Goal: Task Accomplishment & Management: Use online tool/utility

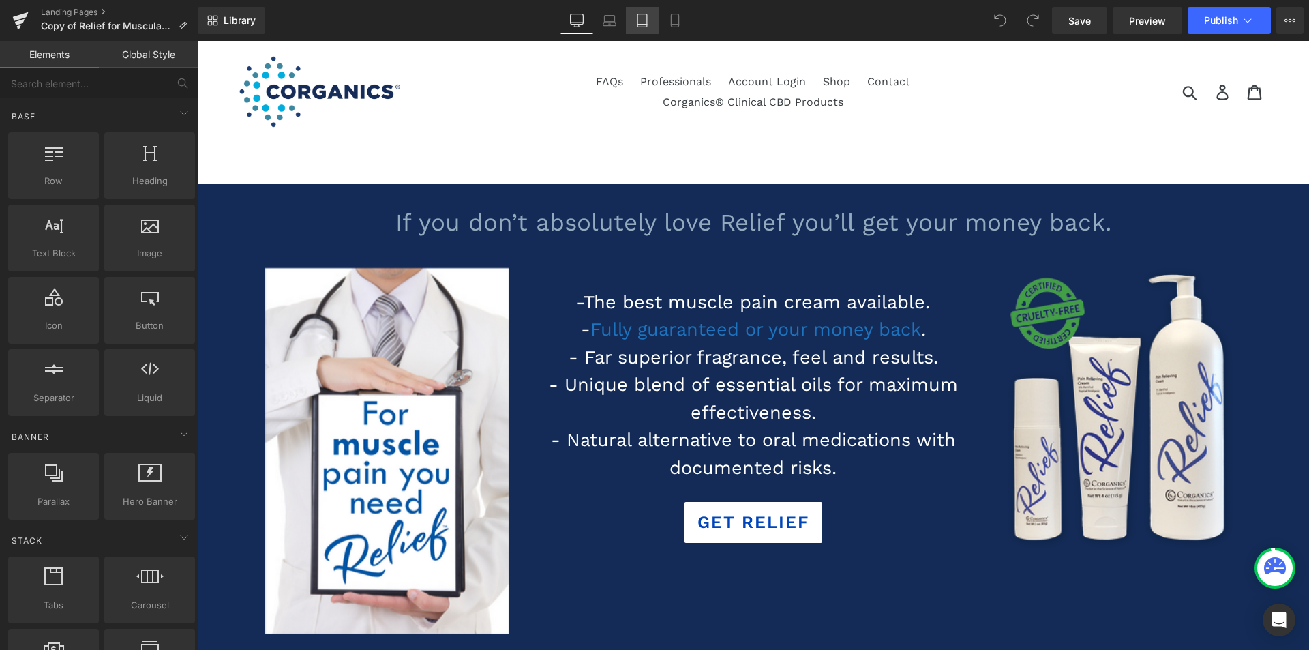
click at [640, 25] on icon at bounding box center [643, 25] width 10 height 0
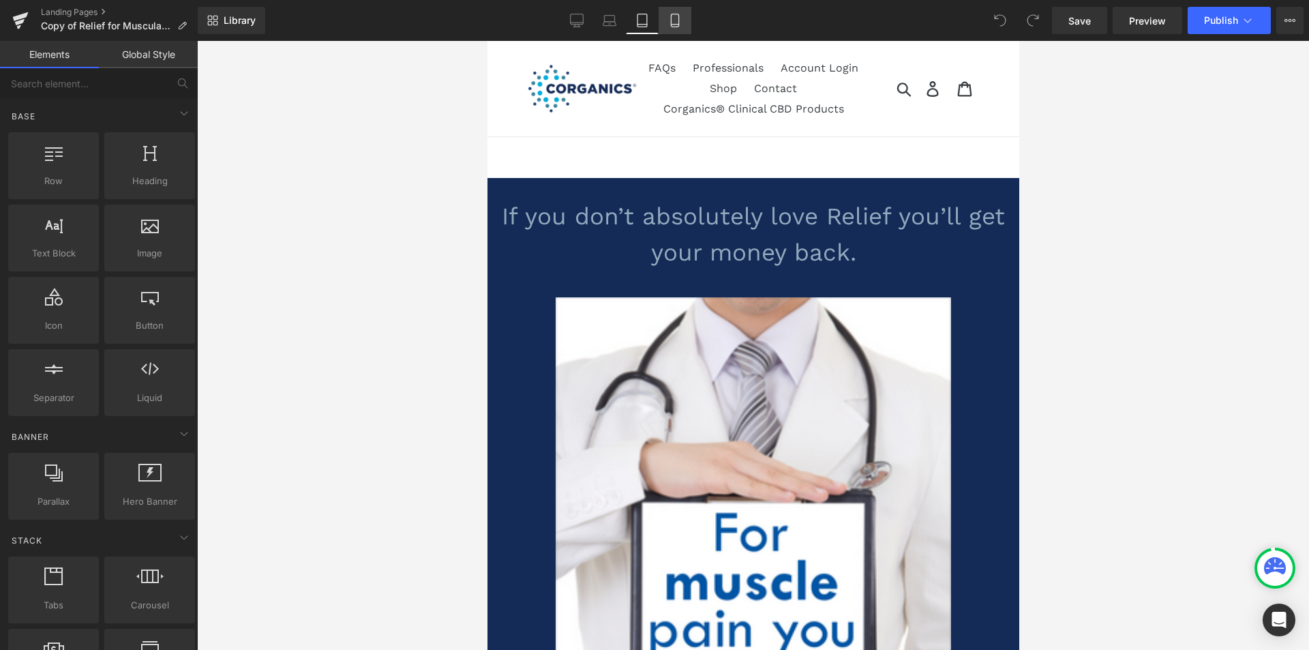
click at [677, 23] on icon at bounding box center [675, 21] width 14 height 14
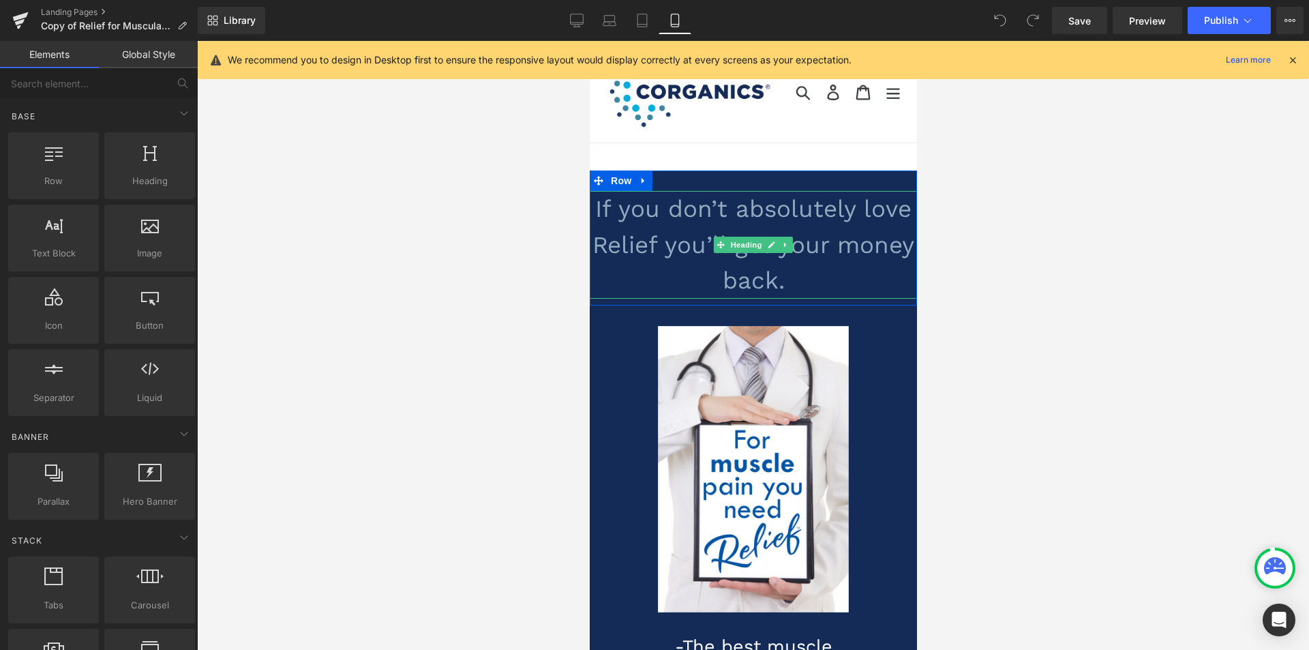
click at [657, 226] on h1 "If you don’t absolutely love Relief you’ll get your money back." at bounding box center [752, 245] width 327 height 108
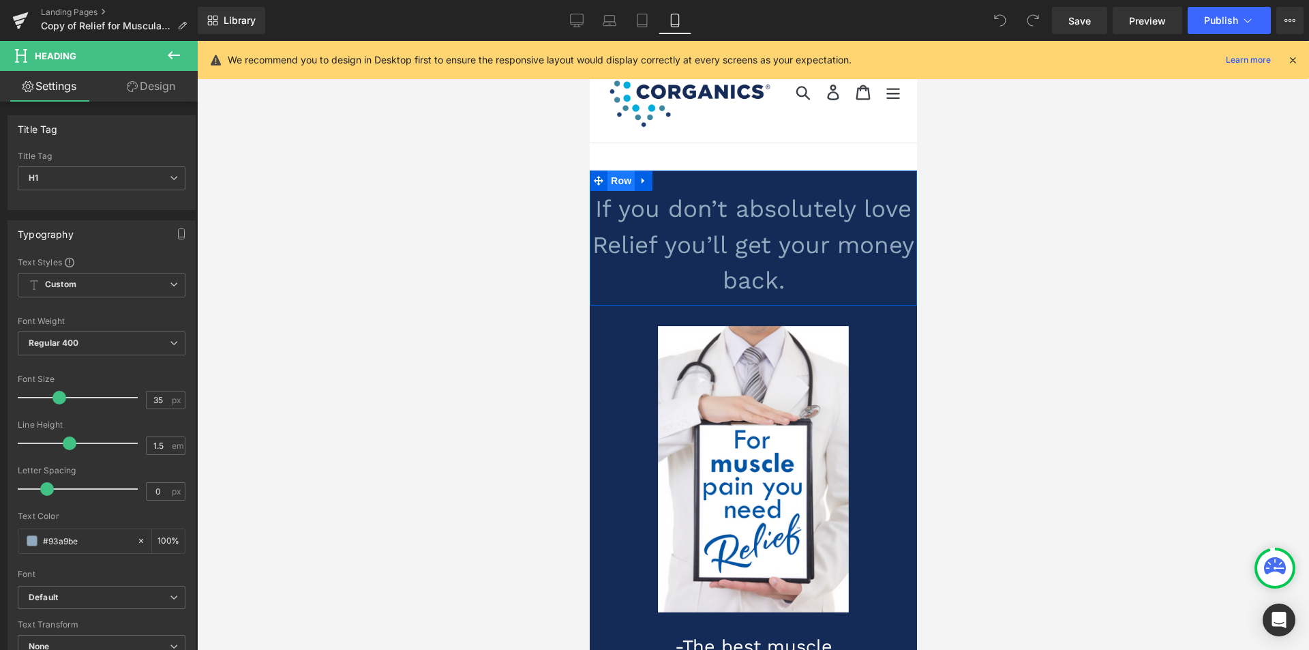
click at [618, 177] on span "Row" at bounding box center [620, 181] width 27 height 20
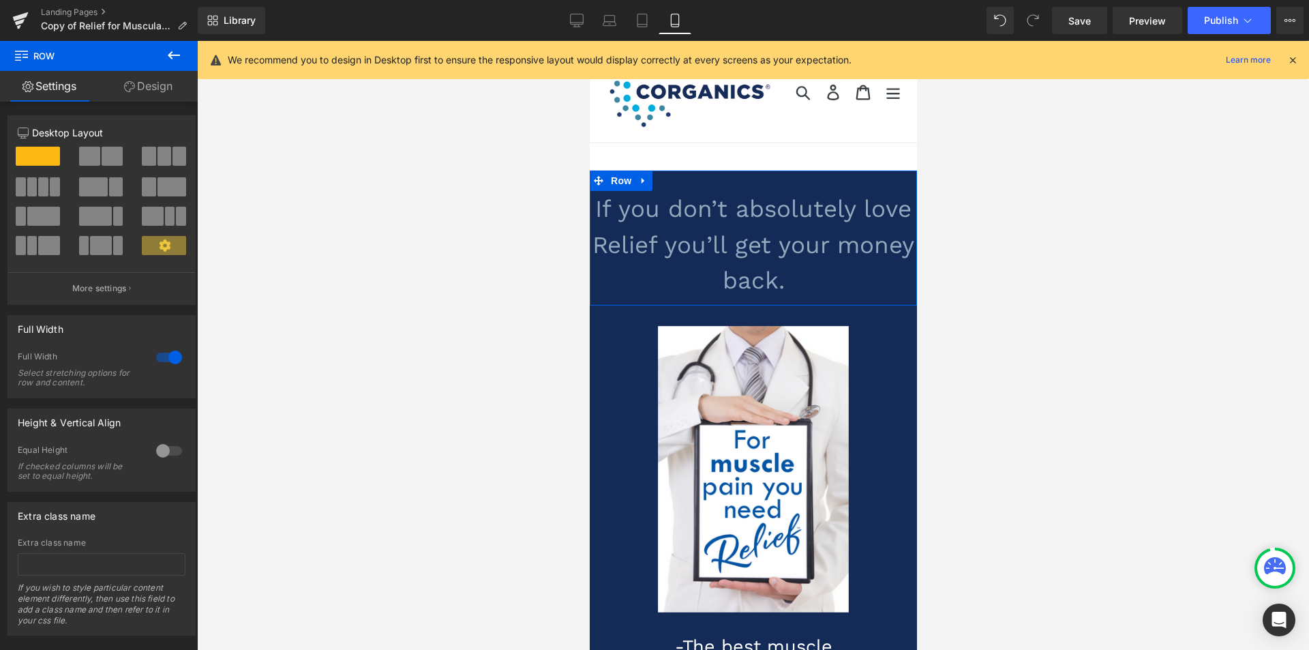
click at [148, 83] on link "Design" at bounding box center [148, 86] width 99 height 31
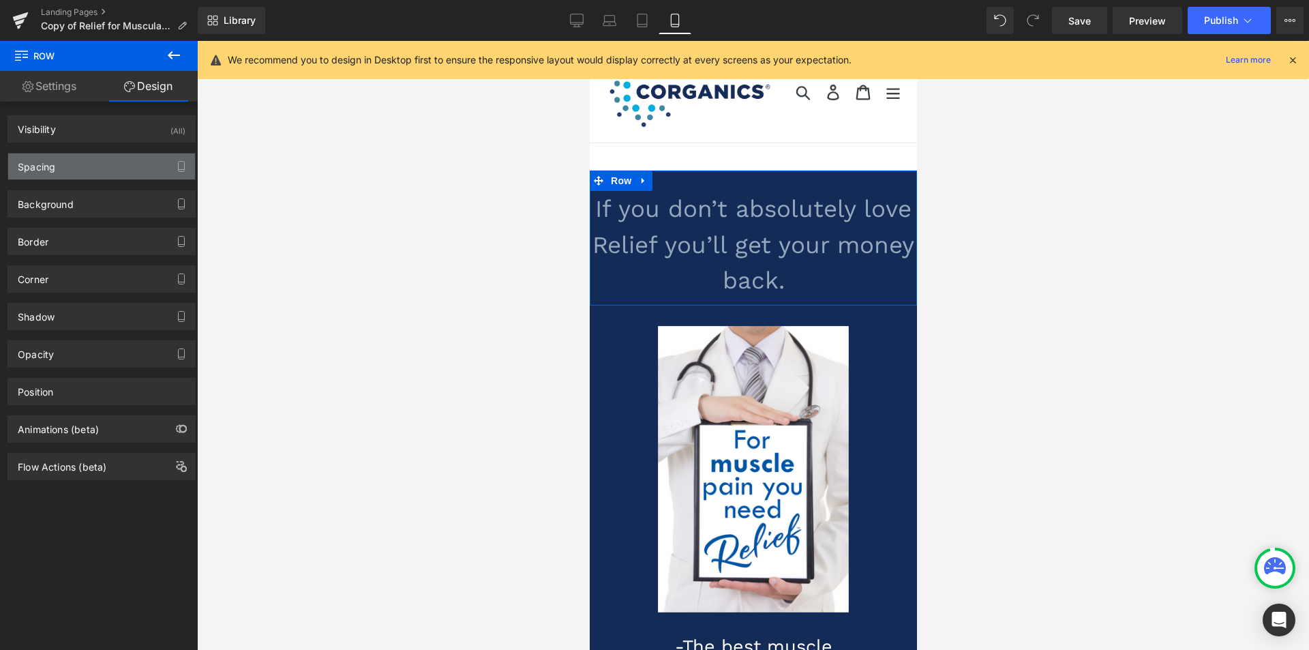
click at [71, 164] on div "Spacing" at bounding box center [101, 166] width 187 height 26
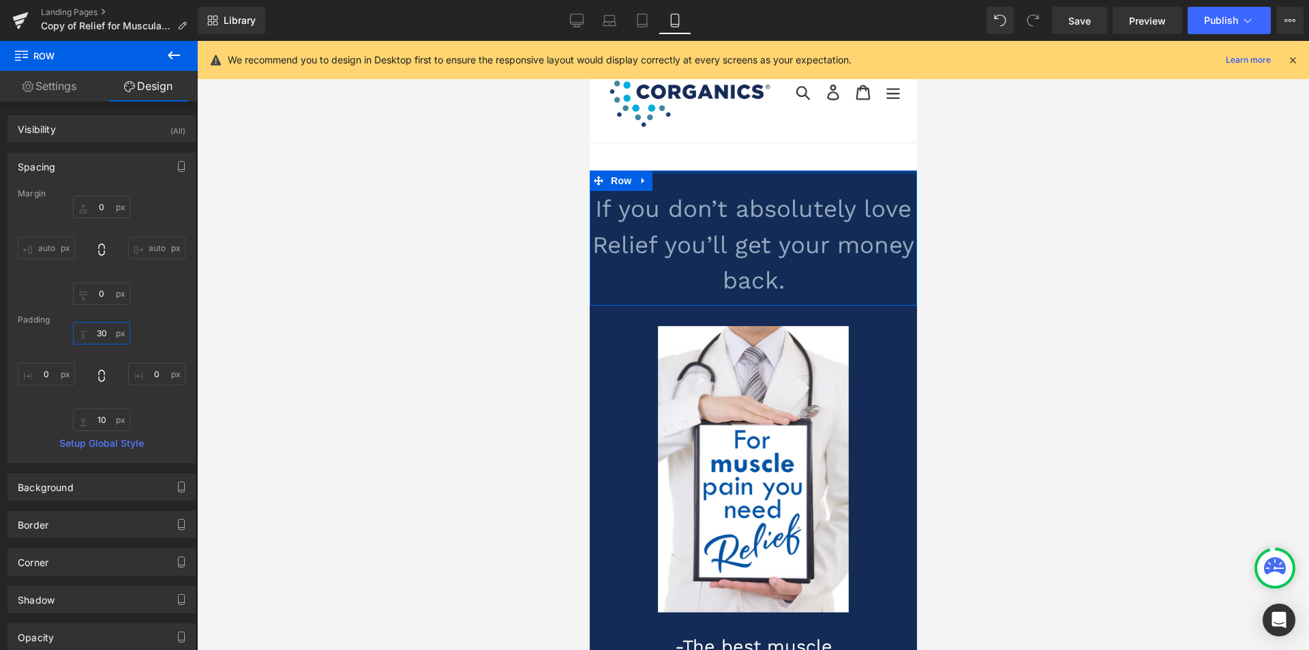
click at [100, 335] on input "30" at bounding box center [101, 333] width 57 height 23
click at [45, 376] on input "0" at bounding box center [46, 374] width 57 height 23
click at [100, 332] on input "30" at bounding box center [101, 333] width 57 height 23
click at [44, 371] on input "0" at bounding box center [46, 374] width 57 height 23
click at [97, 375] on icon at bounding box center [102, 376] width 14 height 14
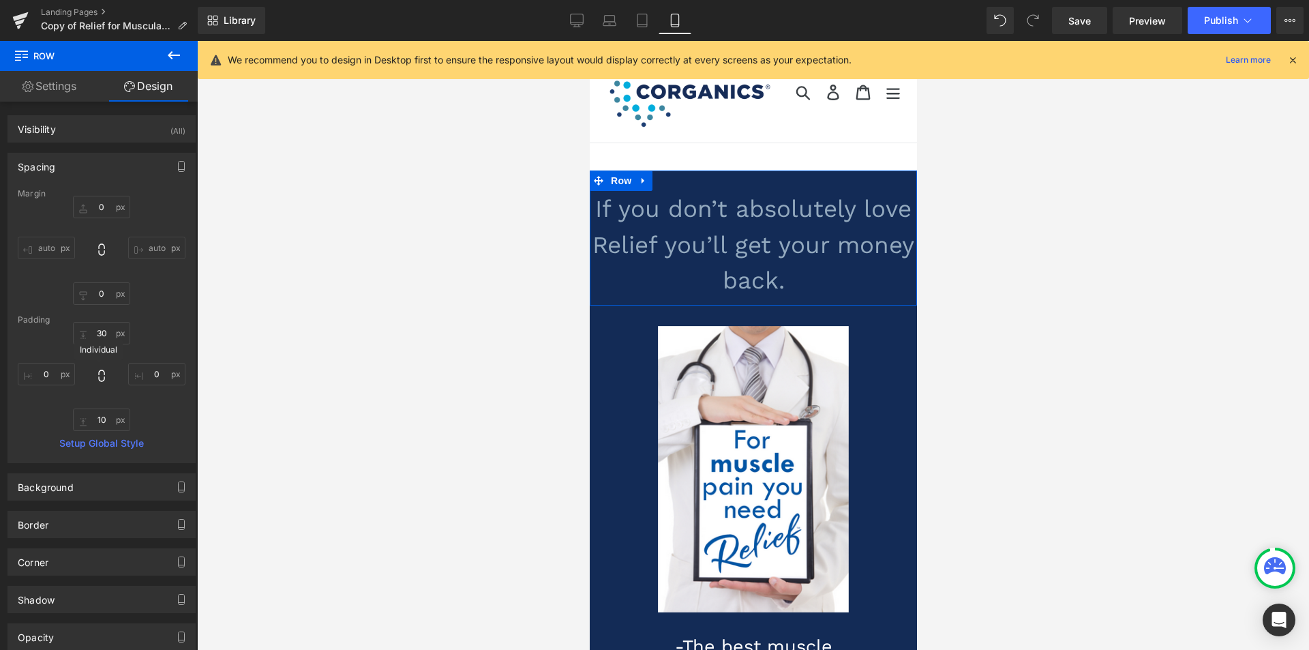
type input "0"
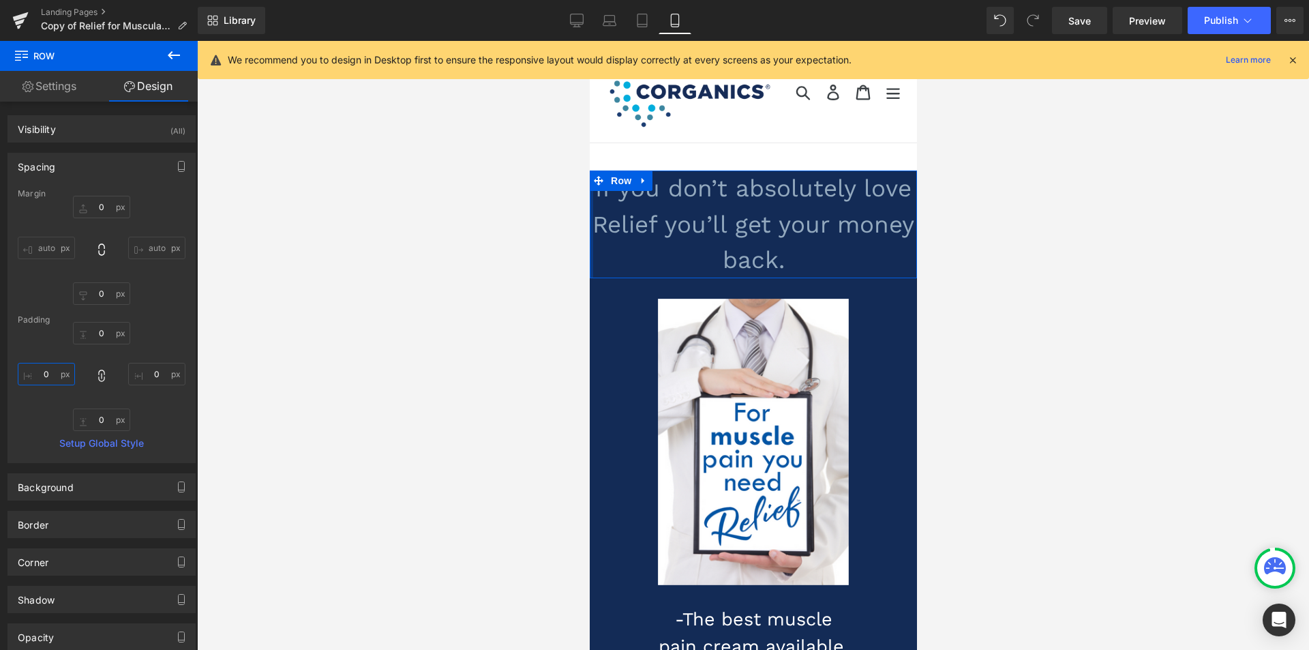
click at [45, 374] on input "0" at bounding box center [46, 374] width 57 height 23
type input "40"
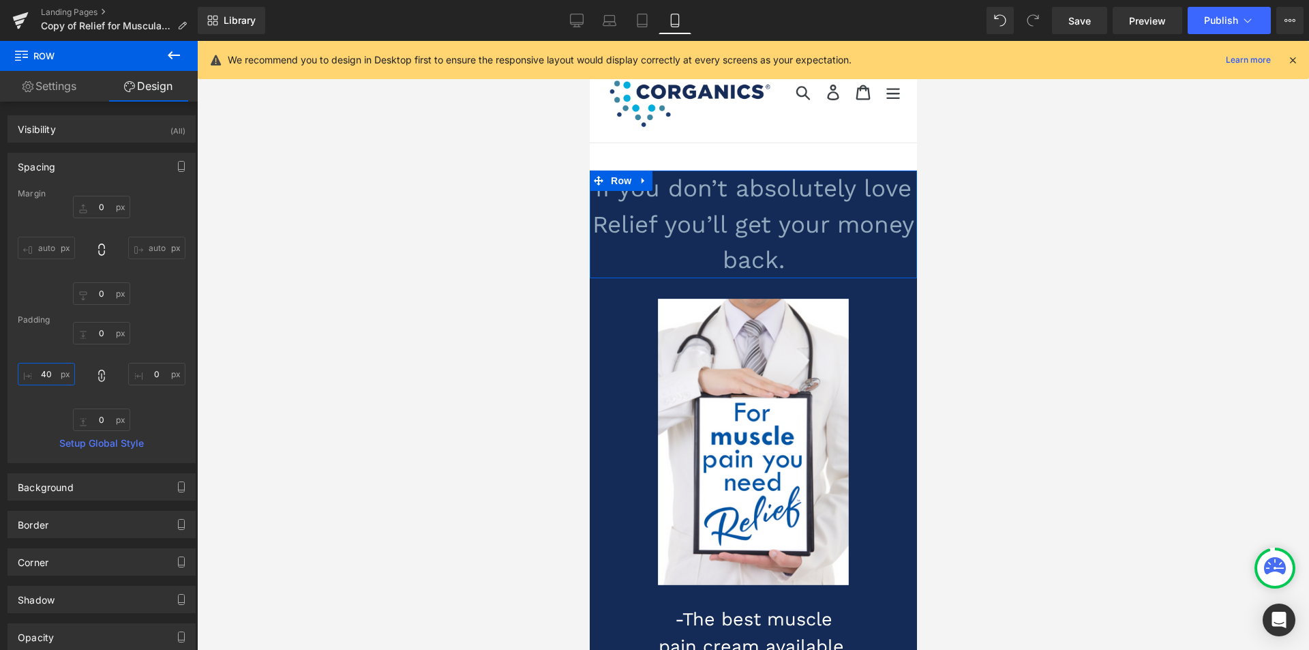
type input "40"
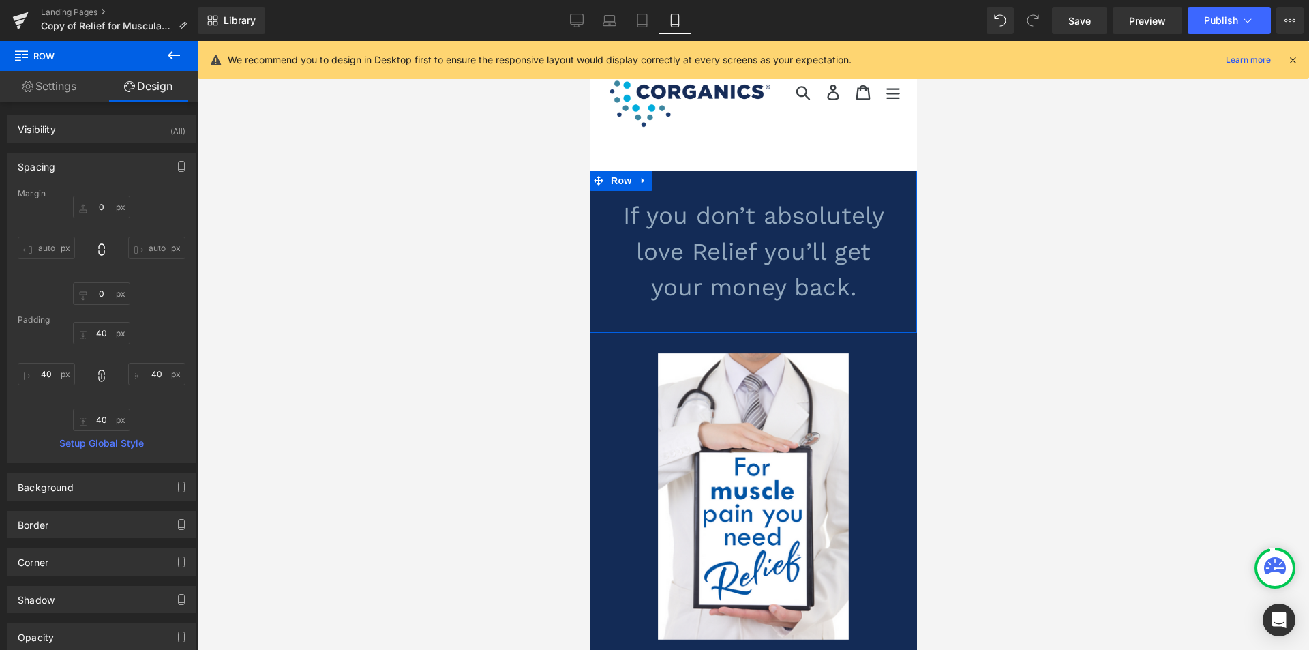
click at [149, 320] on div "Padding" at bounding box center [102, 320] width 168 height 10
click at [51, 375] on input "40" at bounding box center [46, 374] width 57 height 23
type input "39"
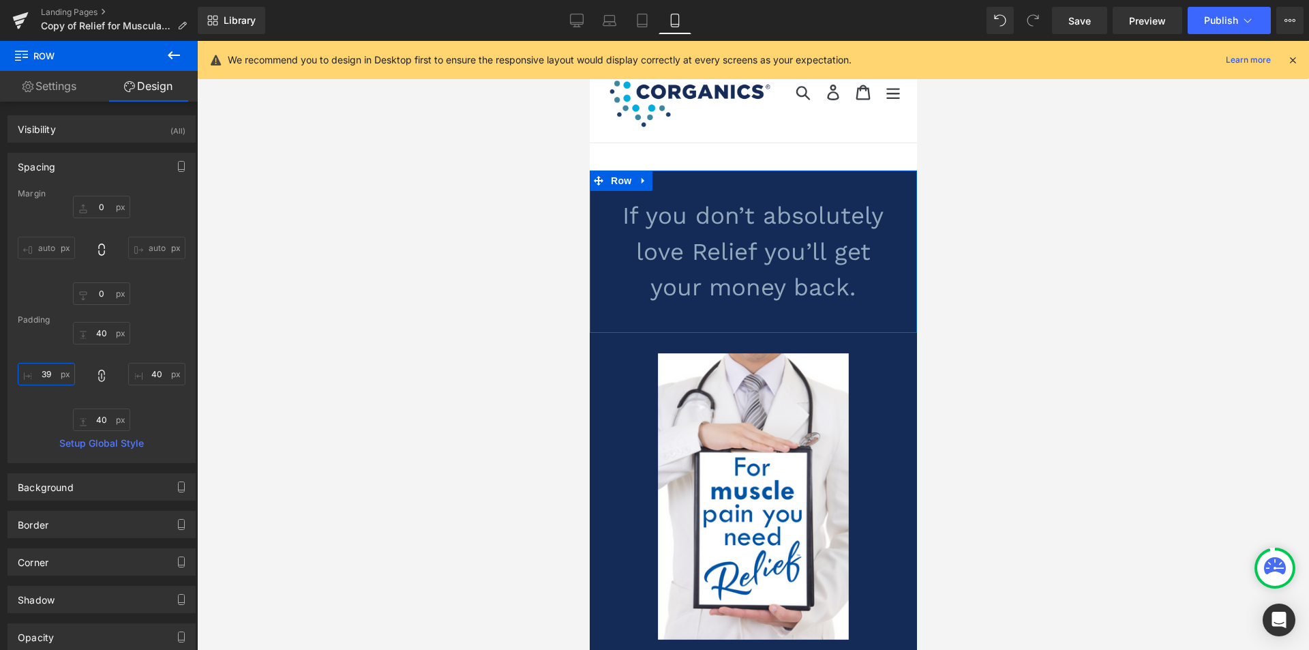
type input "39"
type input "38"
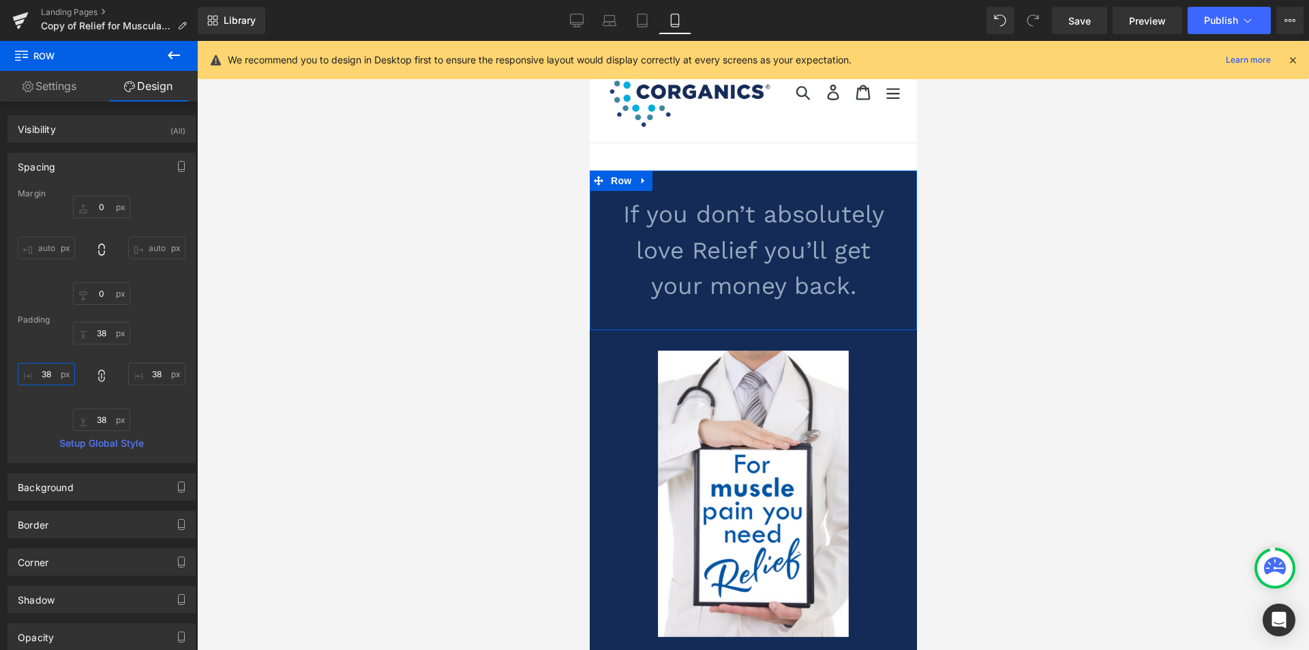
type input "37"
type input "36"
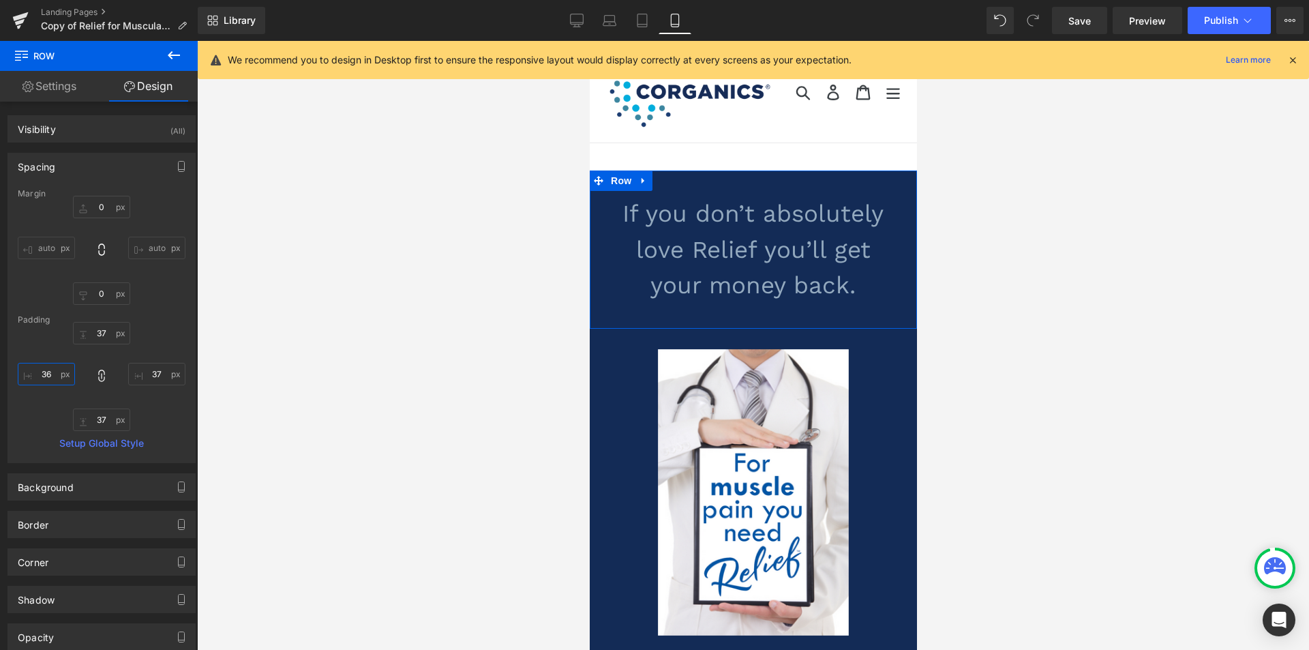
type input "36"
type input "35"
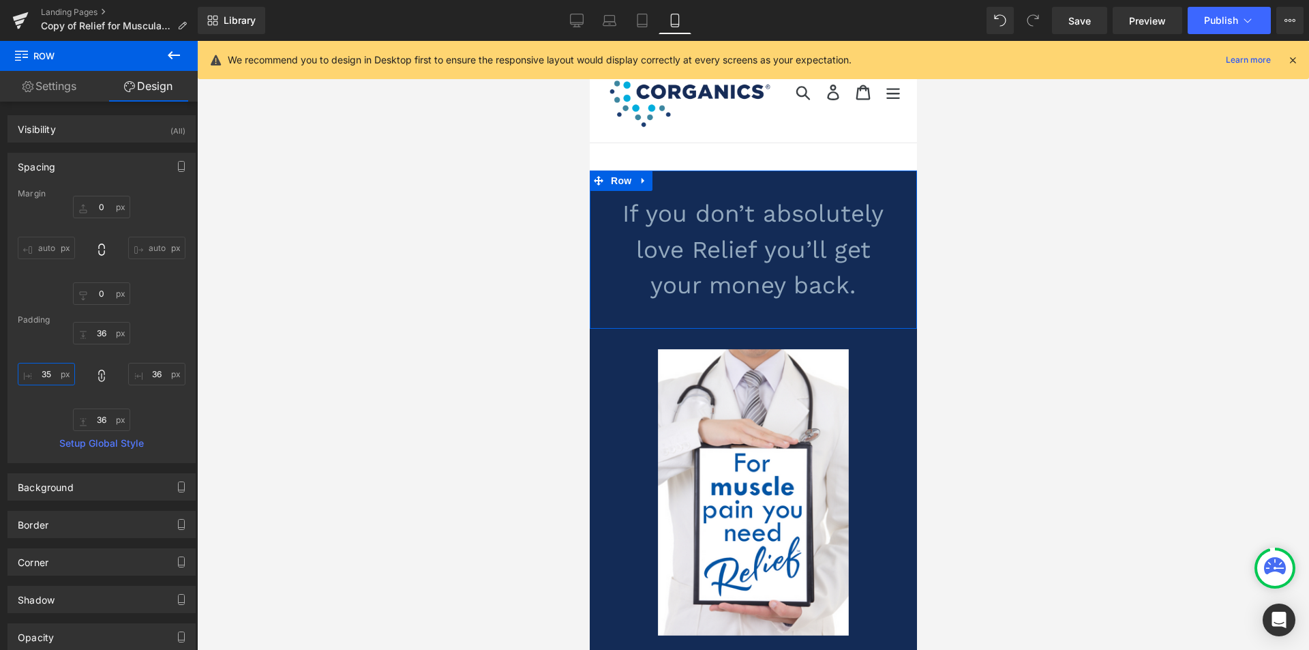
type input "35"
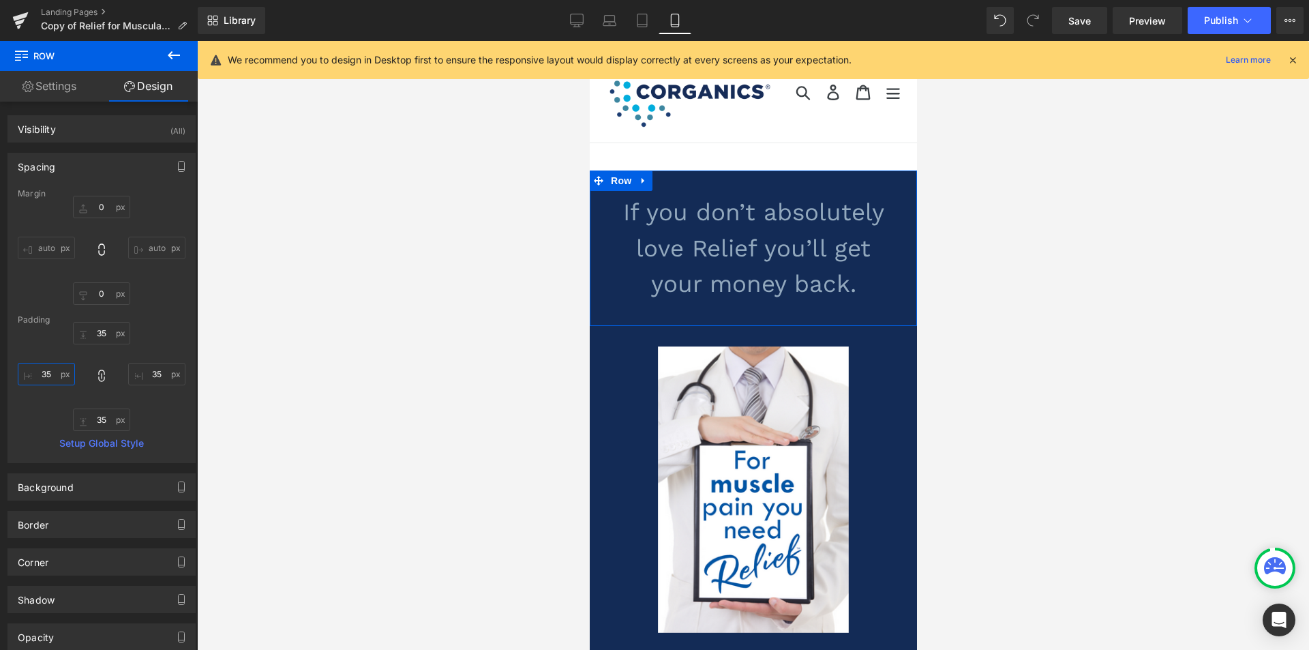
type input "34"
type input "18"
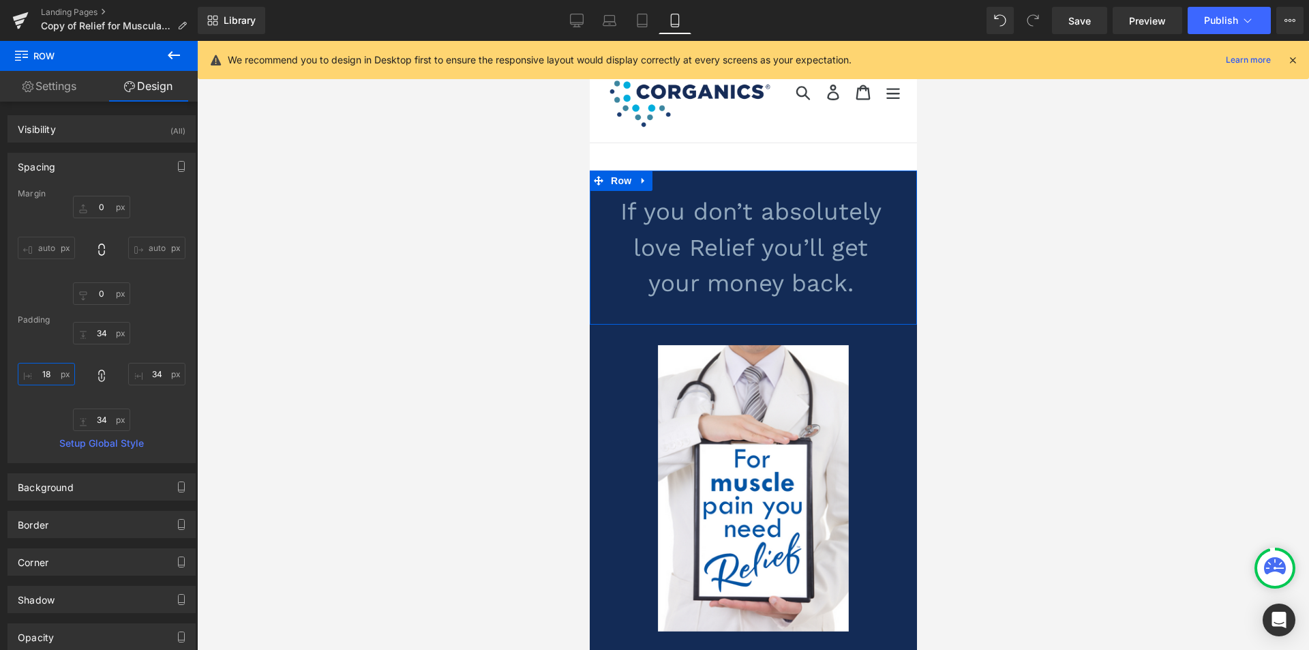
type input "18"
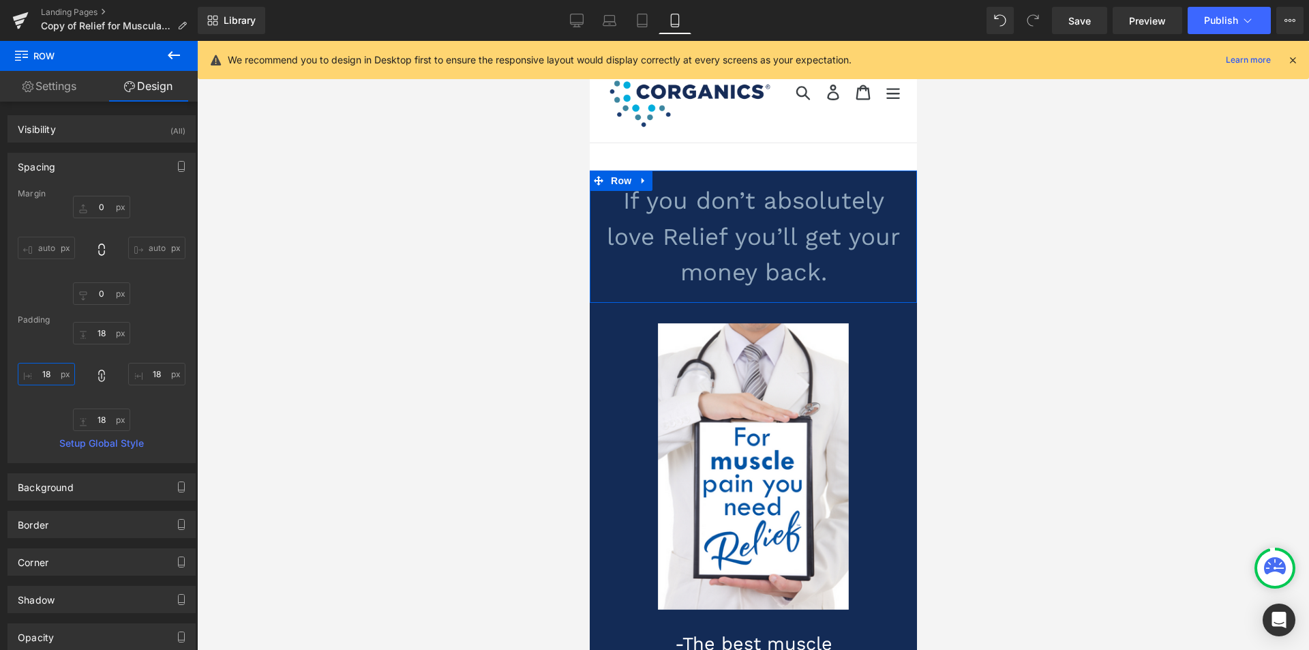
type input "19"
type input "20"
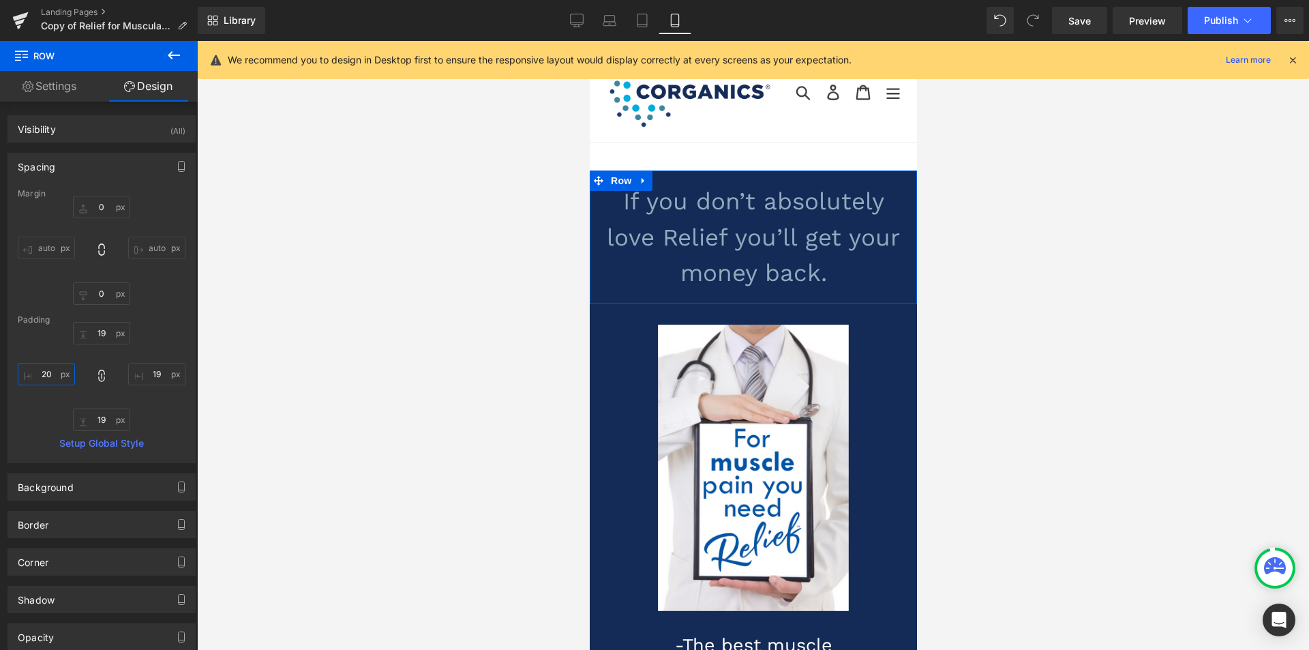
type input "20"
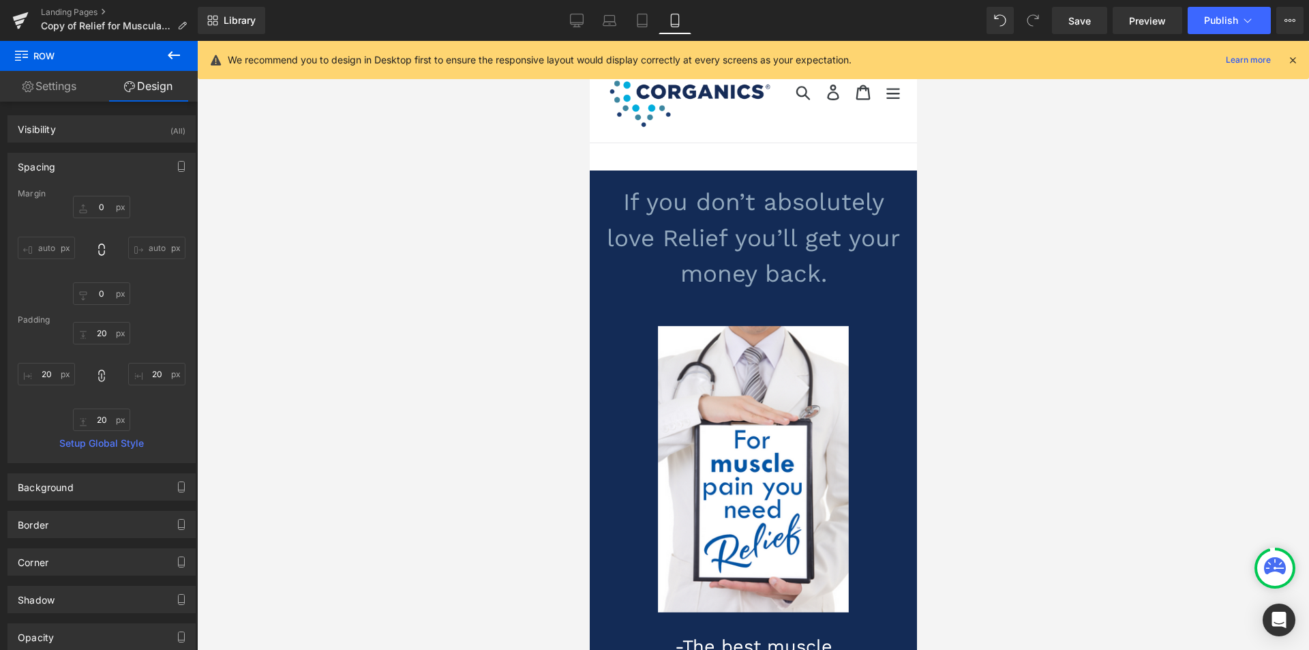
click at [501, 361] on div at bounding box center [753, 345] width 1112 height 609
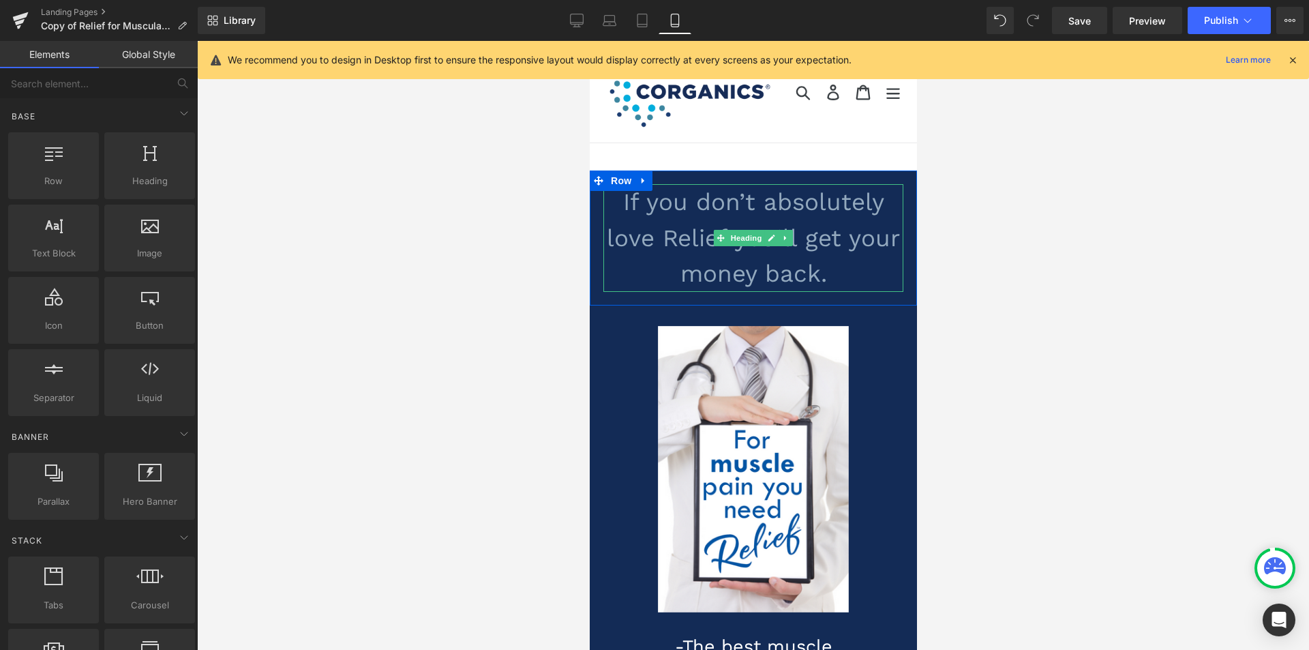
click at [674, 233] on h1 "If you don’t absolutely love Relief you’ll get your money back." at bounding box center [753, 238] width 300 height 108
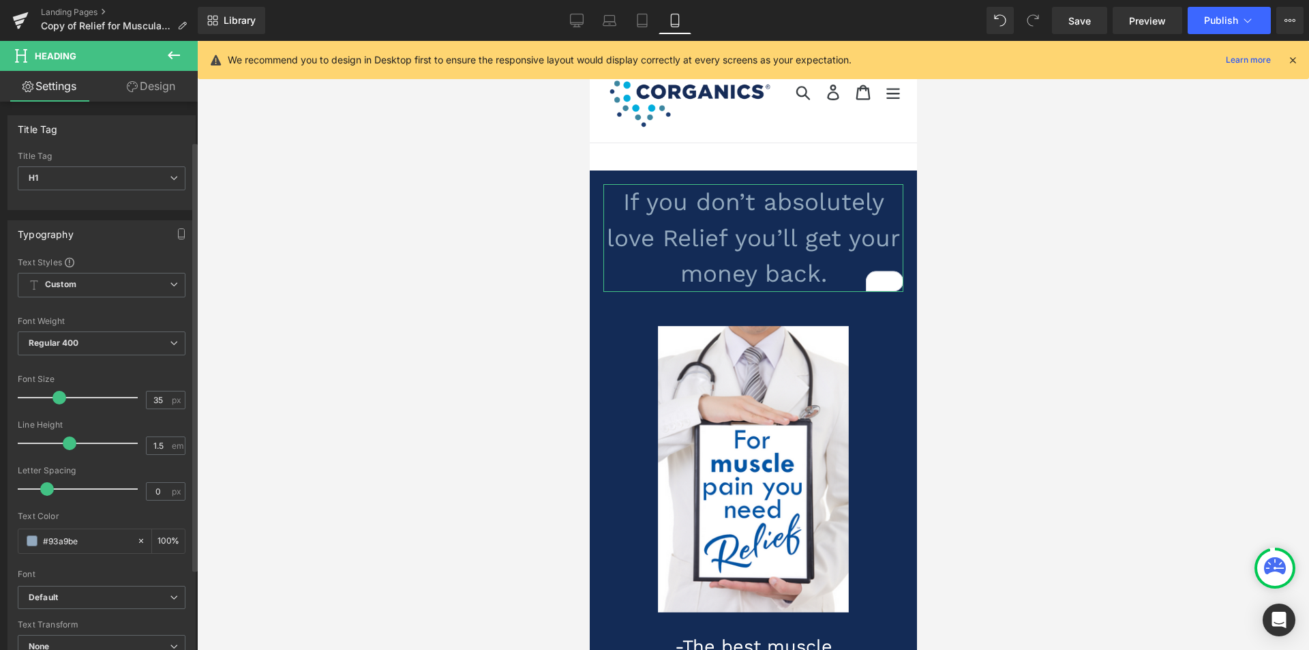
scroll to position [68, 0]
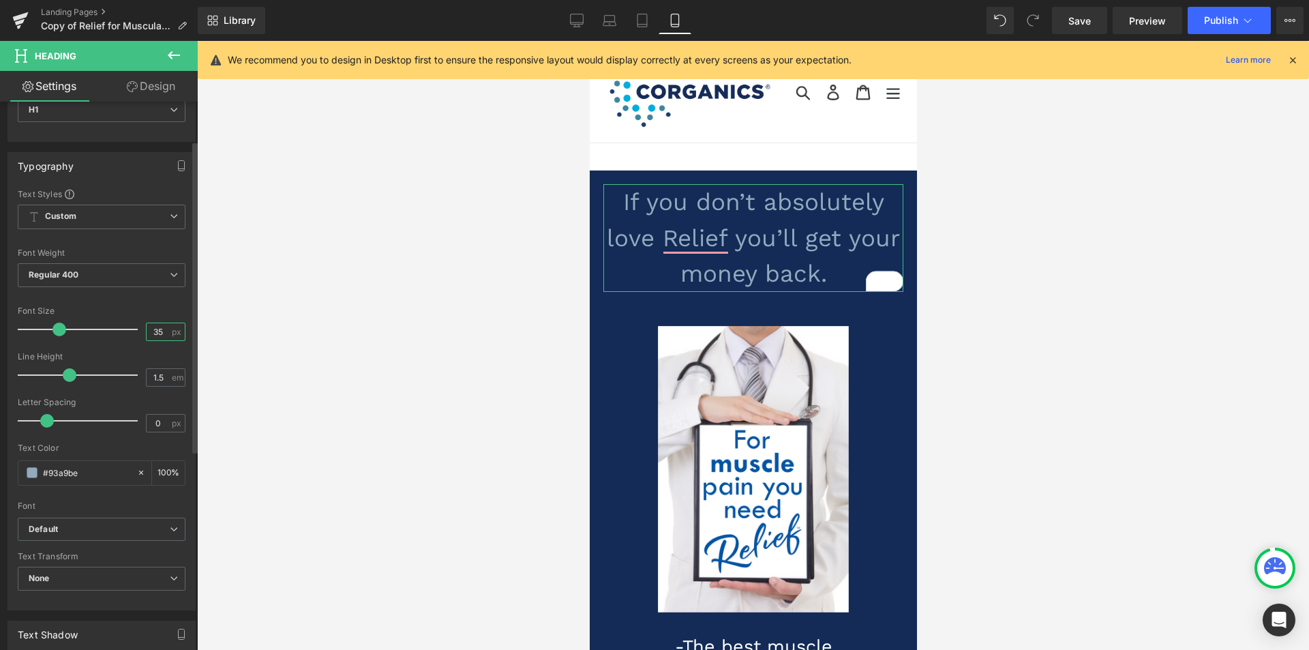
click at [154, 329] on input "35" at bounding box center [159, 331] width 24 height 17
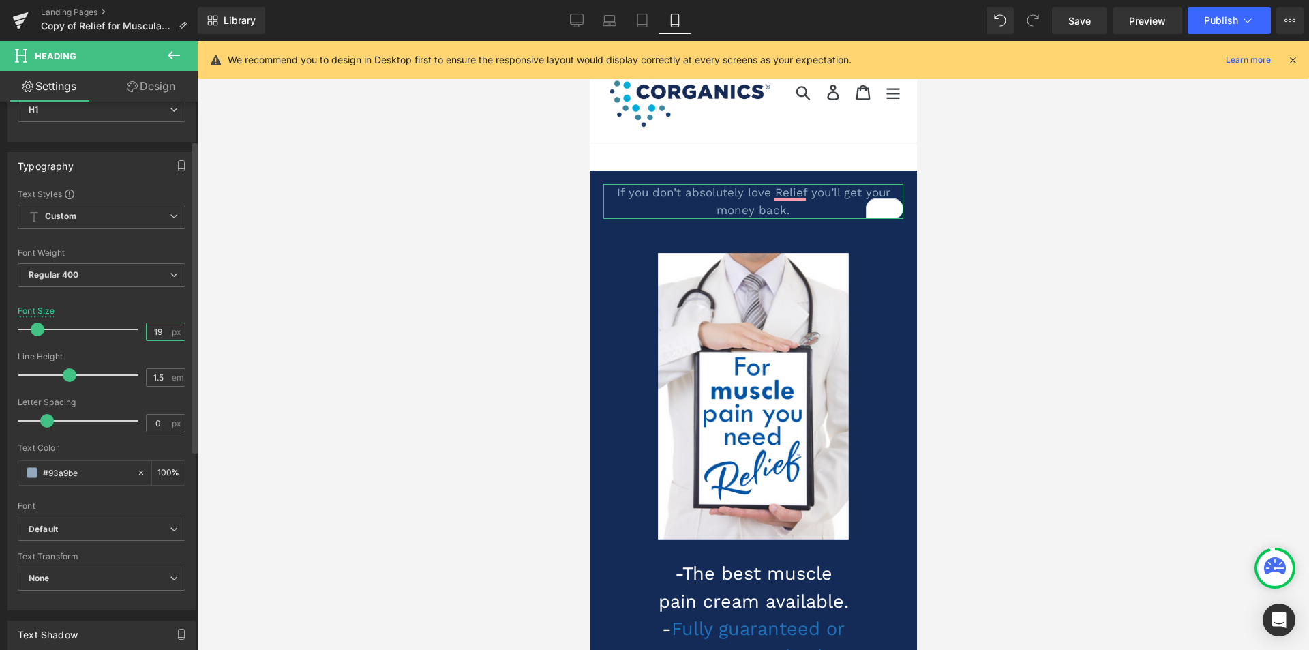
type input "20"
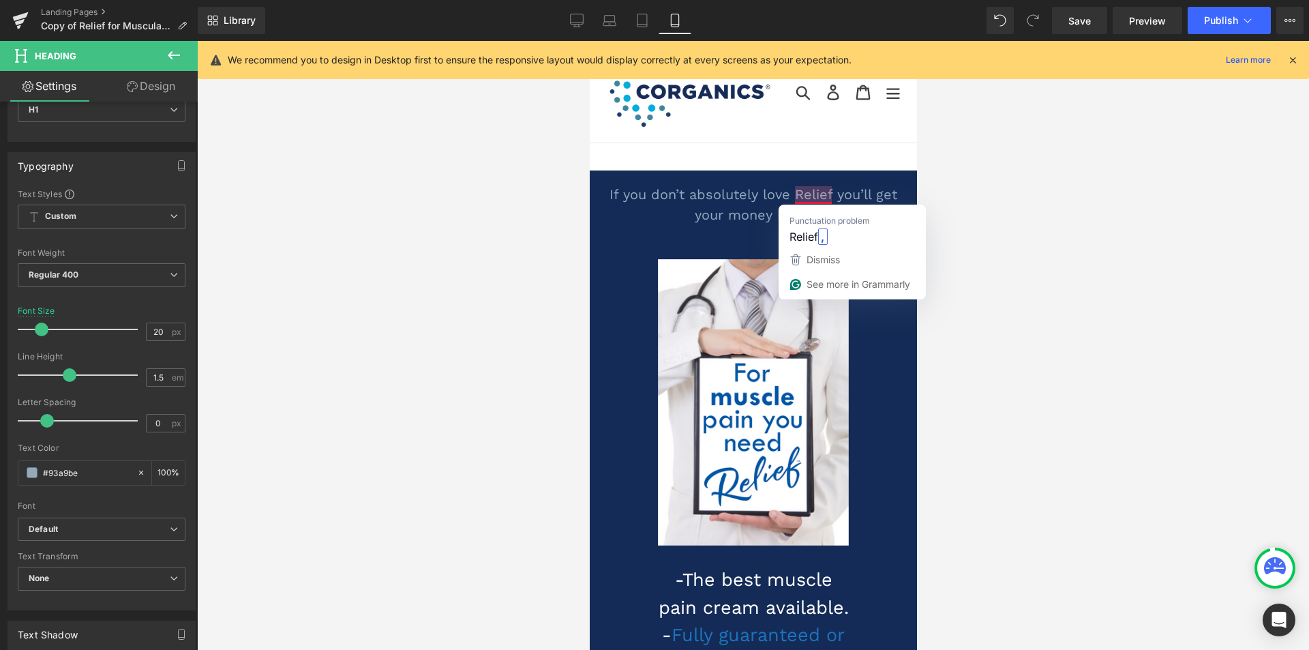
click at [473, 259] on div at bounding box center [753, 345] width 1112 height 609
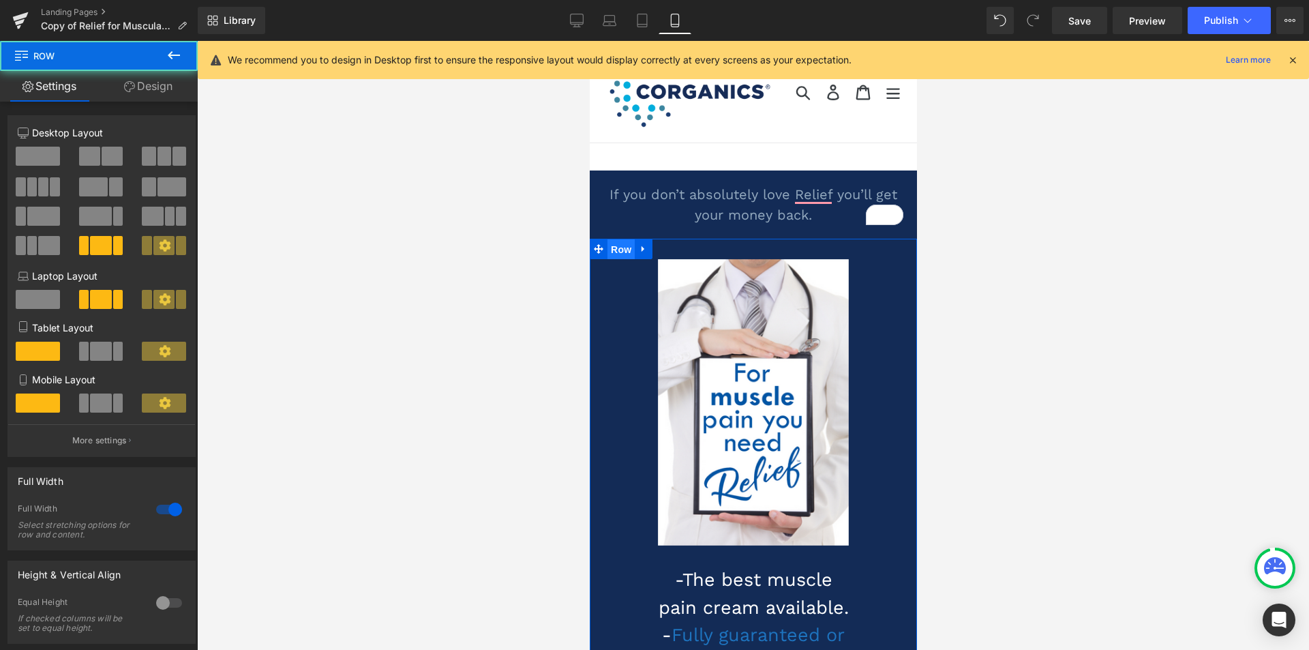
click at [619, 248] on span "Row" at bounding box center [620, 249] width 27 height 20
click at [150, 84] on link "Design" at bounding box center [148, 86] width 99 height 31
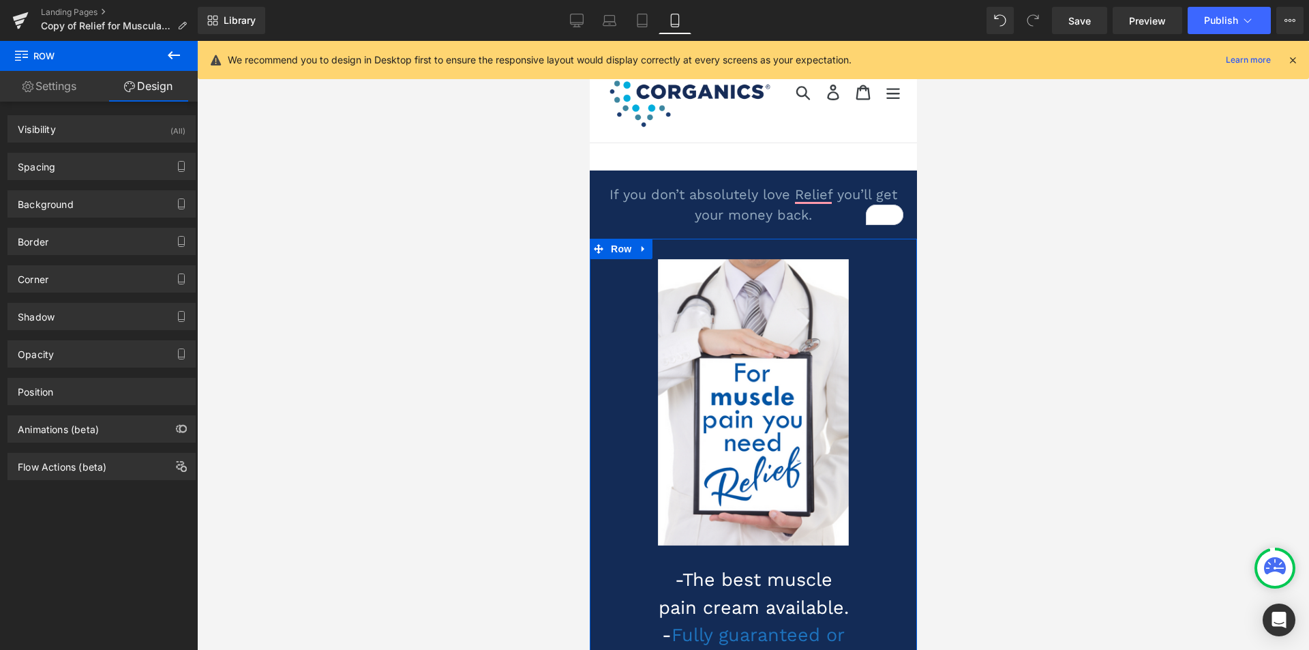
type input "0"
type input "30"
type input "100"
type input "10"
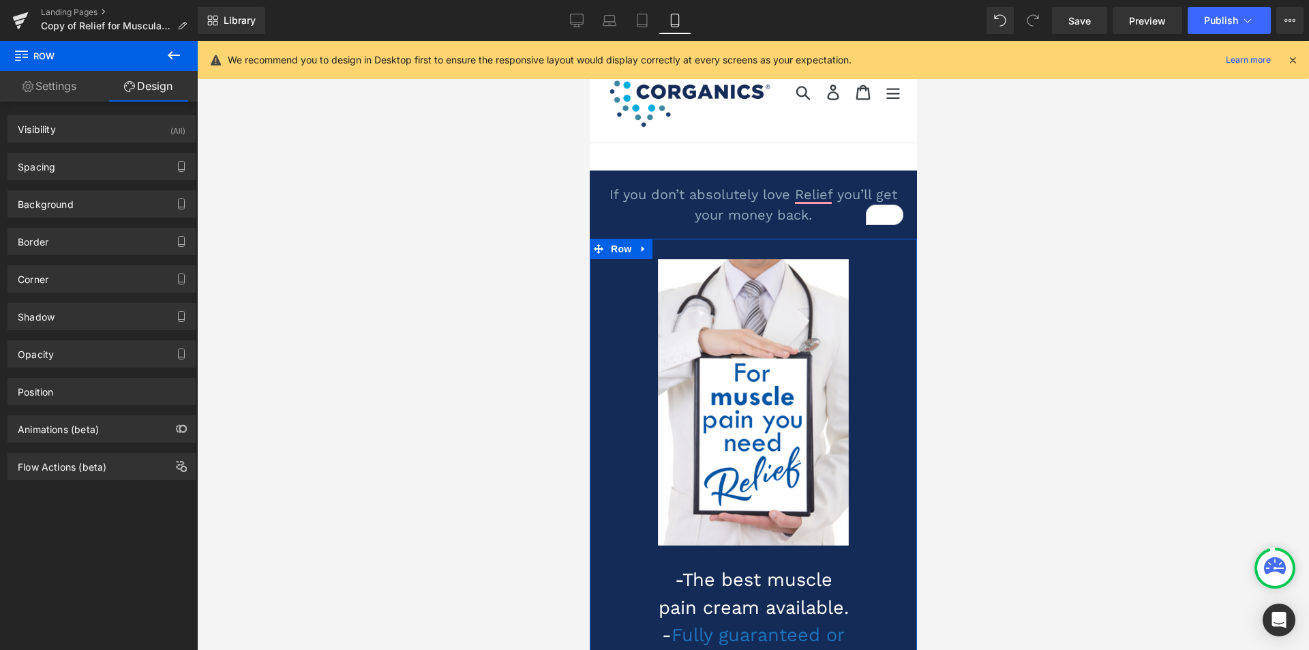
type input "100"
click at [98, 171] on div "Spacing" at bounding box center [101, 166] width 187 height 26
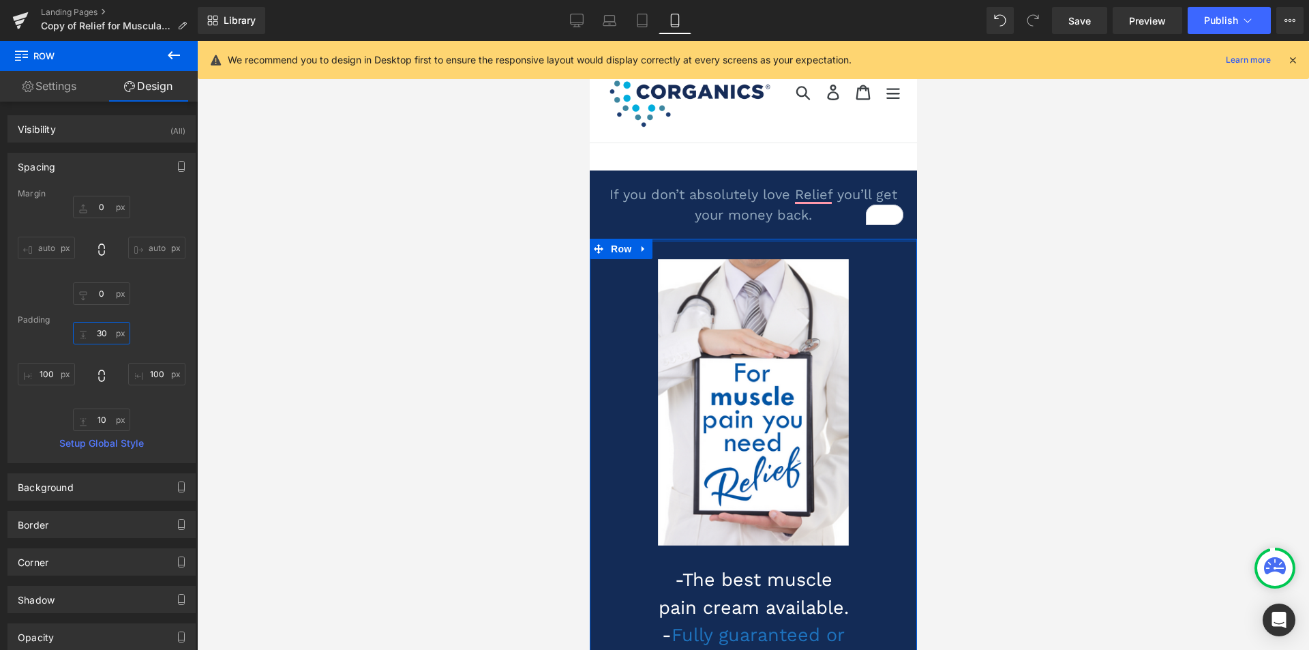
click at [98, 327] on input "30" at bounding box center [101, 333] width 57 height 23
click at [98, 375] on icon at bounding box center [102, 376] width 14 height 14
type input "100"
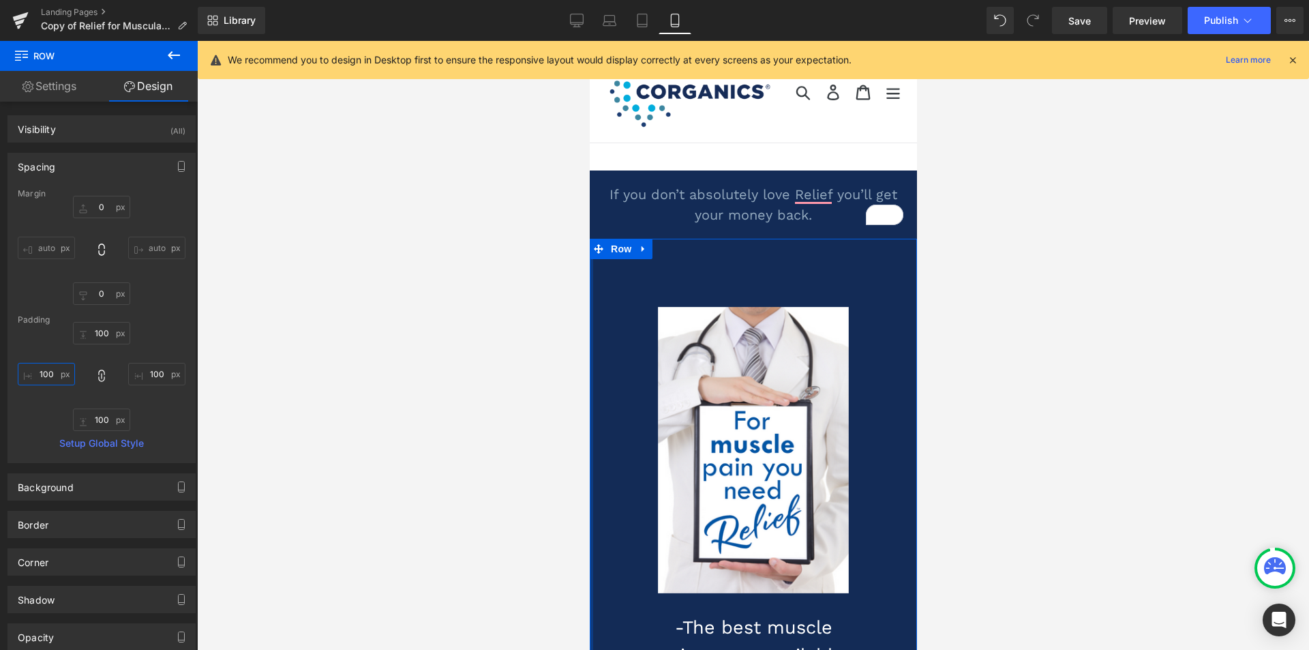
click at [55, 373] on input "100" at bounding box center [46, 374] width 57 height 23
type input "99"
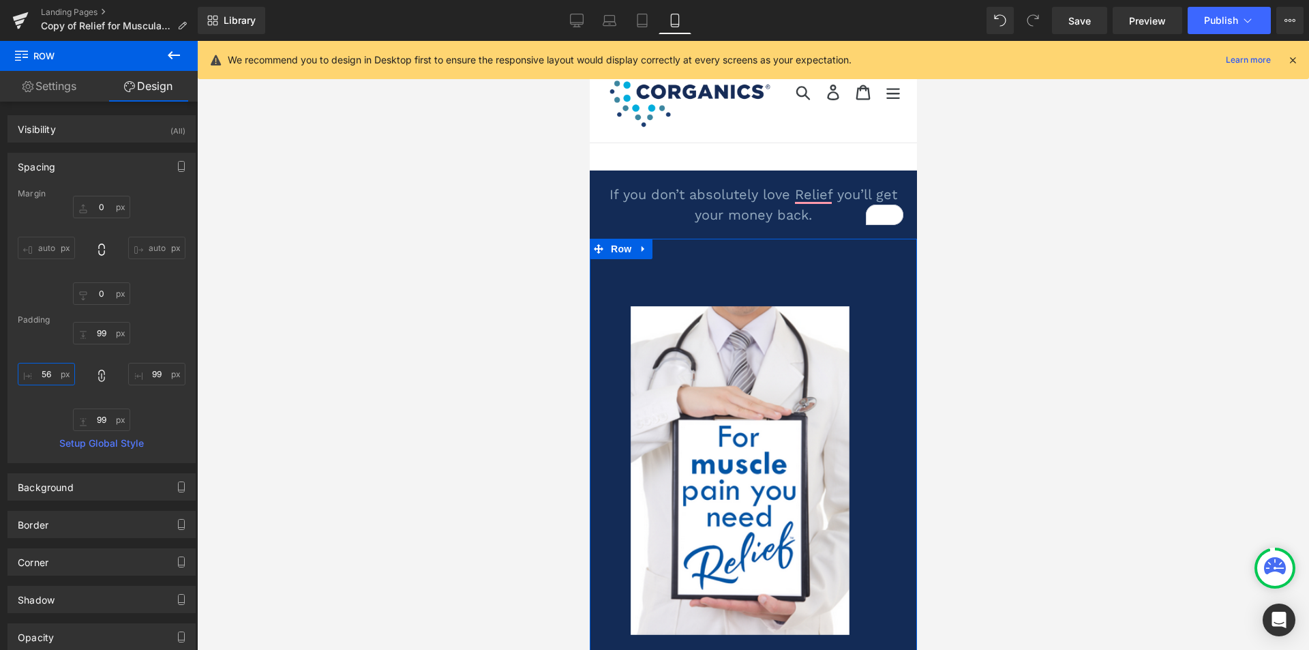
type input "55"
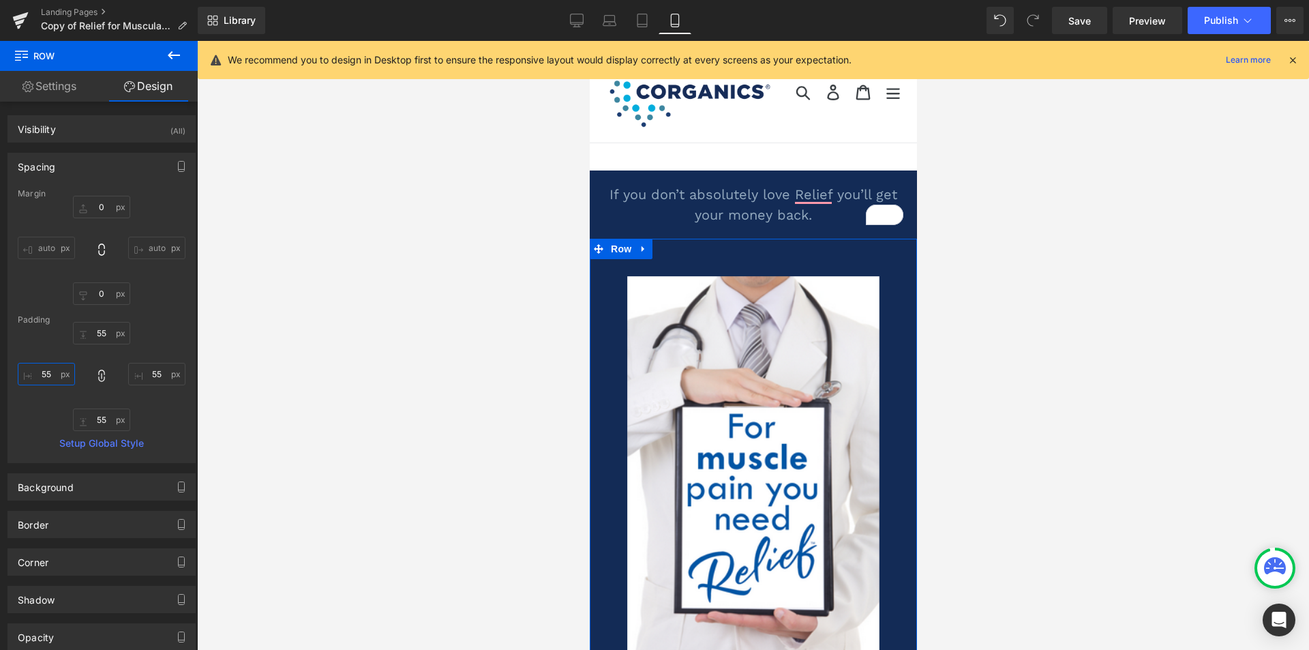
type input "54"
type input "53"
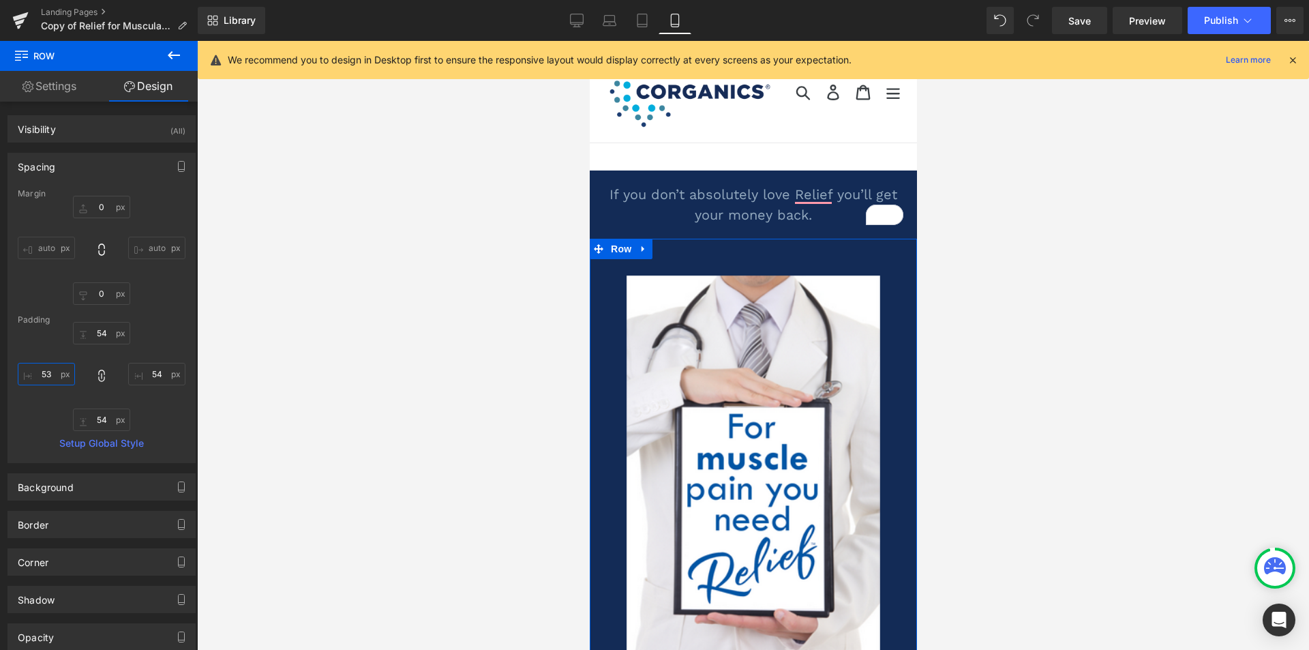
type input "53"
type input "52"
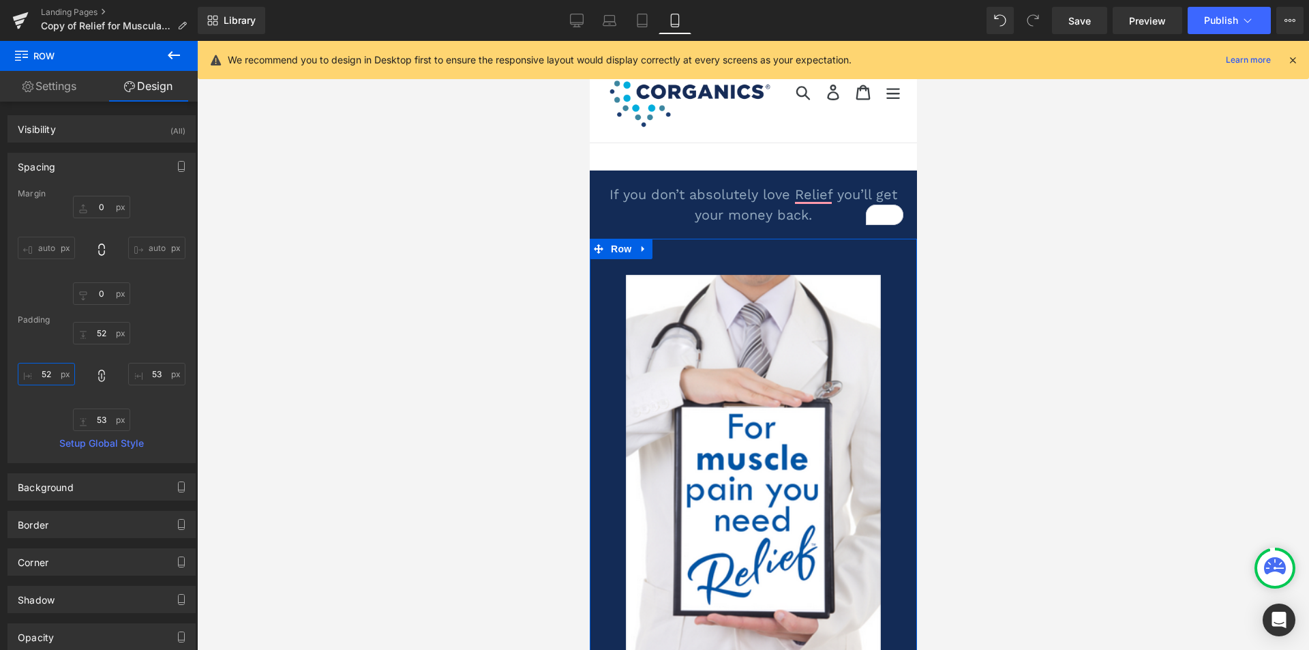
type input "52"
type input "51"
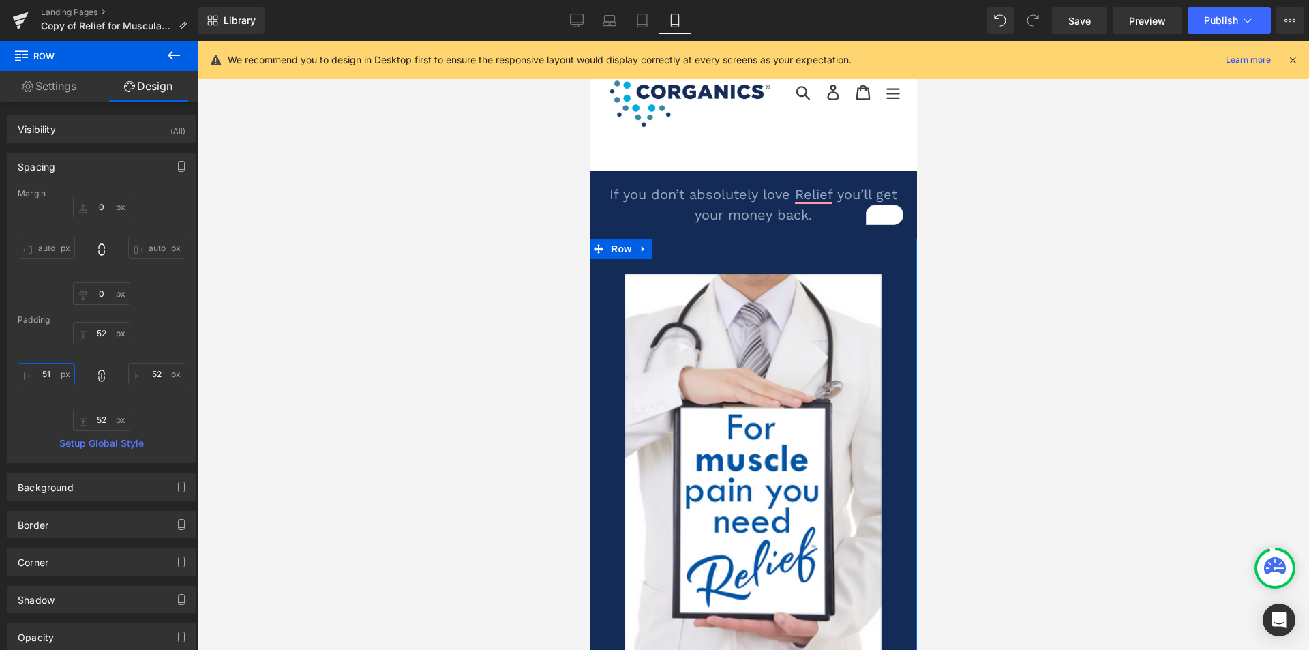
type input "51"
type input "50"
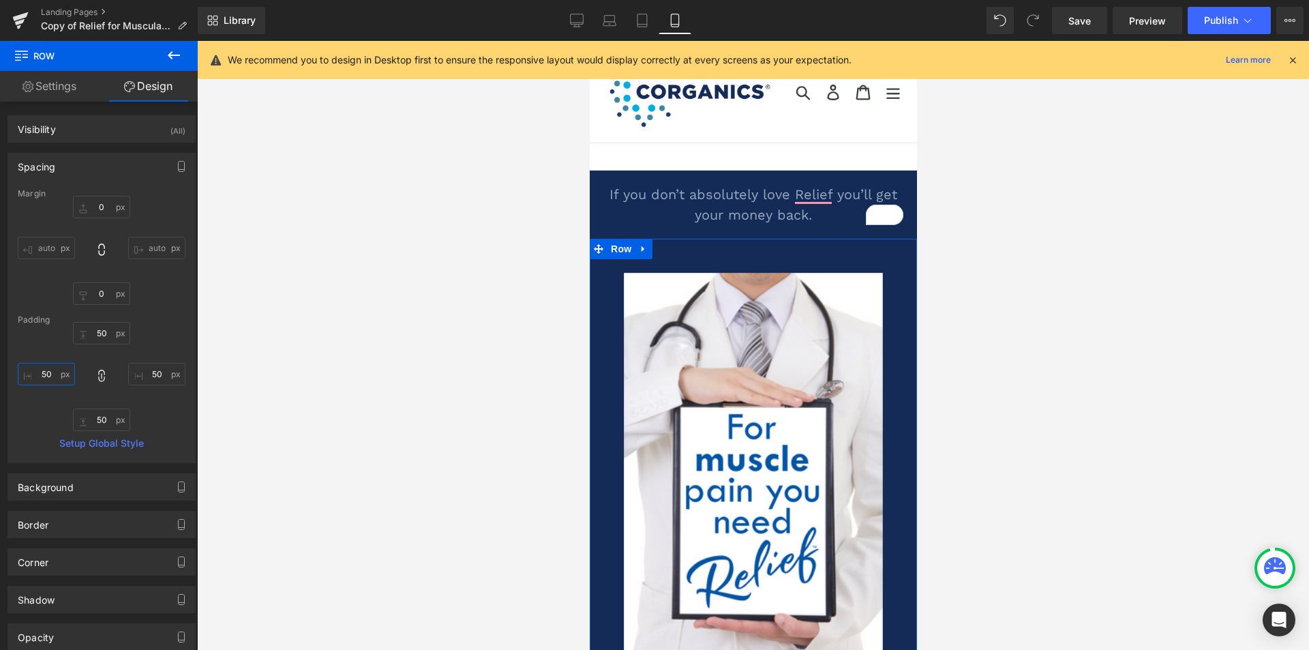
type input "49"
type input "48"
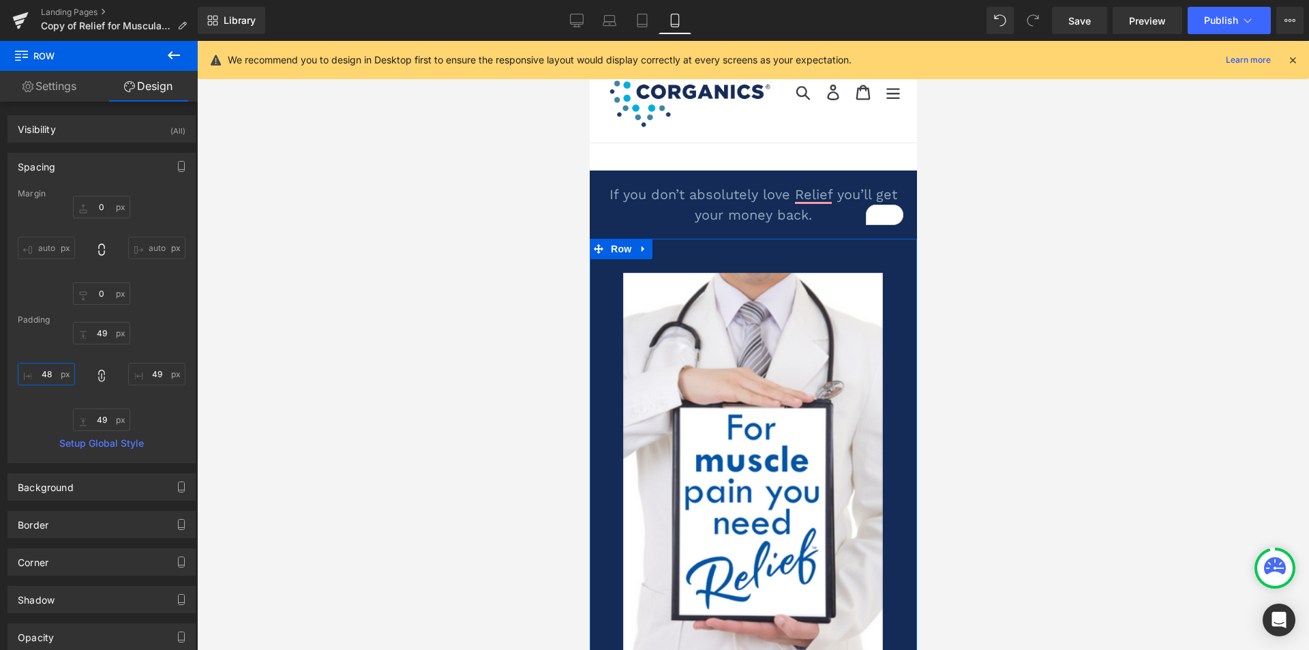
type input "48"
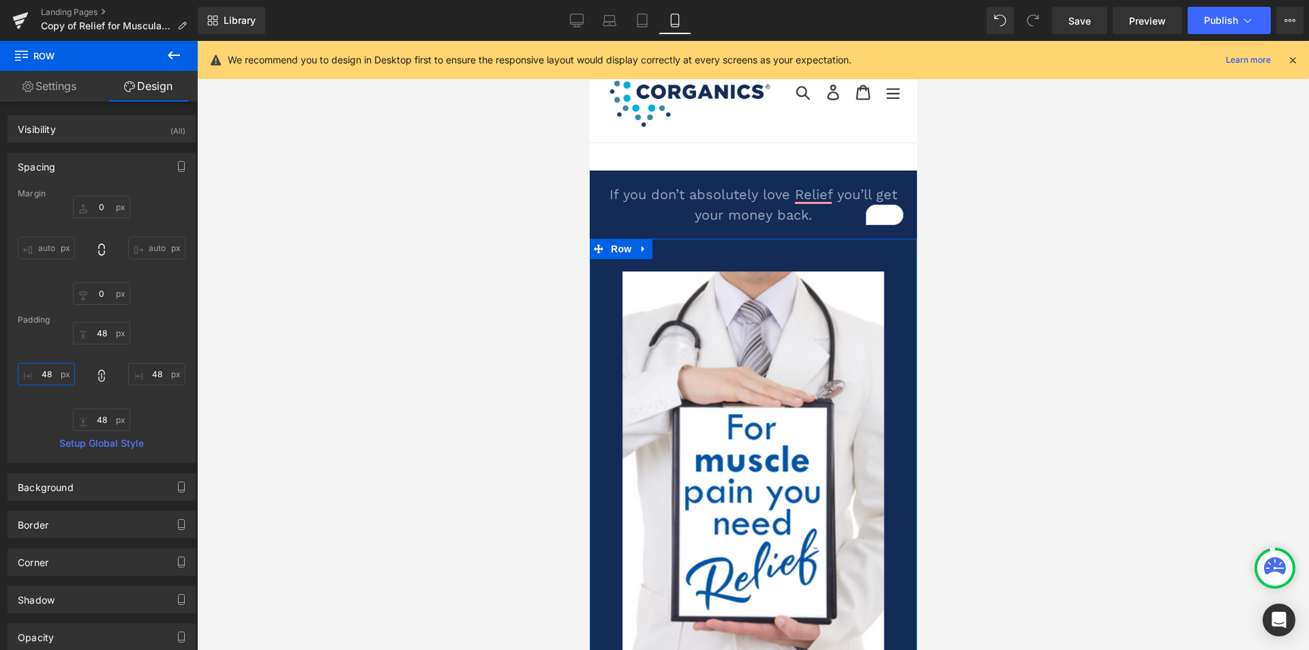
type input "47"
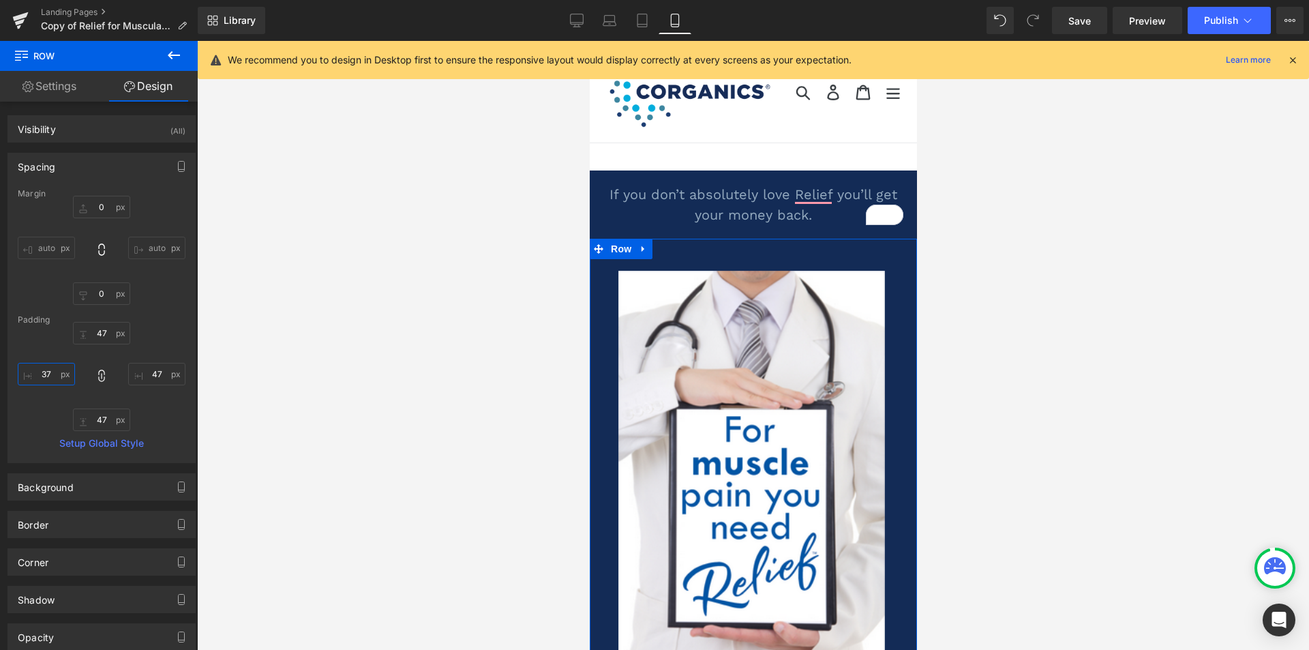
type input "36"
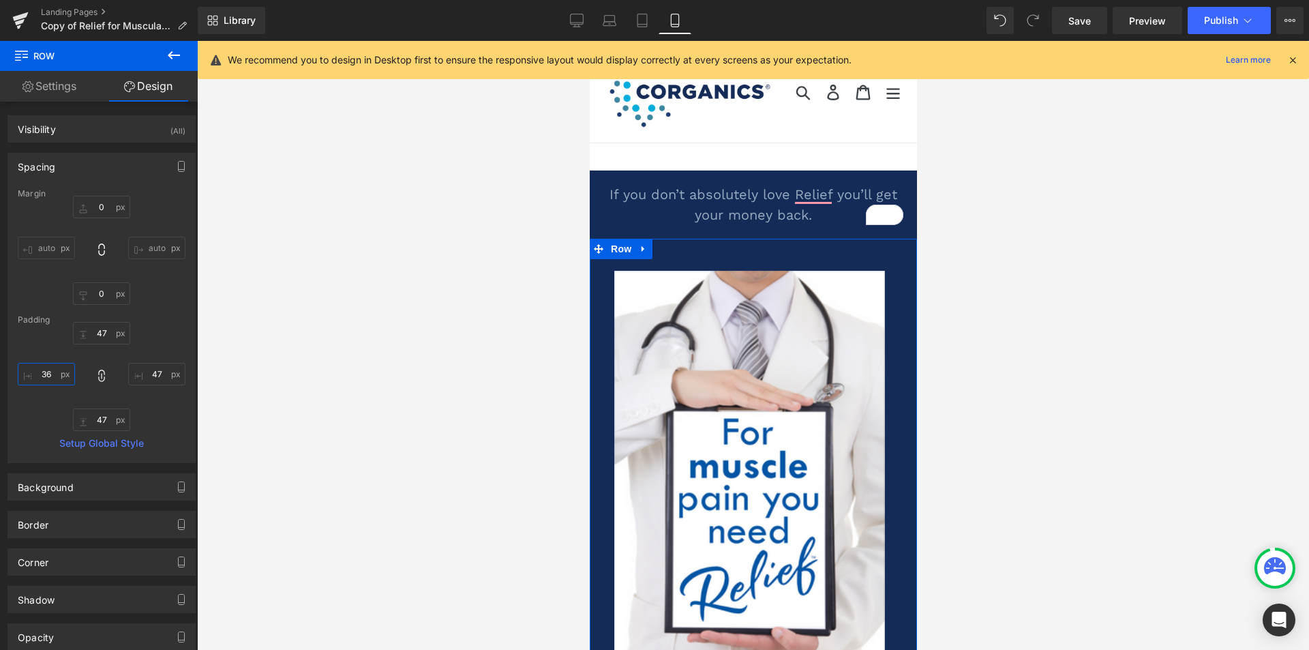
type input "36"
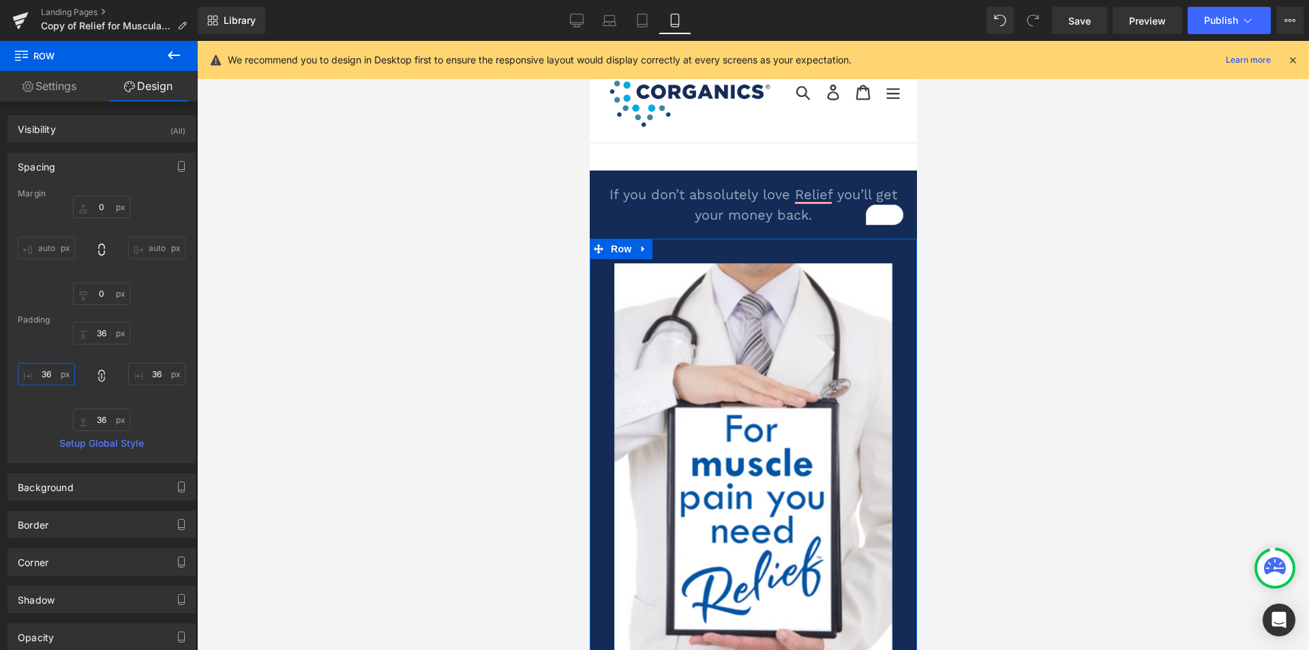
type input "35"
type input "34"
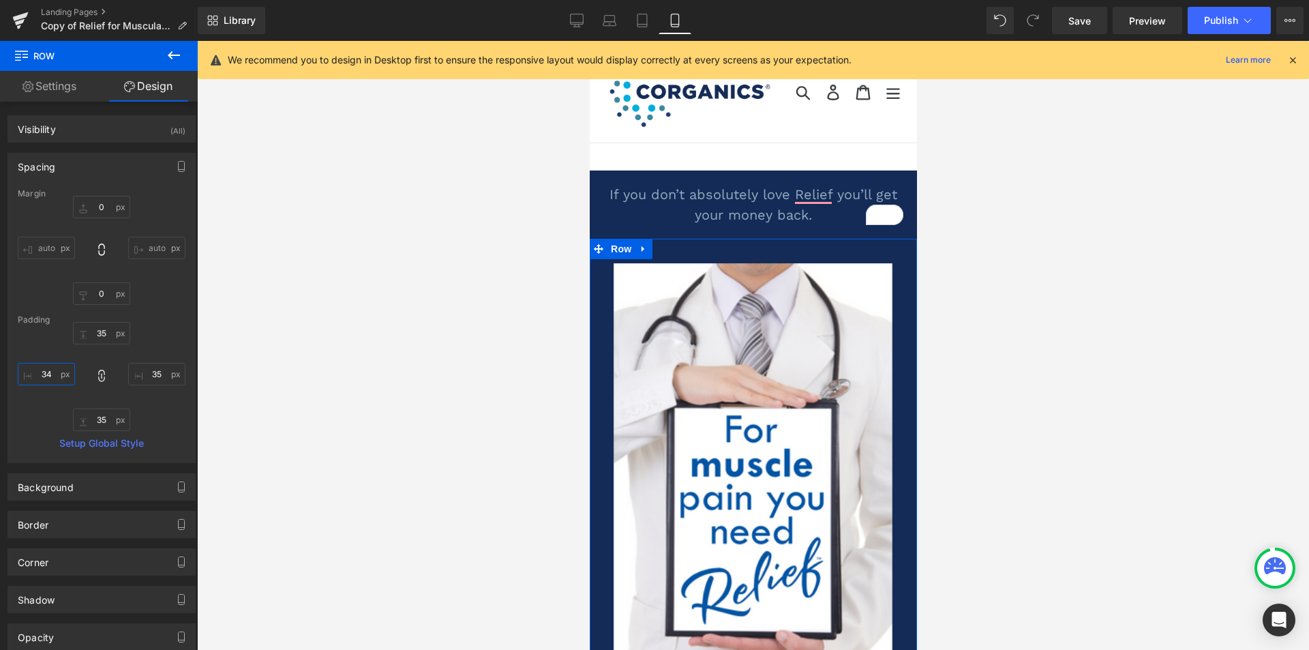
type input "34"
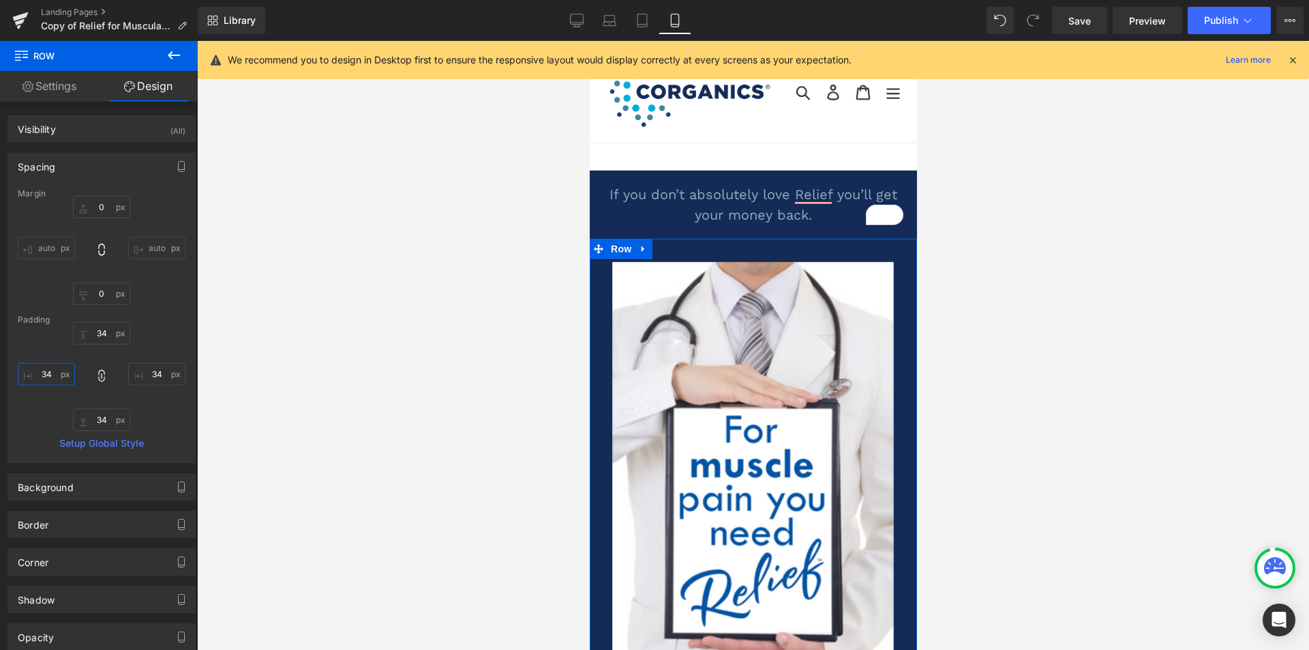
type input "33"
type input "32"
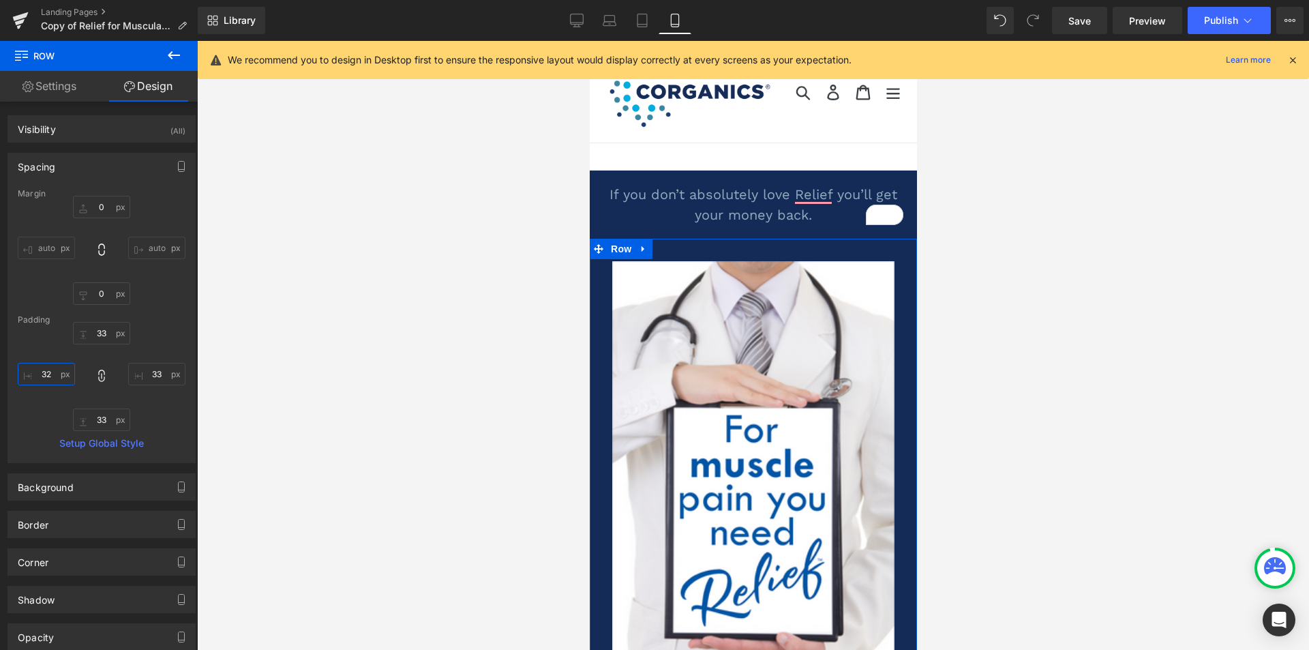
type input "32"
type input "31"
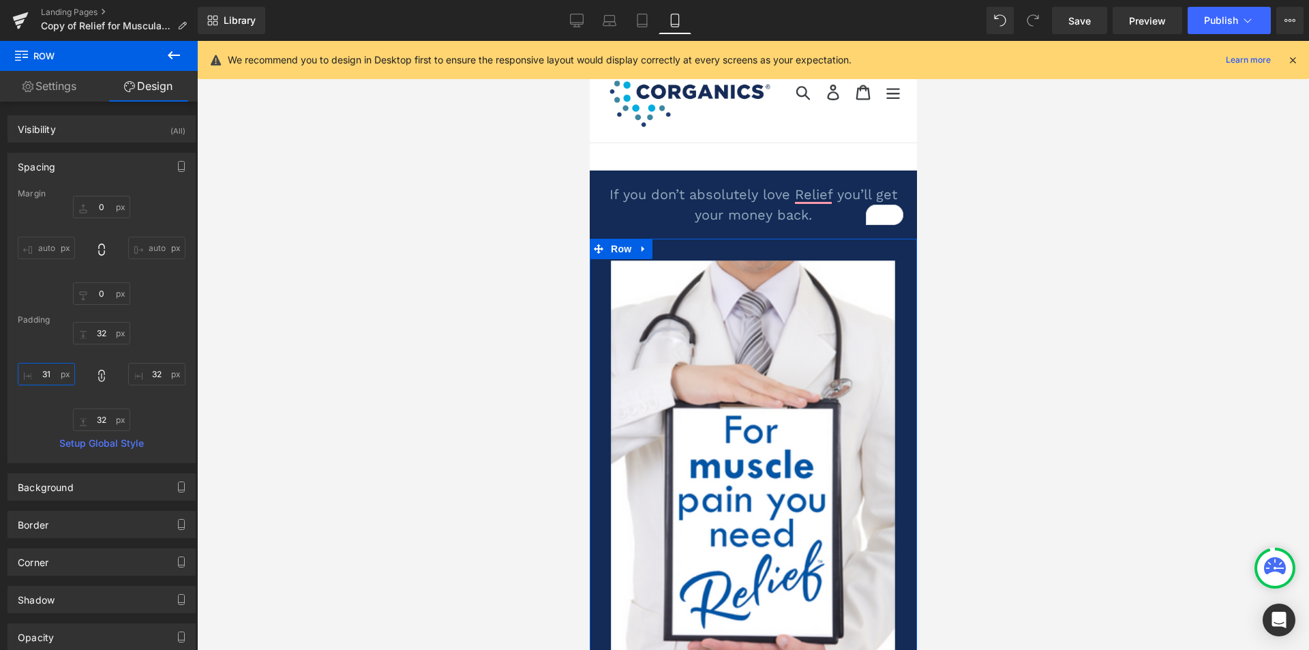
type input "31"
type input "30"
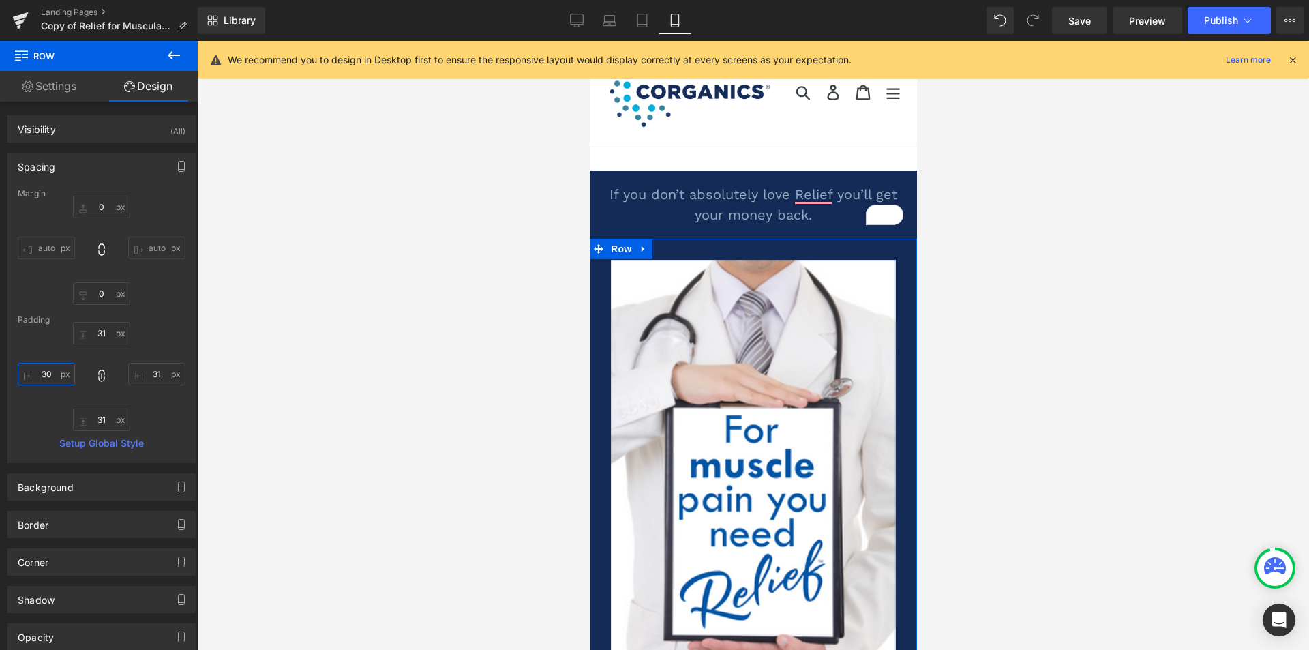
type input "30"
type input "29"
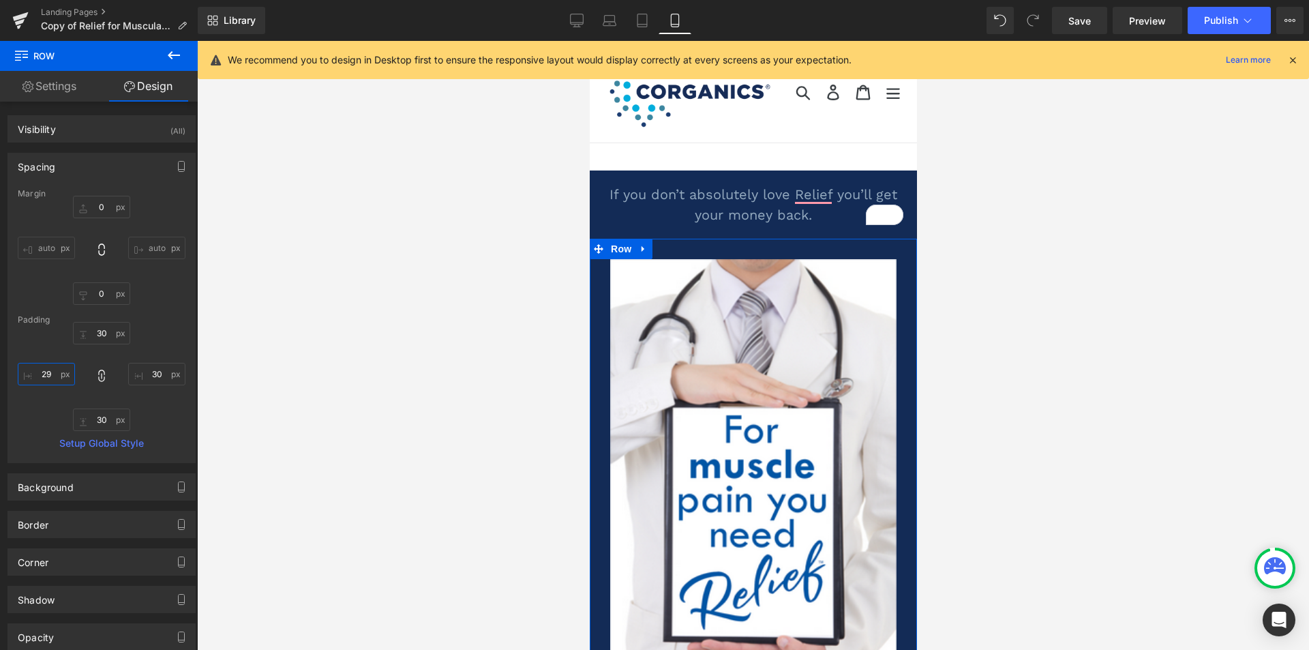
type input "29"
type input "28"
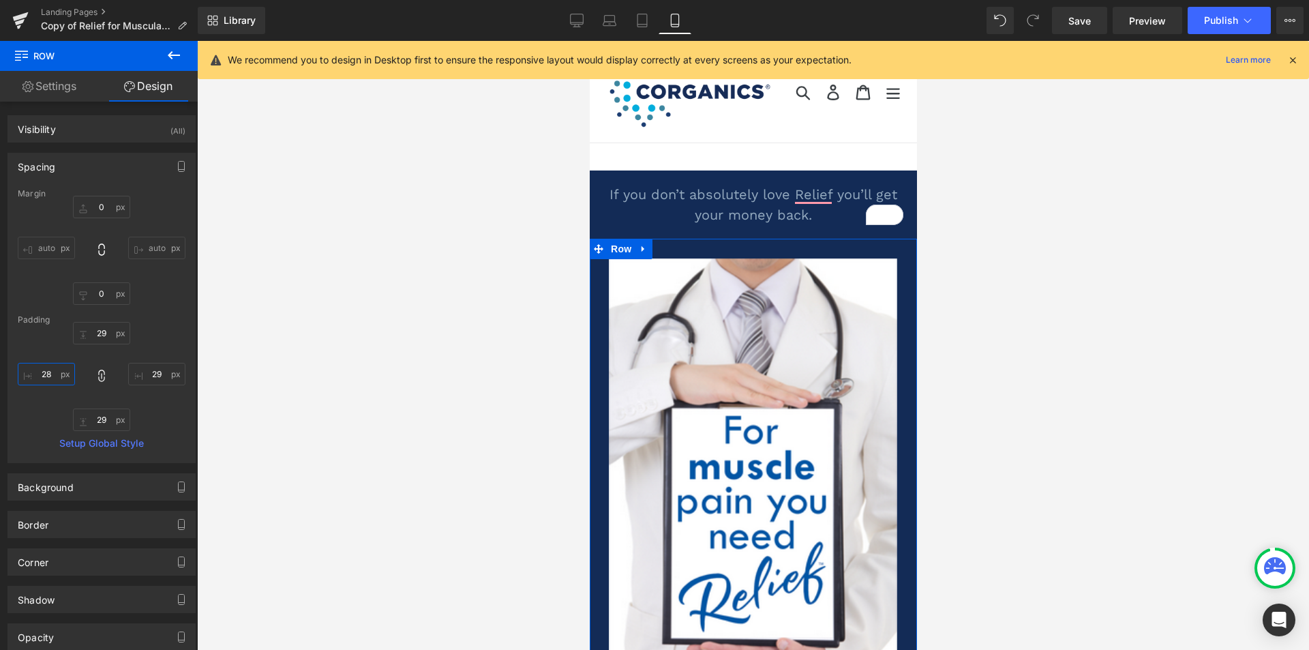
type input "28"
type input "27"
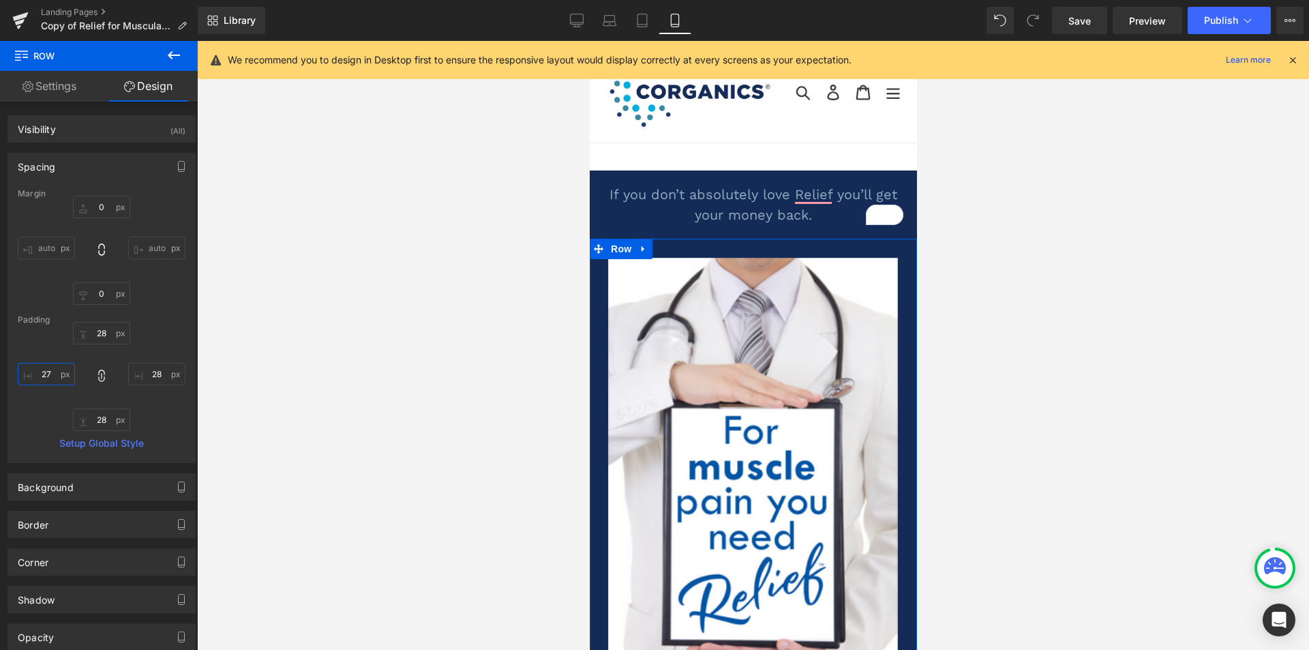
type input "27"
type input "26"
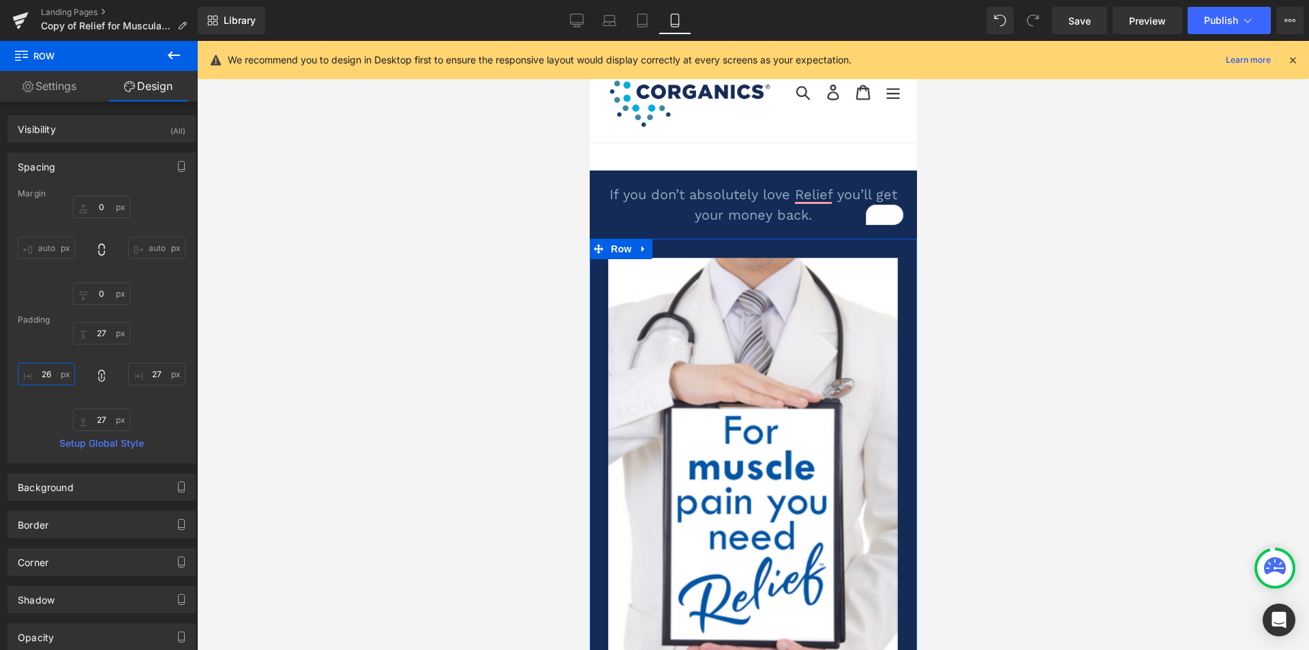
type input "26"
type input "25"
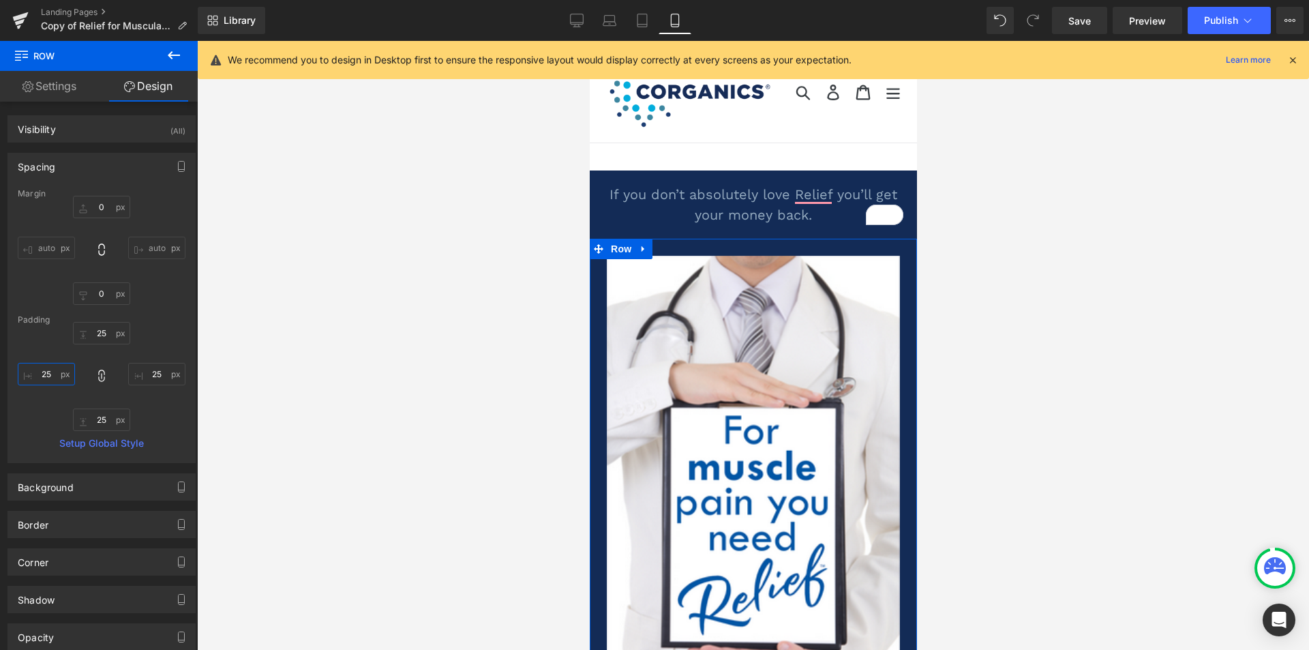
type input "24"
type input "23"
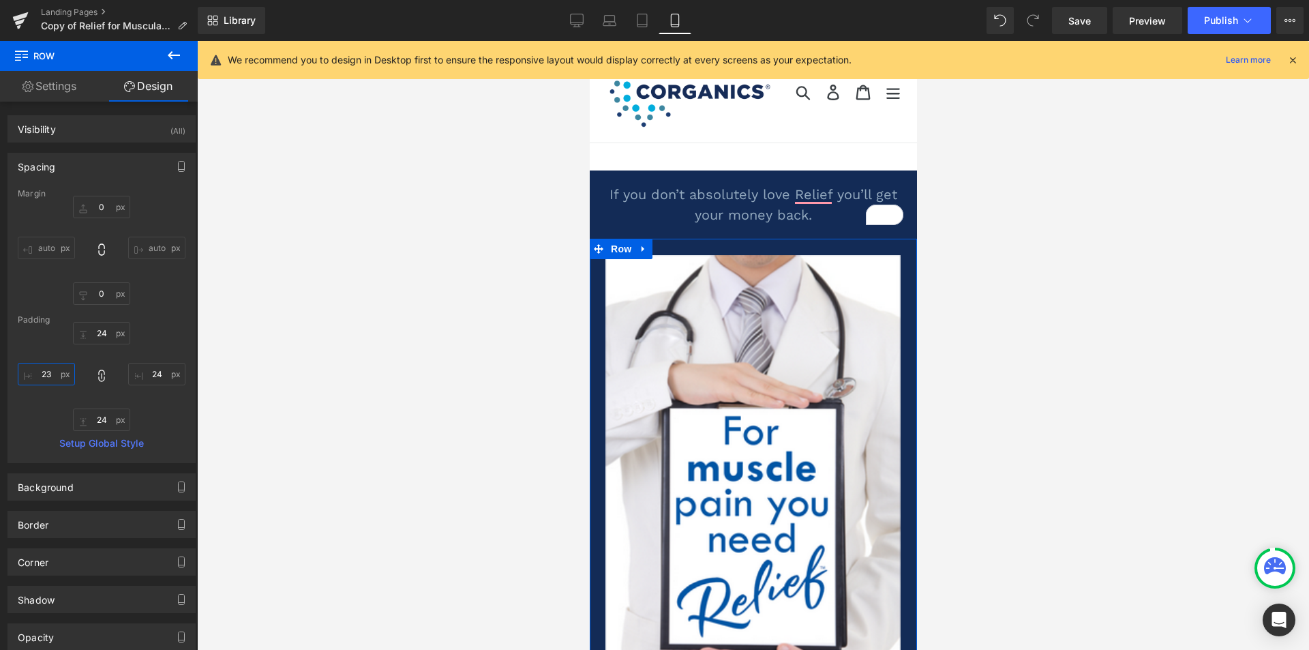
type input "23"
type input "22"
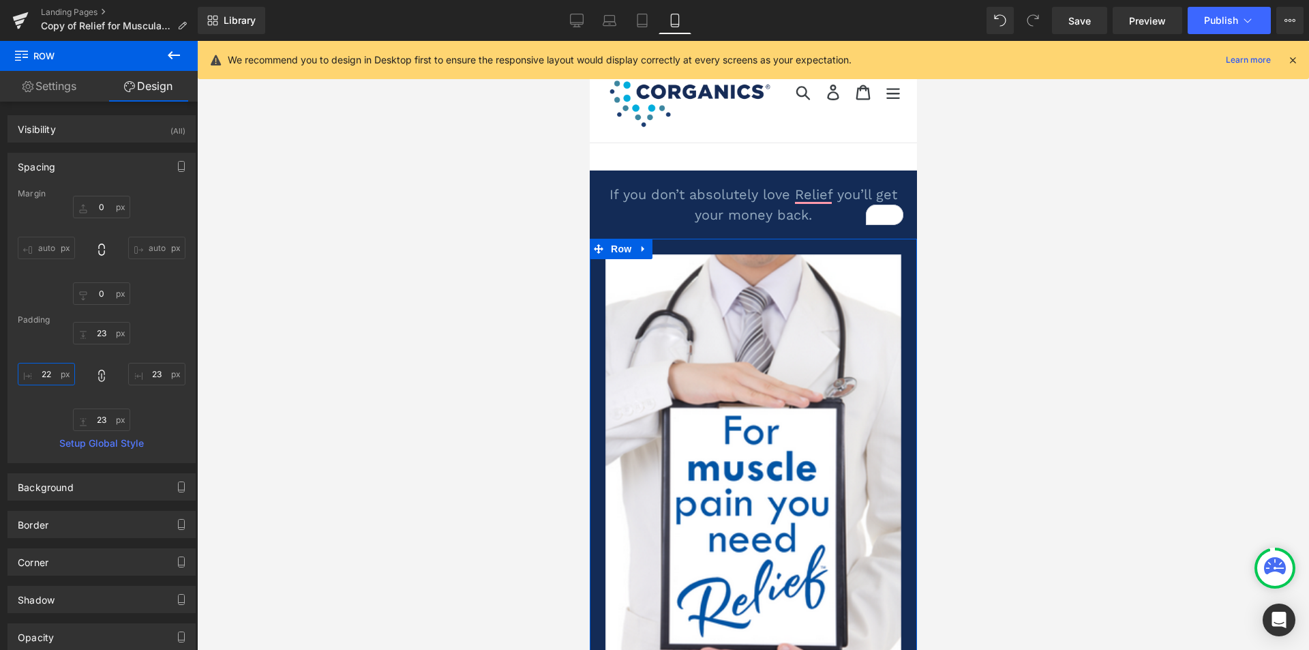
type input "22"
type input "21"
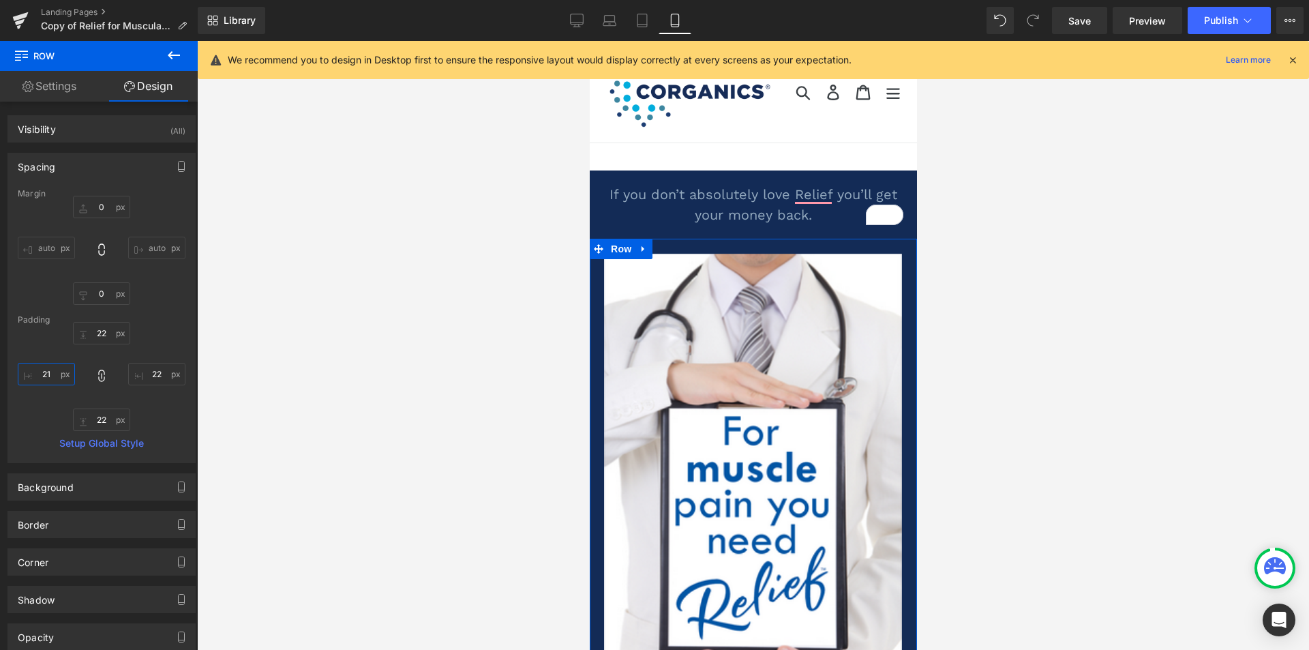
type input "21"
type input "20"
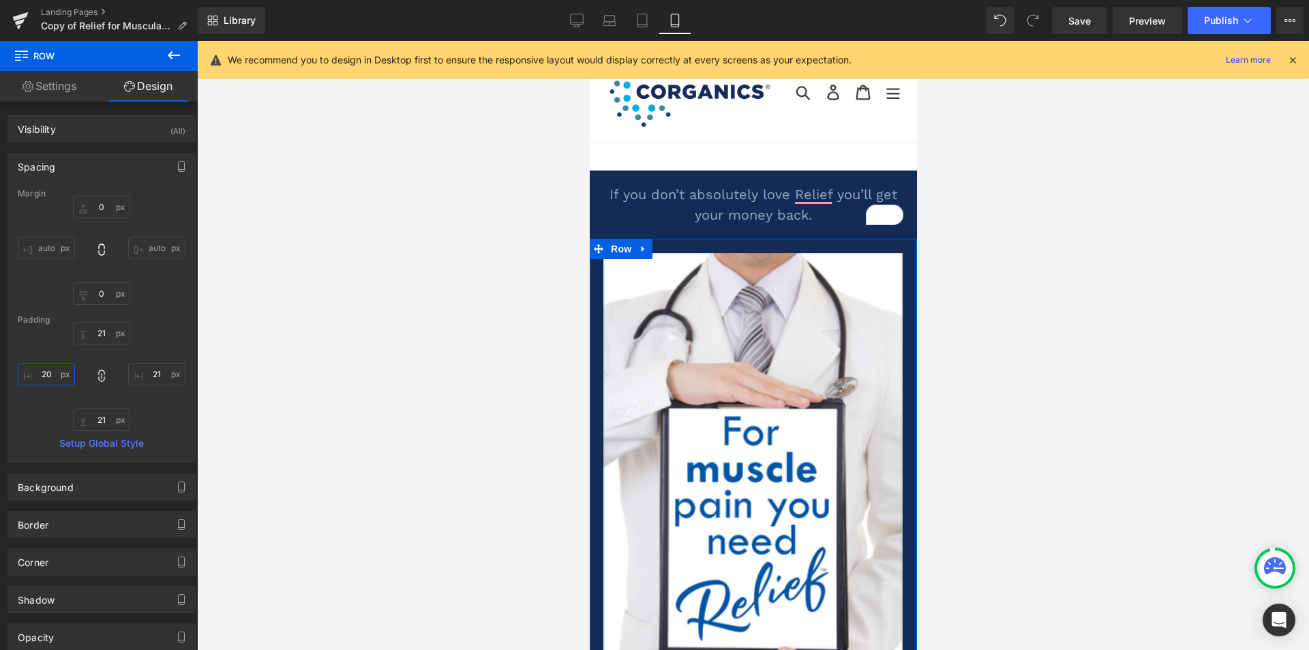
type input "20"
click at [282, 348] on div at bounding box center [753, 345] width 1112 height 609
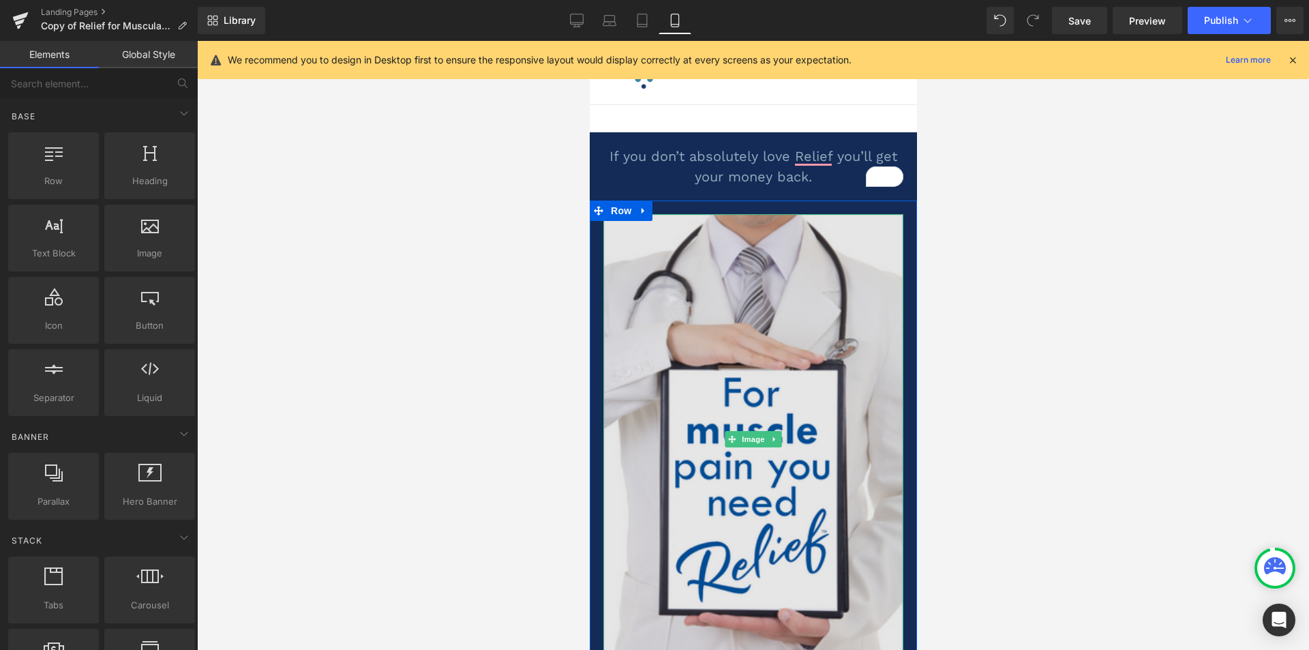
scroll to position [0, 0]
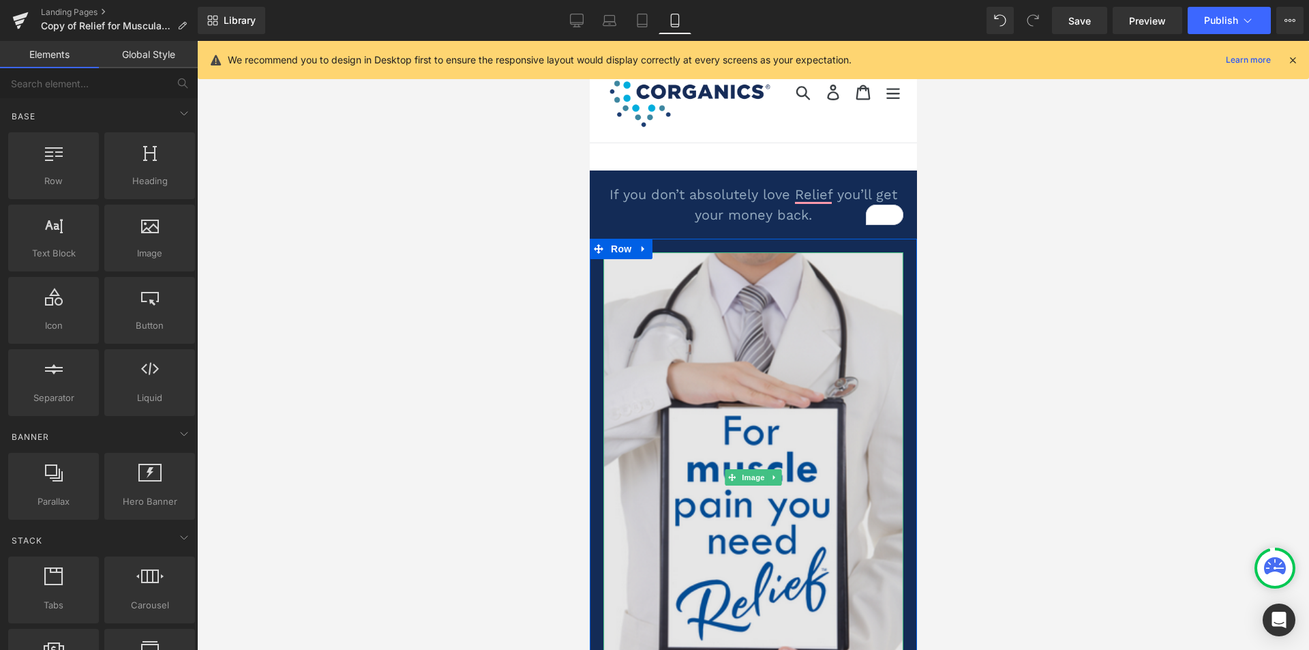
click at [635, 334] on img at bounding box center [753, 477] width 300 height 450
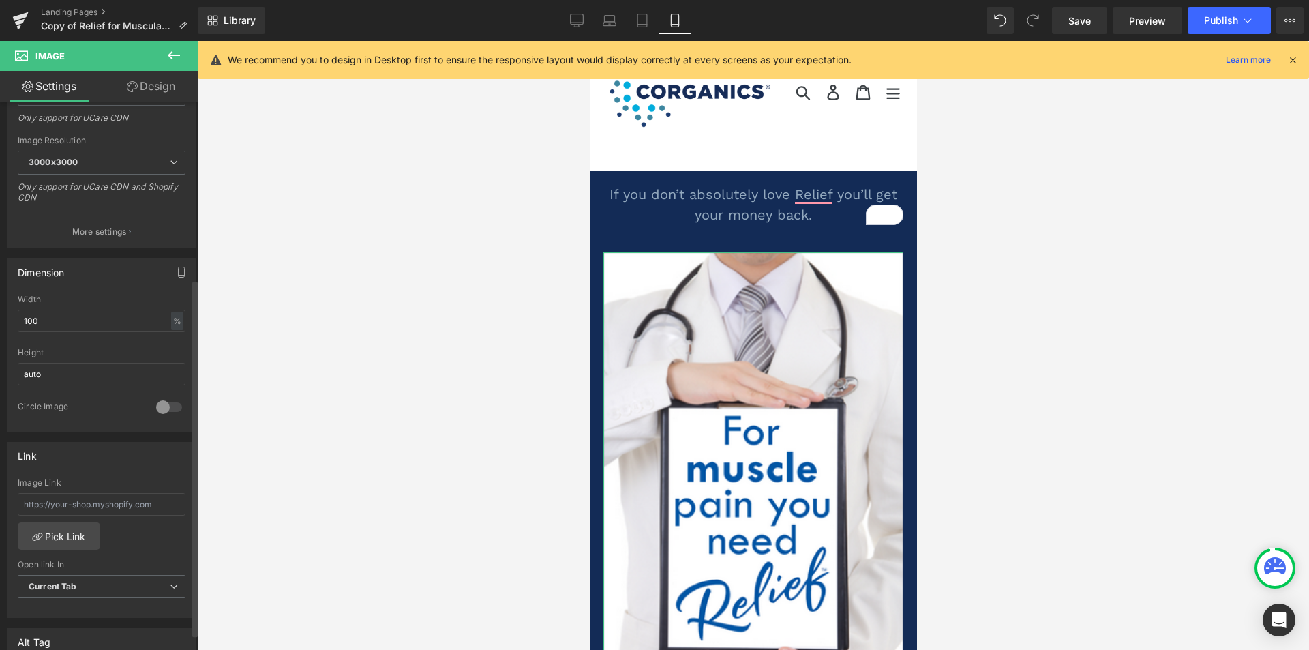
scroll to position [273, 0]
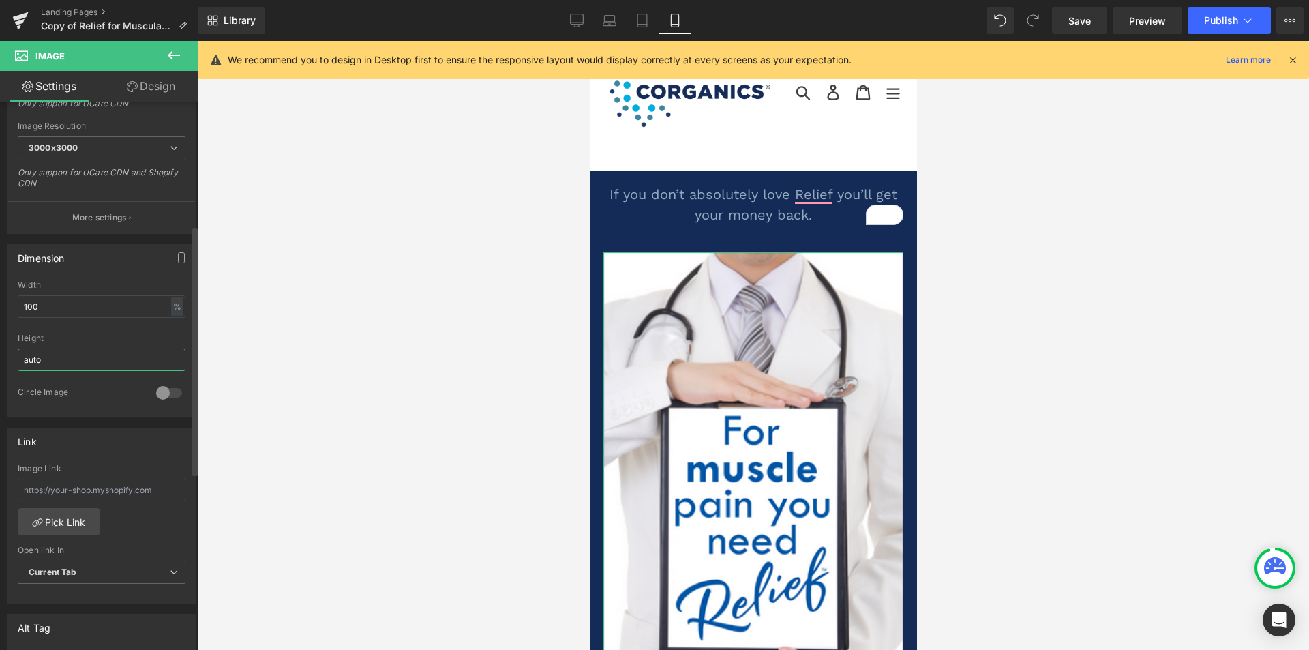
click at [59, 361] on input "auto" at bounding box center [102, 360] width 168 height 23
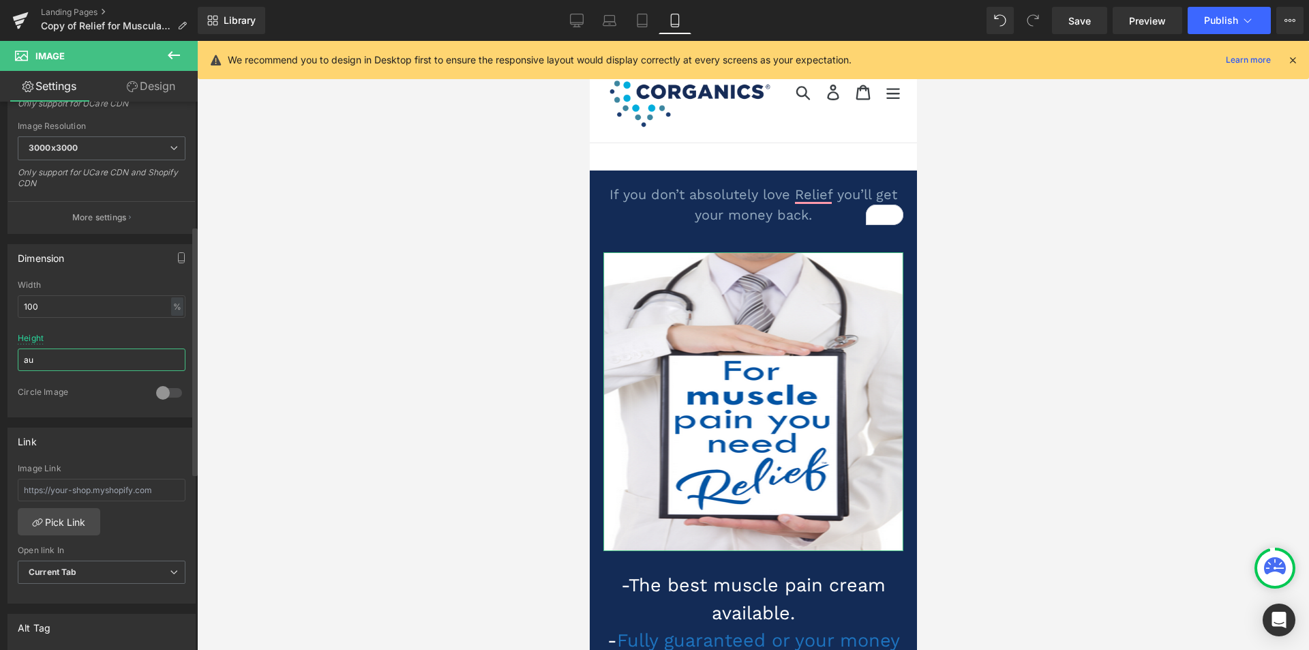
type input "a"
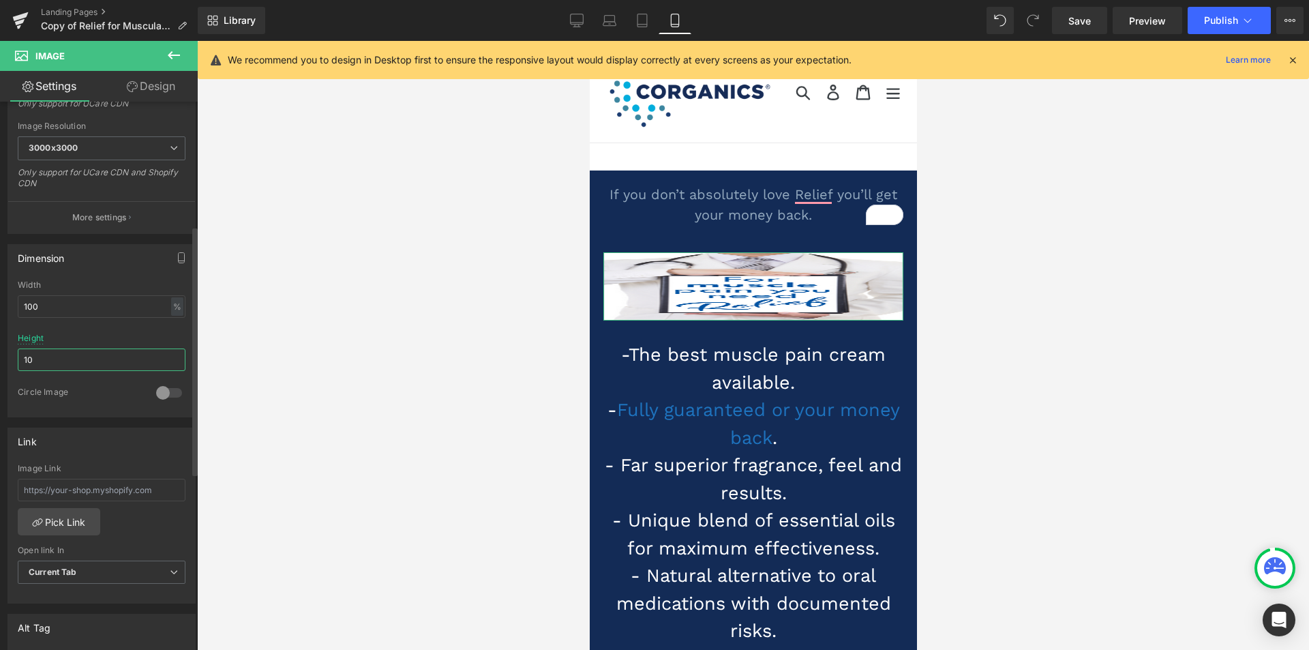
type input "1"
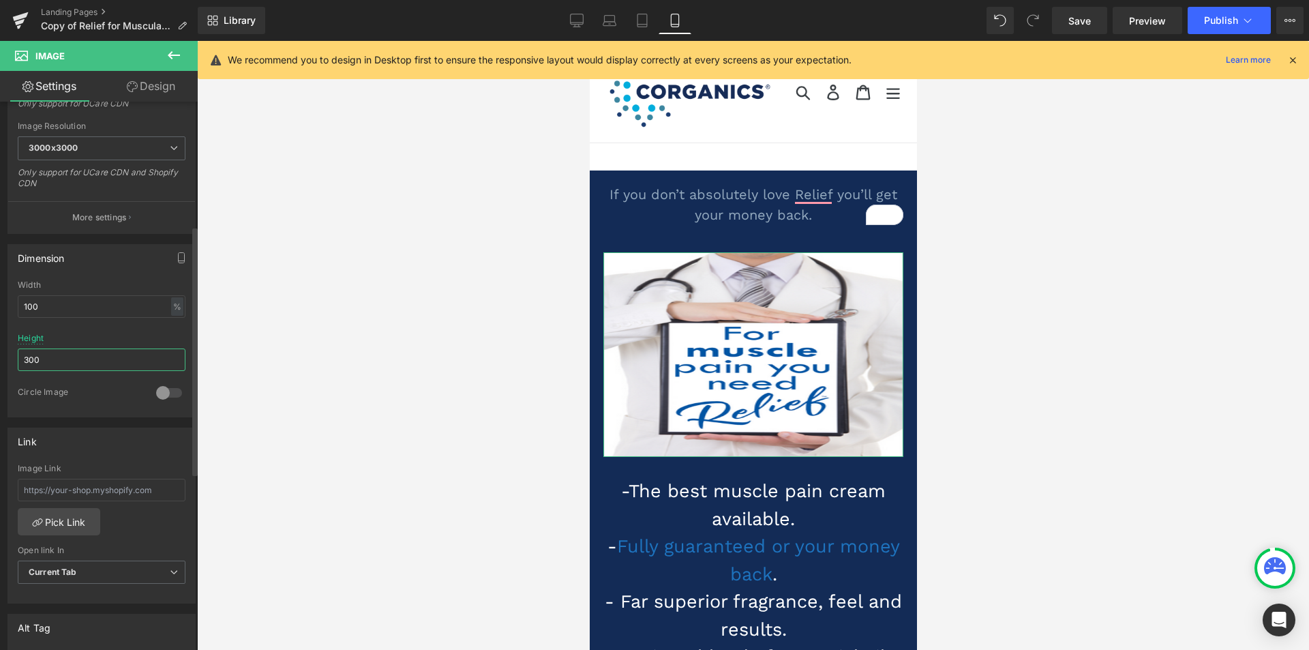
type input "300"
click at [159, 395] on div at bounding box center [169, 393] width 33 height 22
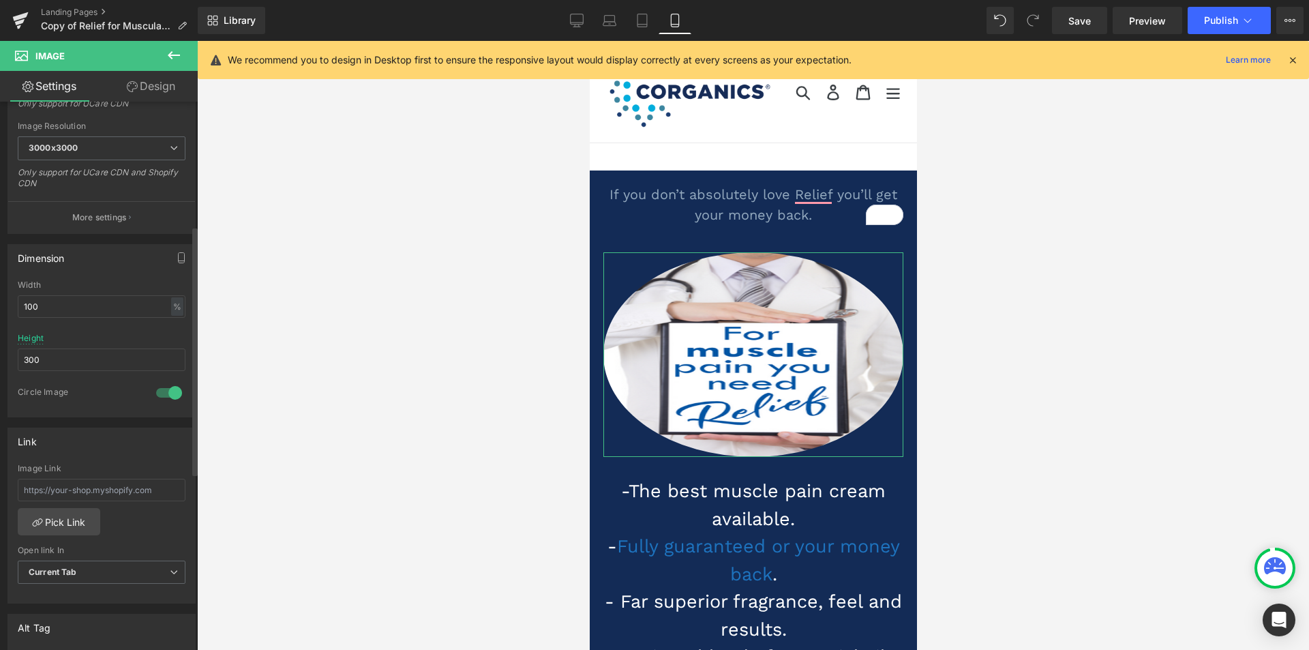
click at [158, 395] on div at bounding box center [169, 393] width 33 height 22
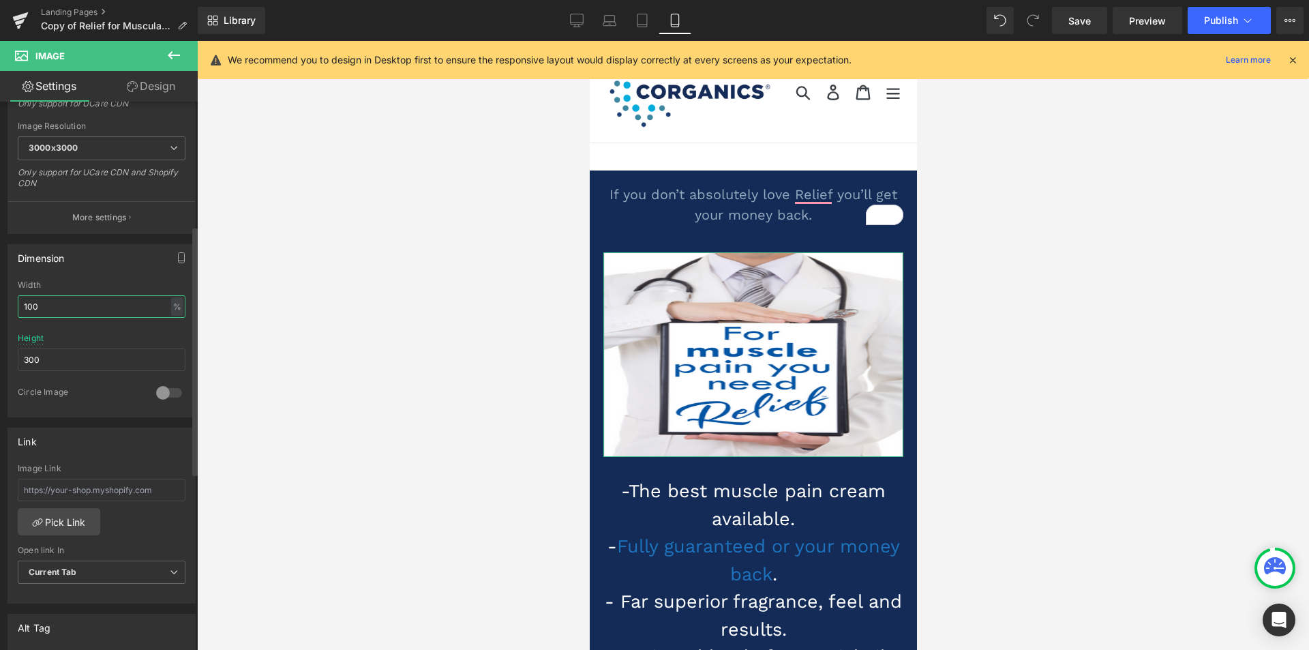
click at [42, 303] on input "100" at bounding box center [102, 306] width 168 height 23
click at [28, 308] on input "100" at bounding box center [102, 306] width 168 height 23
click at [173, 306] on div "%" at bounding box center [177, 306] width 12 height 18
click at [169, 345] on li "px" at bounding box center [176, 348] width 17 height 20
type input "440"
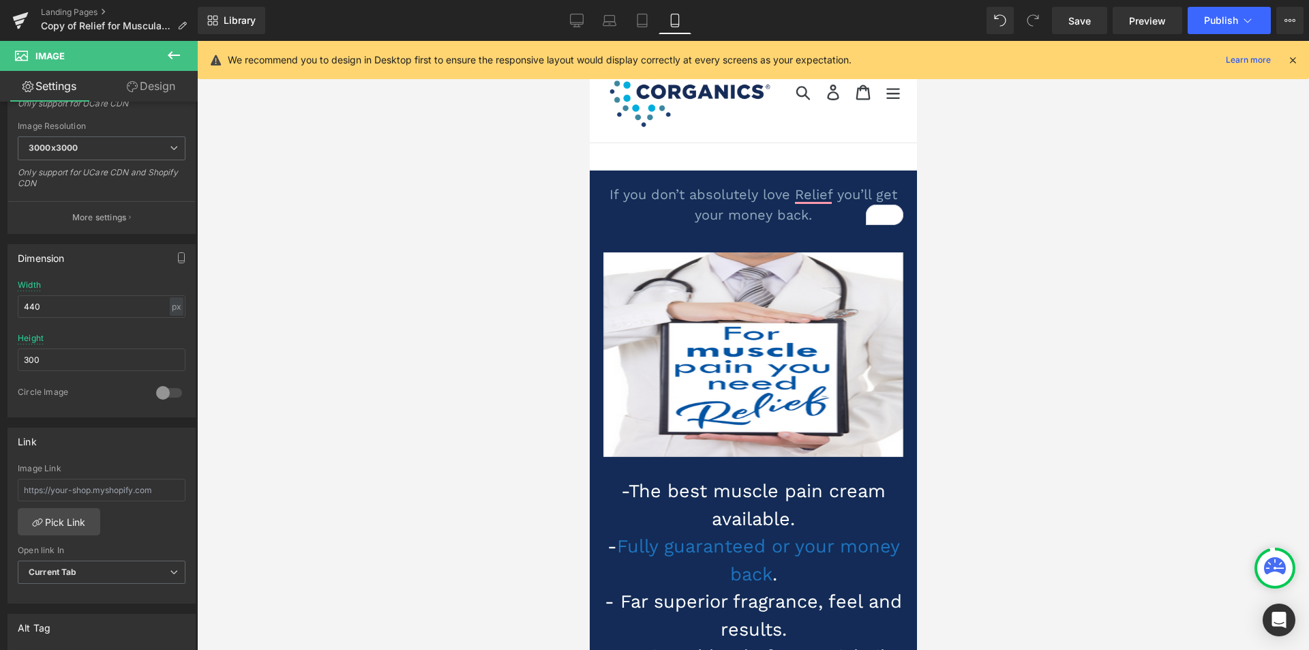
click at [269, 342] on div at bounding box center [753, 345] width 1112 height 609
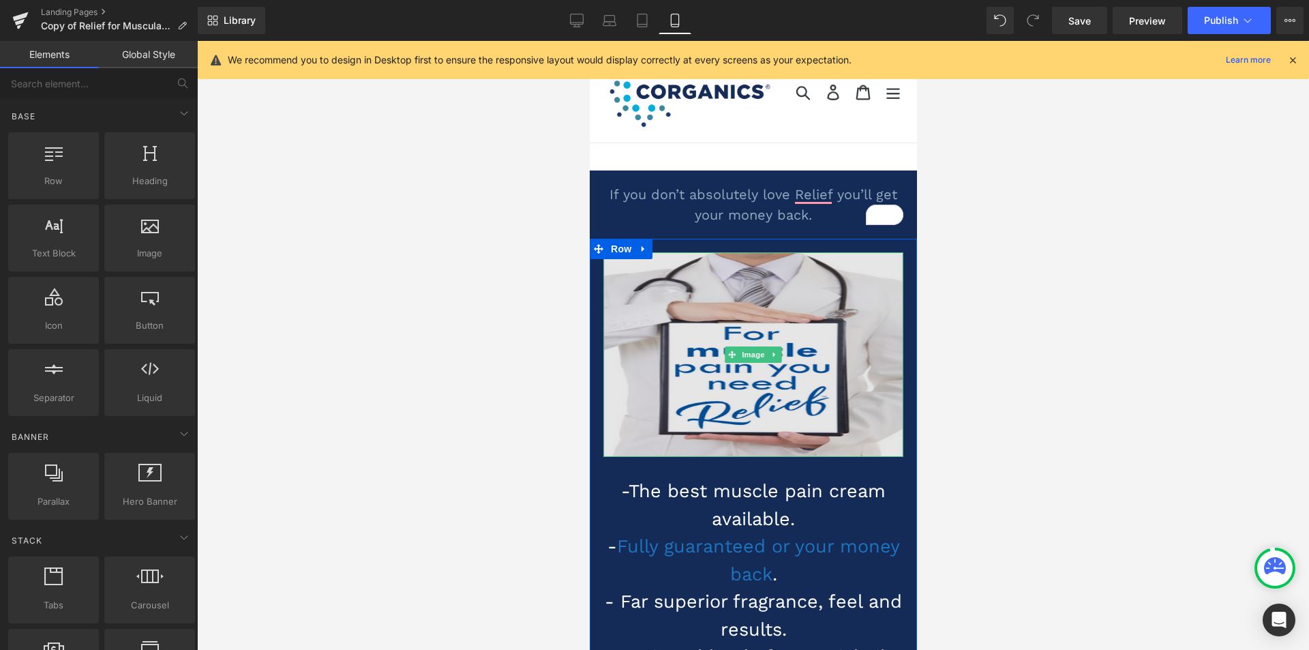
click at [638, 327] on img at bounding box center [753, 354] width 300 height 205
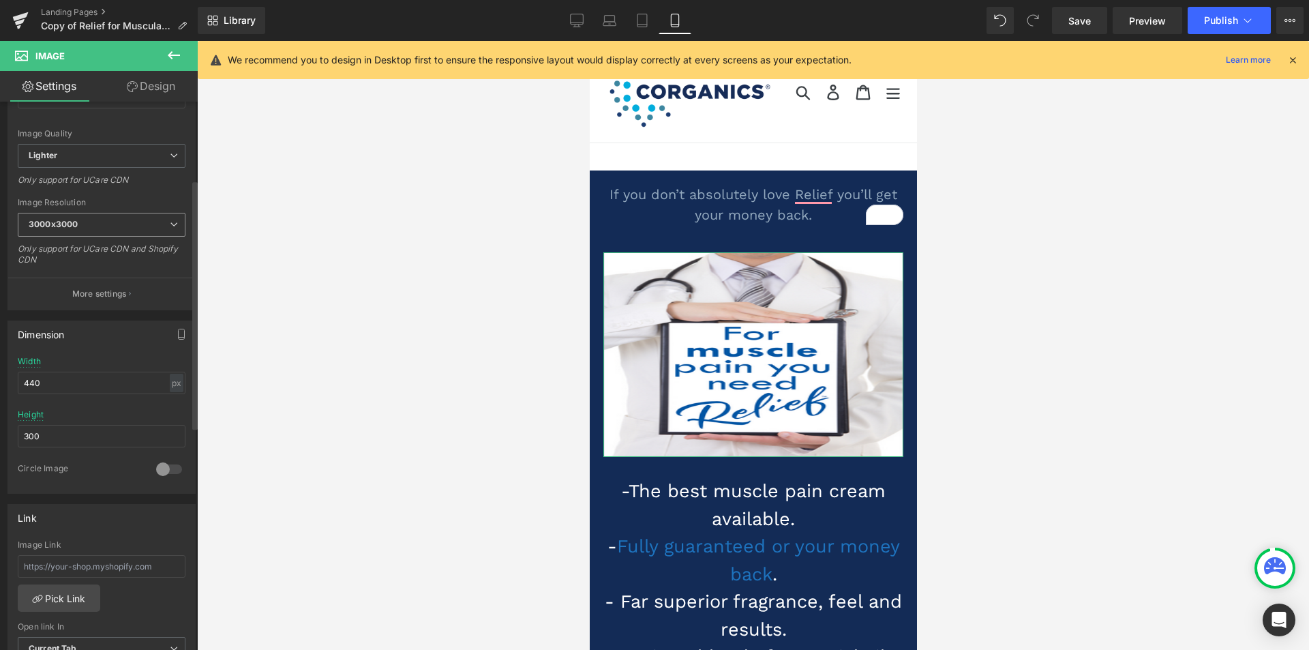
scroll to position [205, 0]
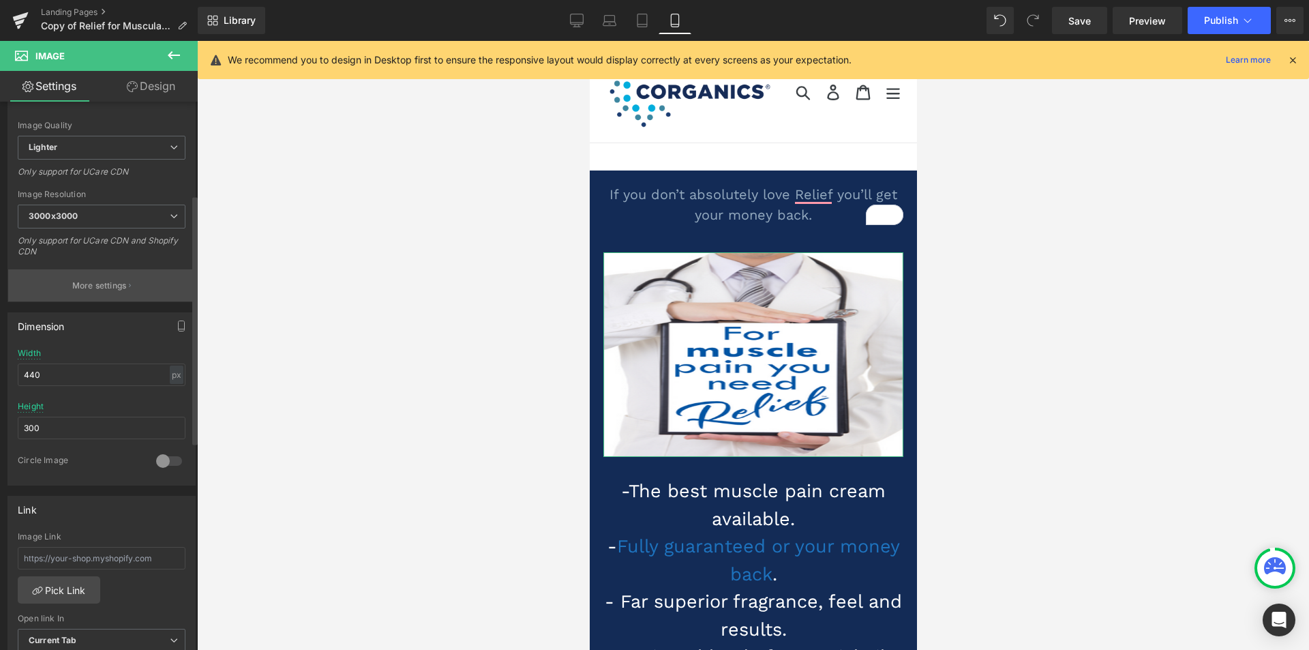
click at [110, 288] on p "More settings" at bounding box center [99, 286] width 55 height 12
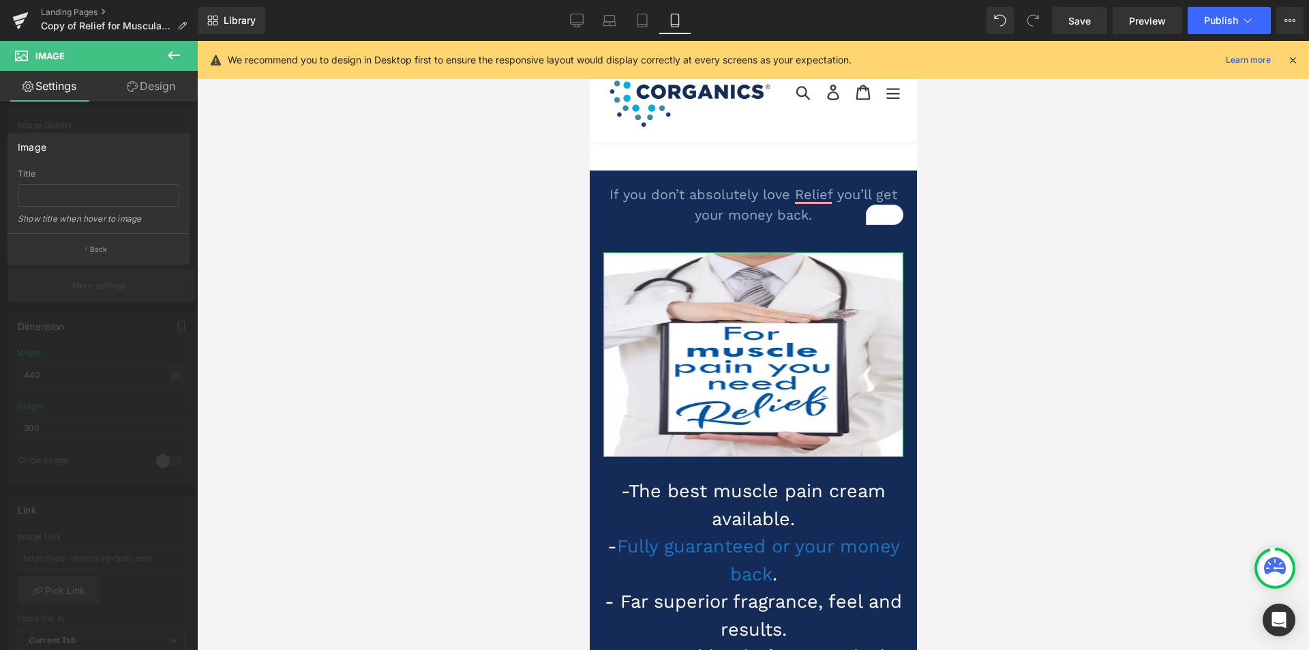
click at [110, 288] on div at bounding box center [99, 349] width 198 height 616
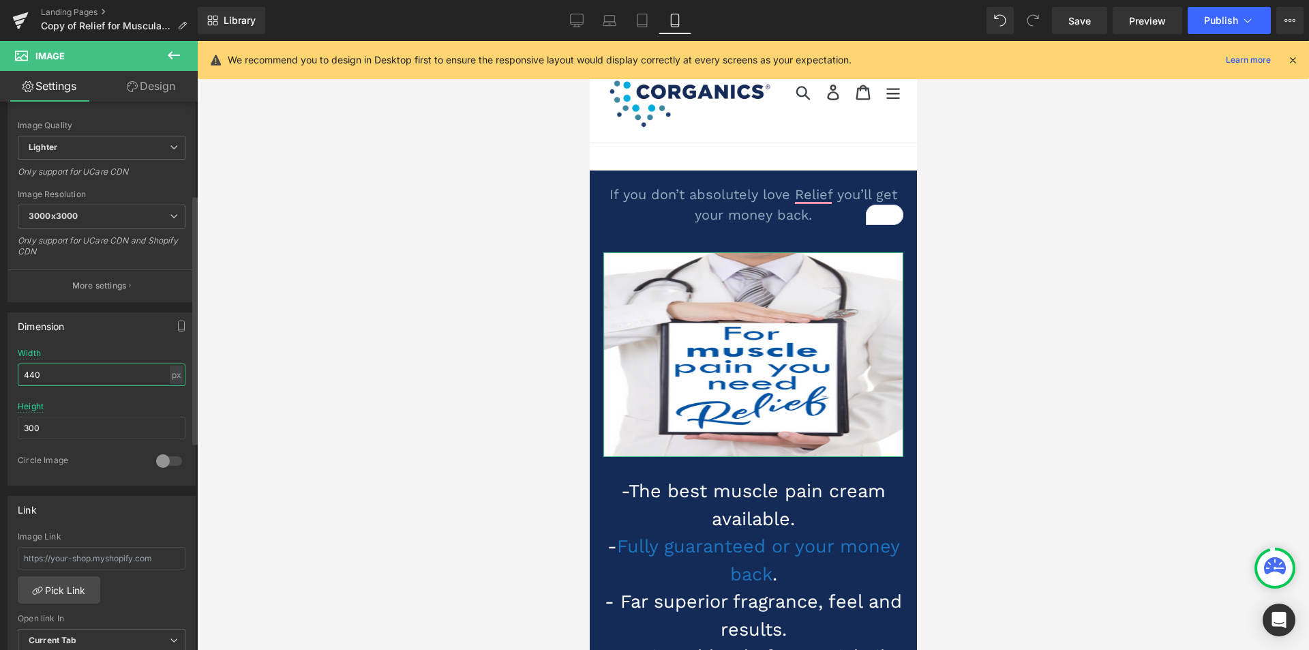
click at [53, 383] on input "440" at bounding box center [102, 375] width 168 height 23
click at [35, 376] on input "440" at bounding box center [102, 375] width 168 height 23
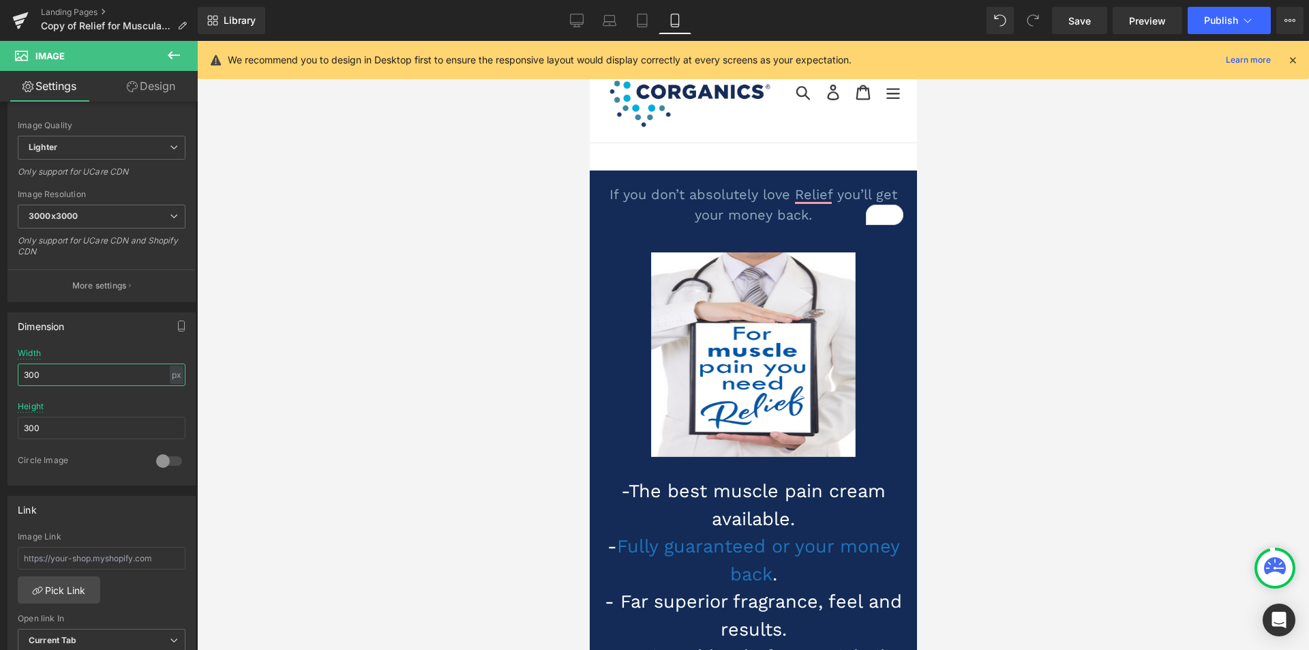
type input "300"
click at [301, 376] on div at bounding box center [753, 345] width 1112 height 609
click at [153, 81] on link "Design" at bounding box center [151, 86] width 99 height 31
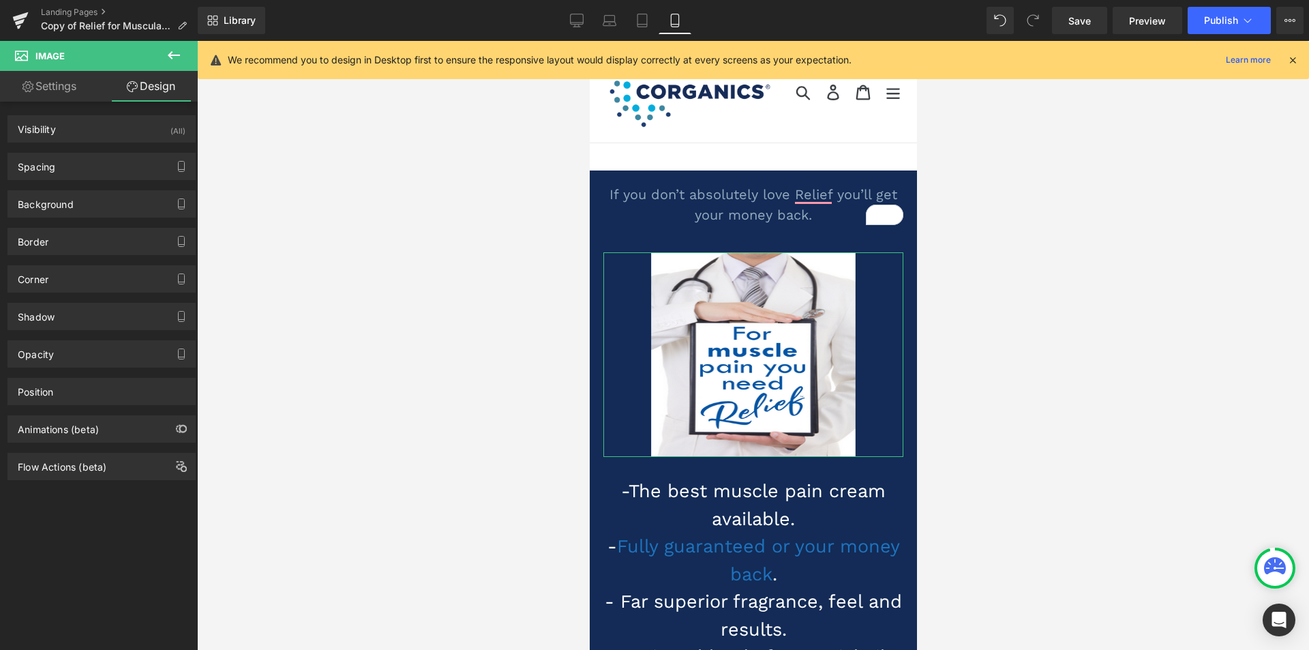
type input "0"
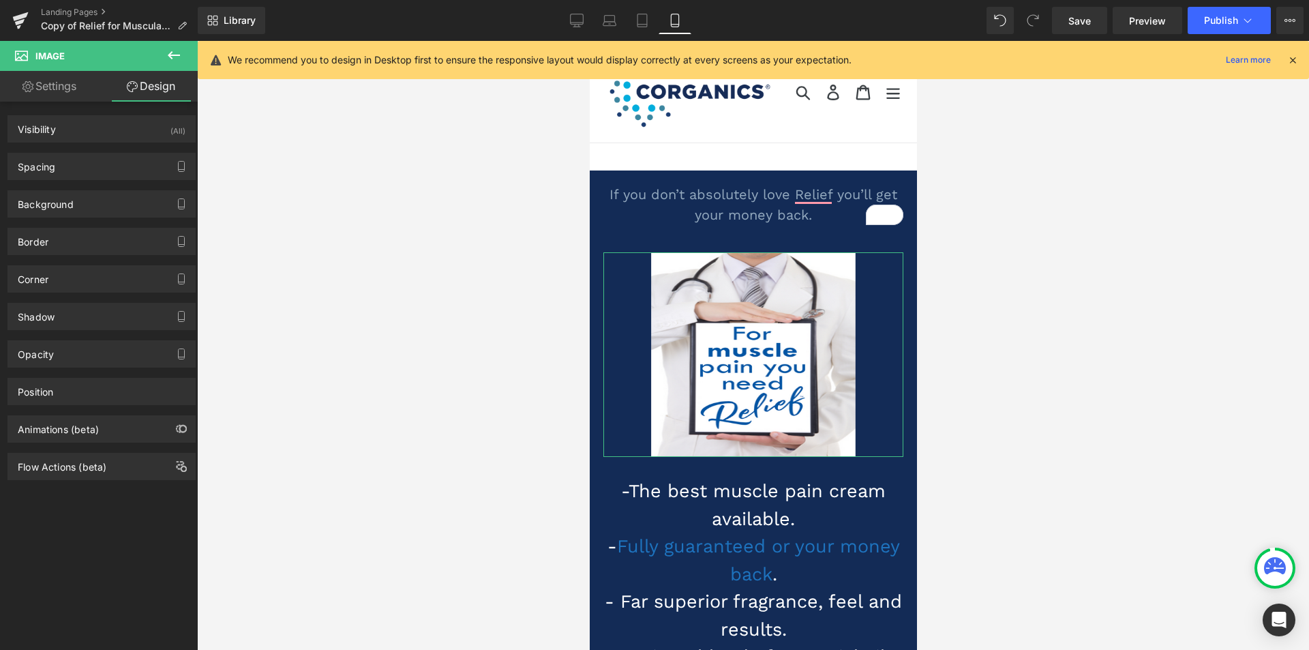
type input "0"
click at [65, 168] on div "Spacing" at bounding box center [101, 166] width 187 height 26
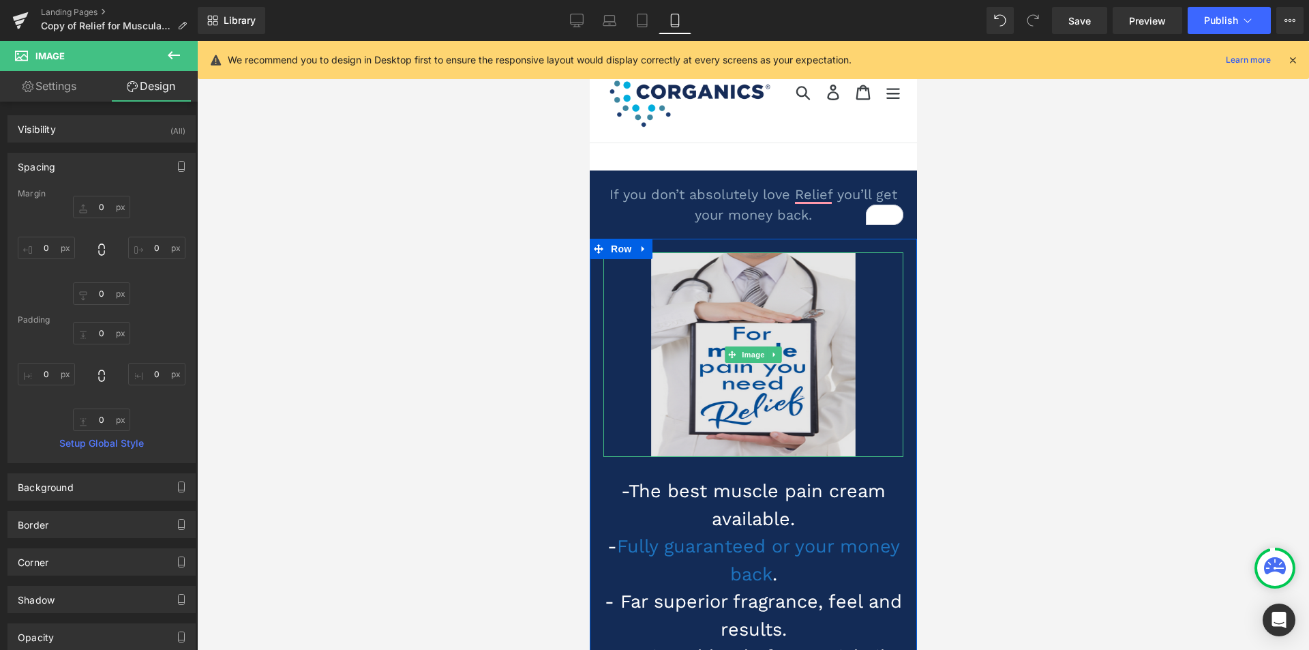
click at [660, 355] on img at bounding box center [753, 354] width 205 height 205
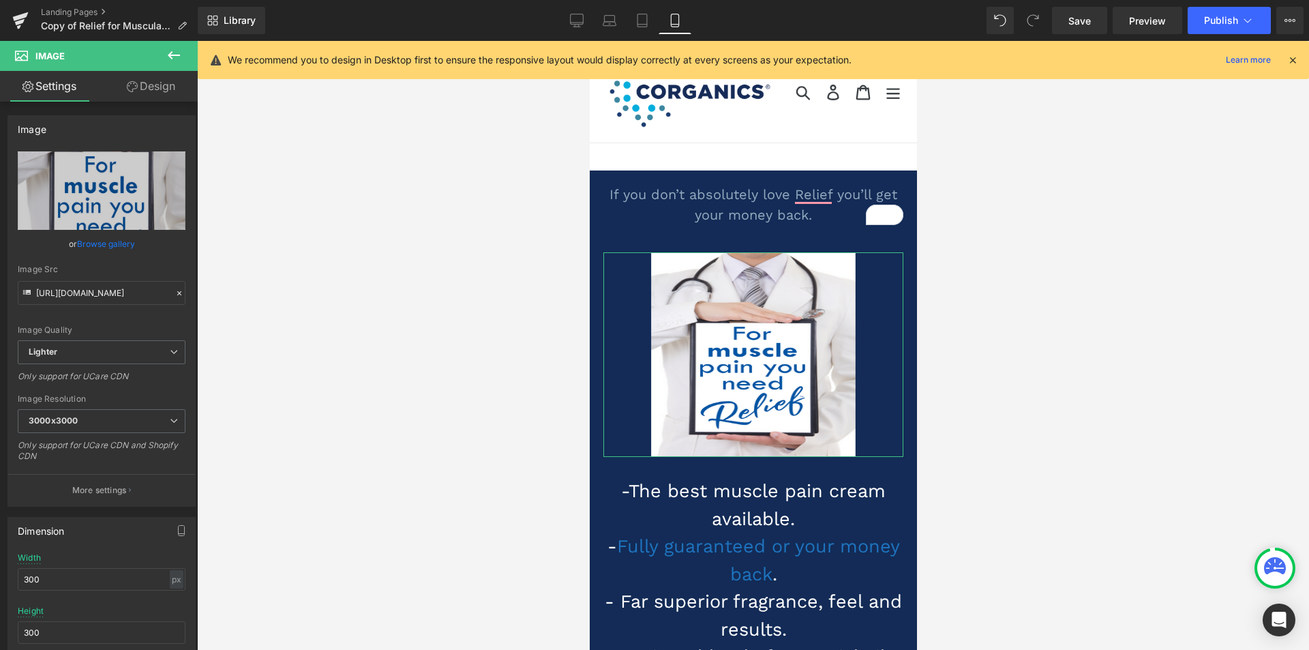
click at [151, 85] on link "Design" at bounding box center [151, 86] width 99 height 31
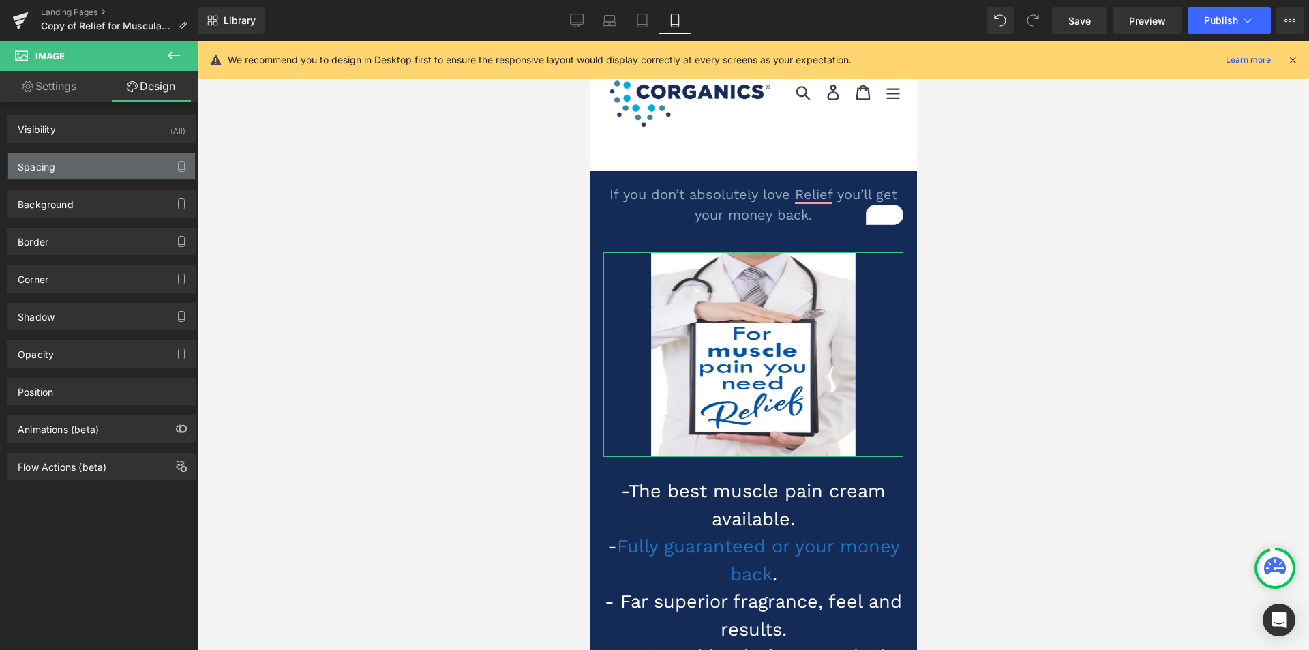
click at [95, 171] on div "Spacing" at bounding box center [101, 166] width 187 height 26
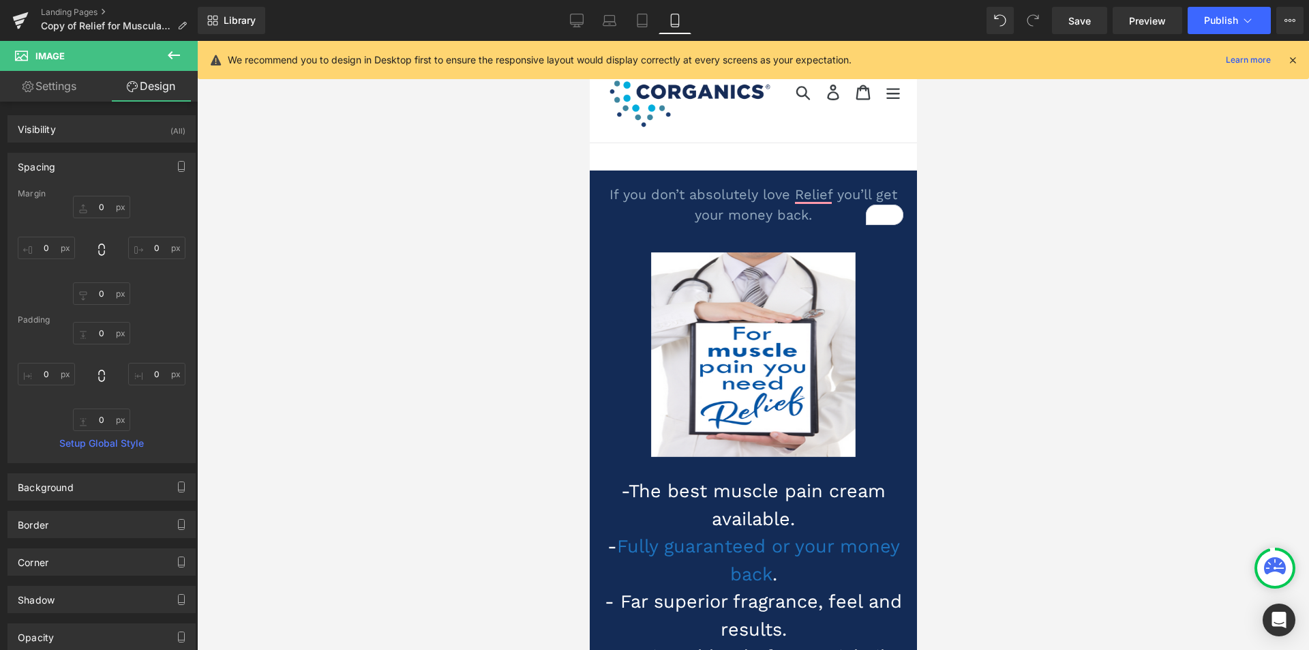
click at [623, 246] on span "Row" at bounding box center [621, 249] width 22 height 16
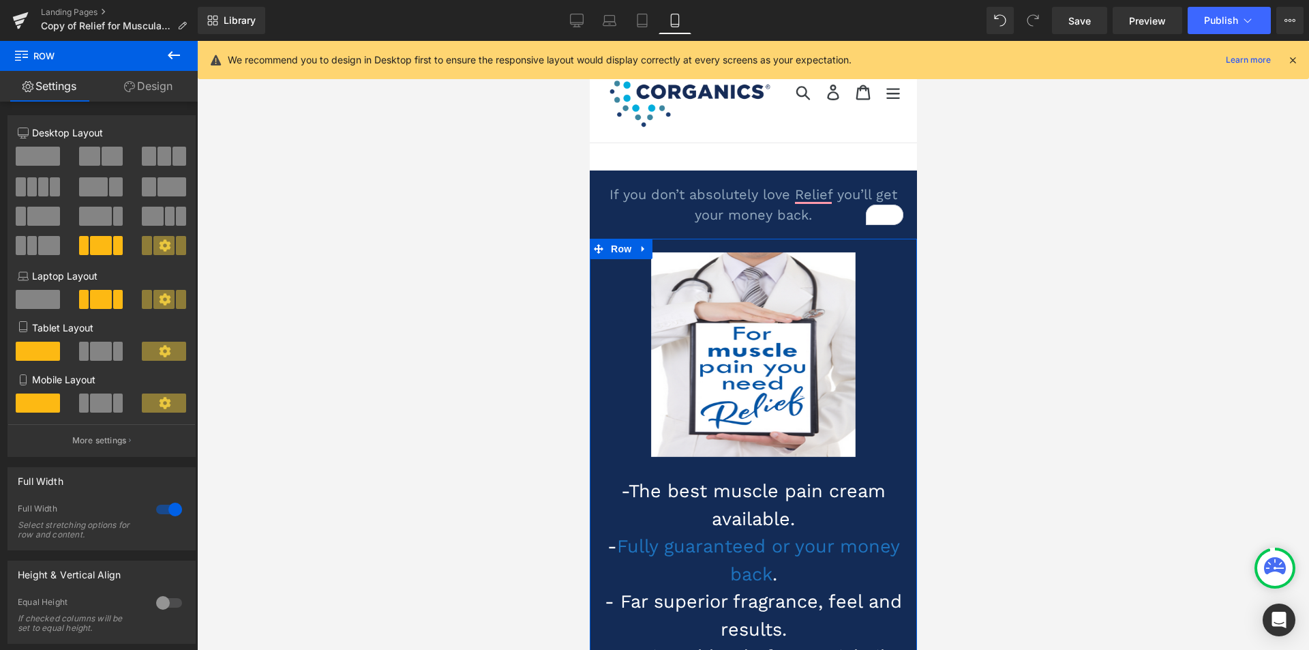
click at [142, 89] on link "Design" at bounding box center [148, 86] width 99 height 31
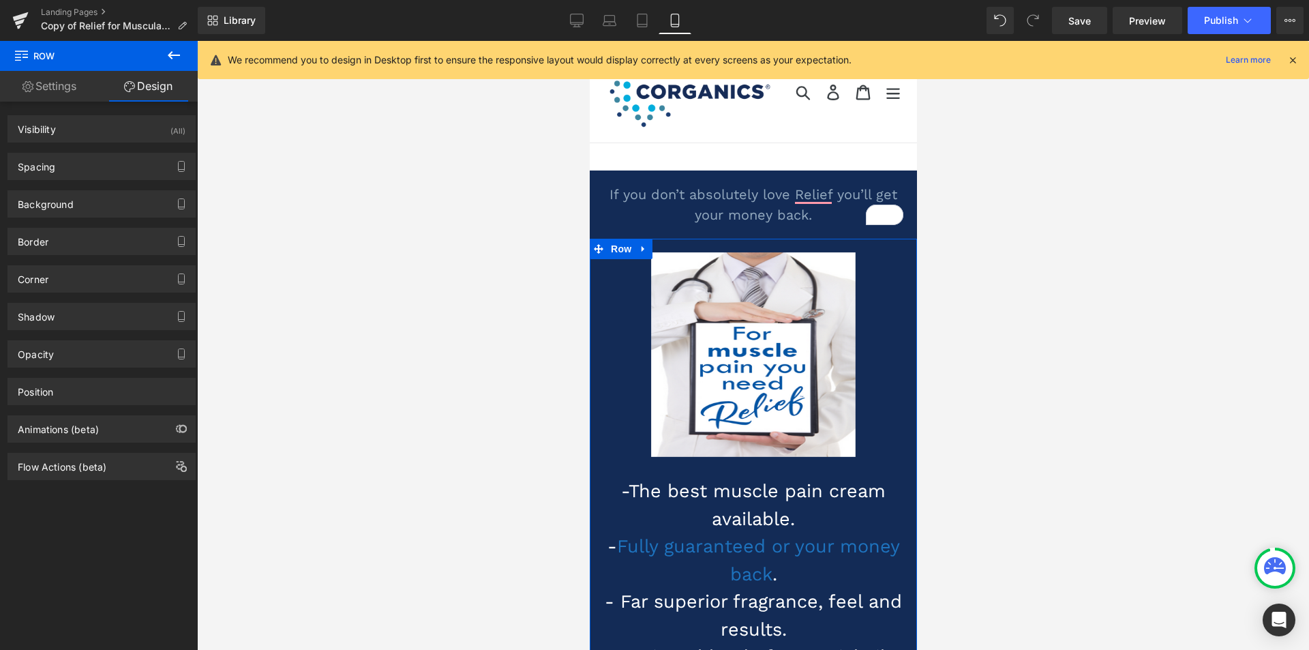
type input "0"
type input "20"
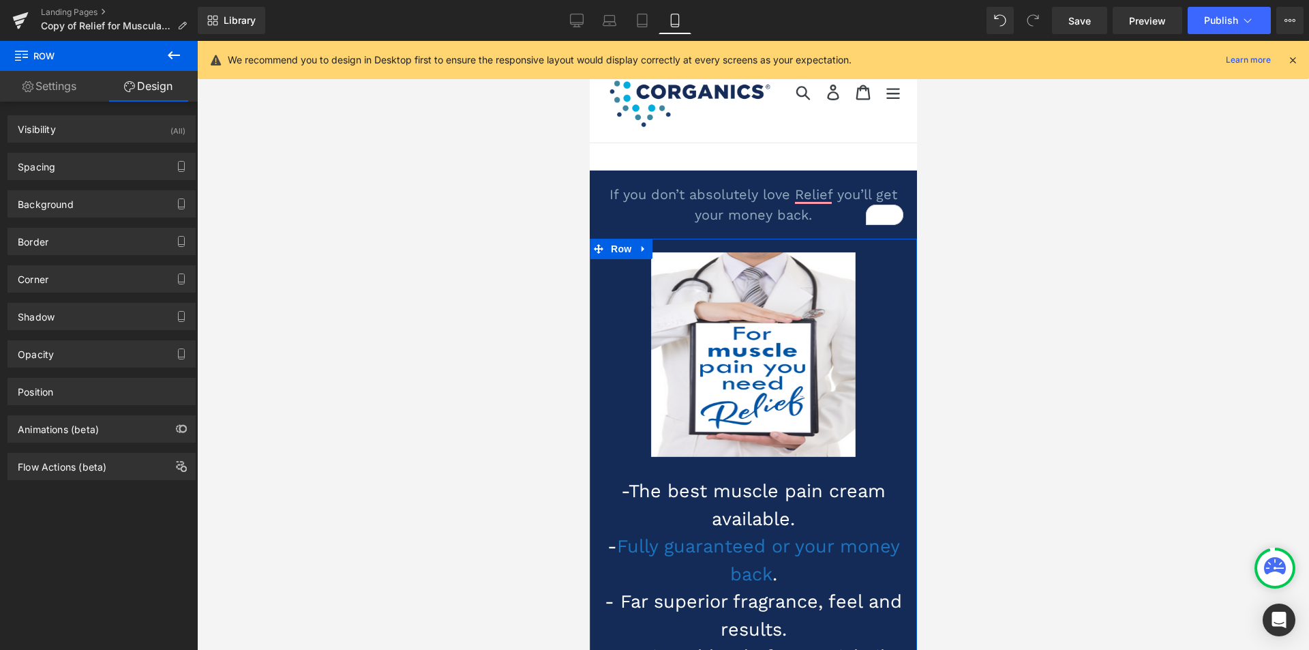
type input "20"
click at [108, 175] on div "Spacing" at bounding box center [101, 166] width 187 height 26
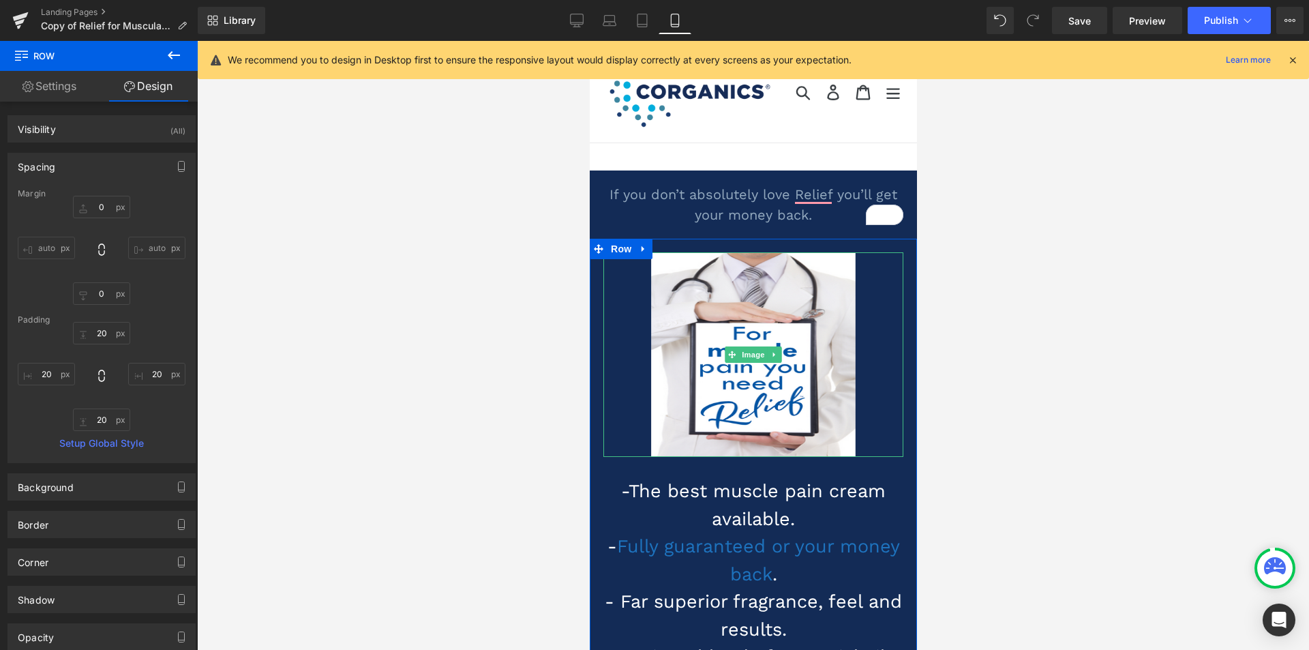
click at [633, 284] on div at bounding box center [753, 354] width 300 height 205
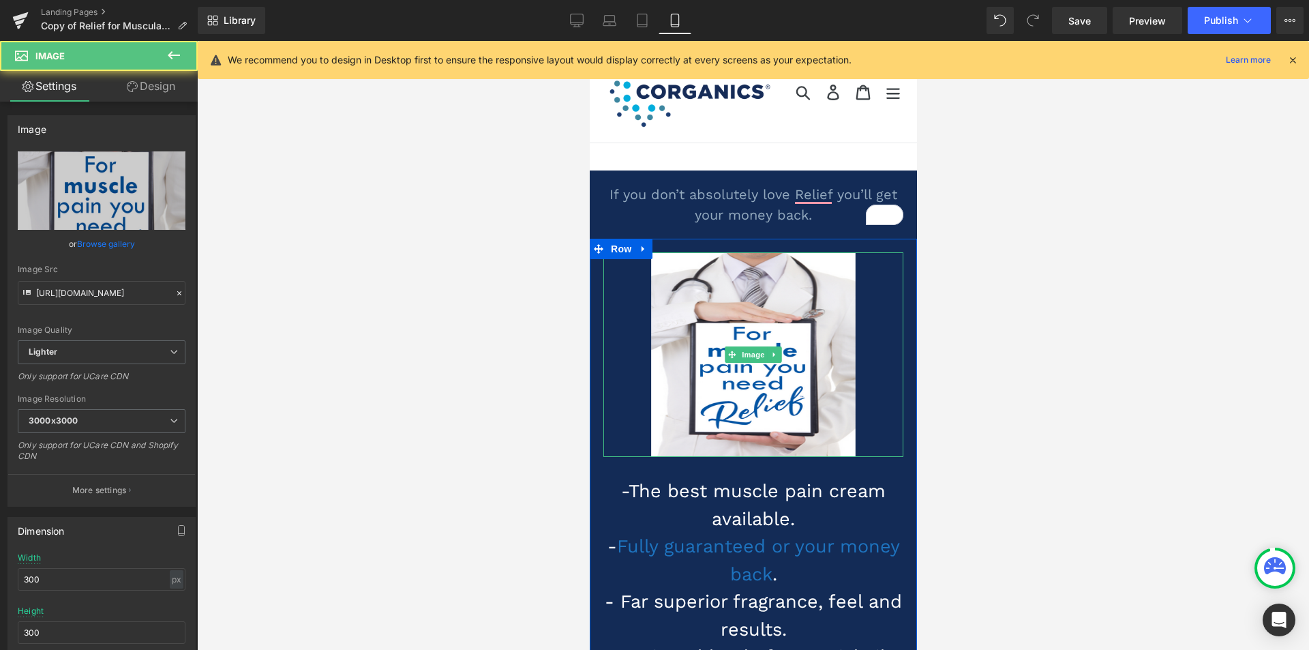
click at [859, 262] on div at bounding box center [753, 354] width 300 height 205
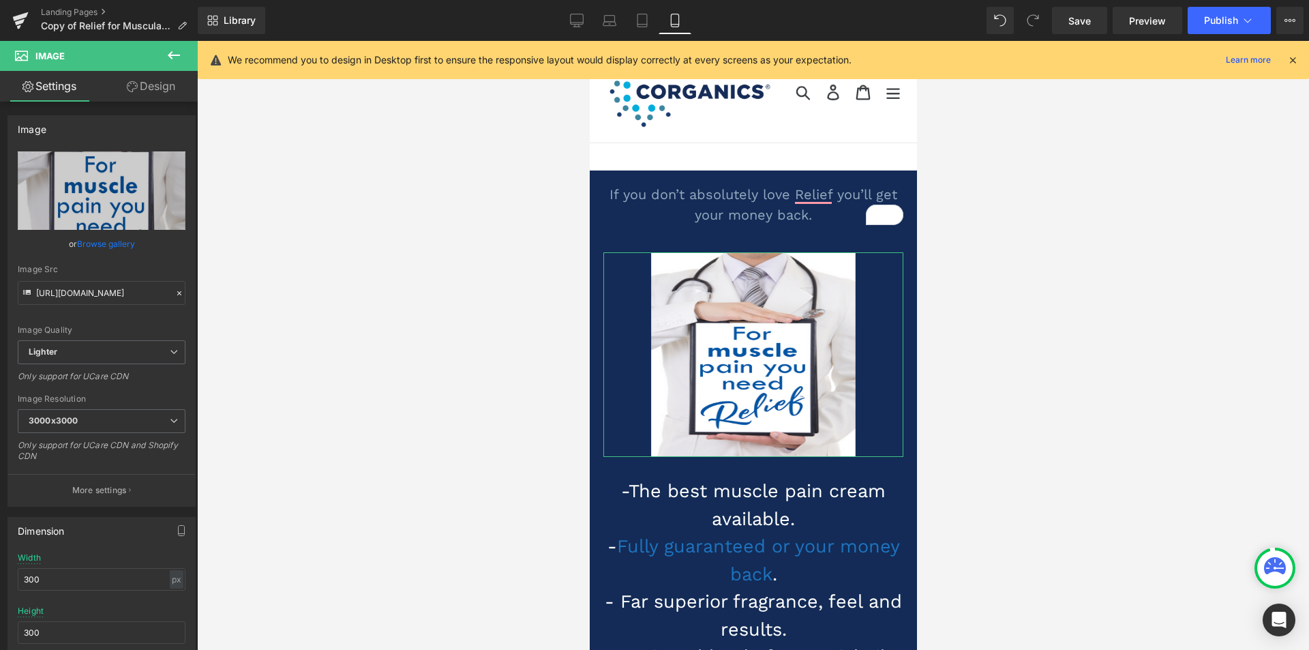
click at [145, 87] on link "Design" at bounding box center [151, 86] width 99 height 31
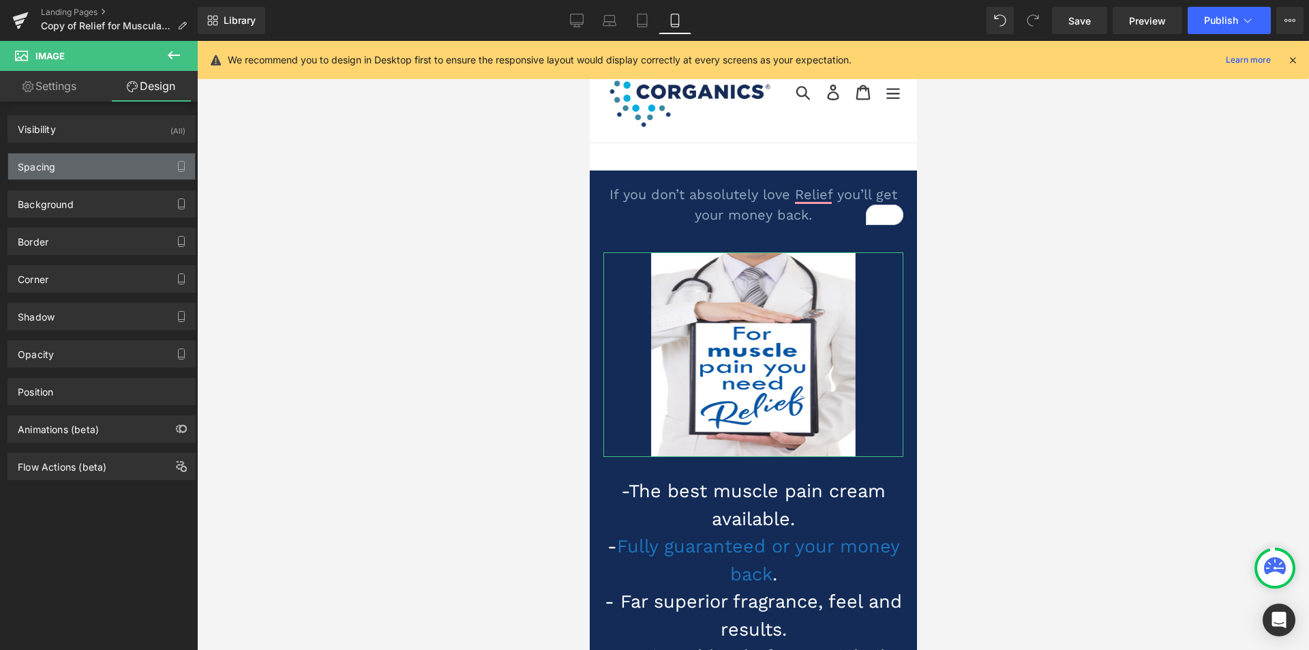
click at [105, 164] on div "Spacing" at bounding box center [101, 166] width 187 height 26
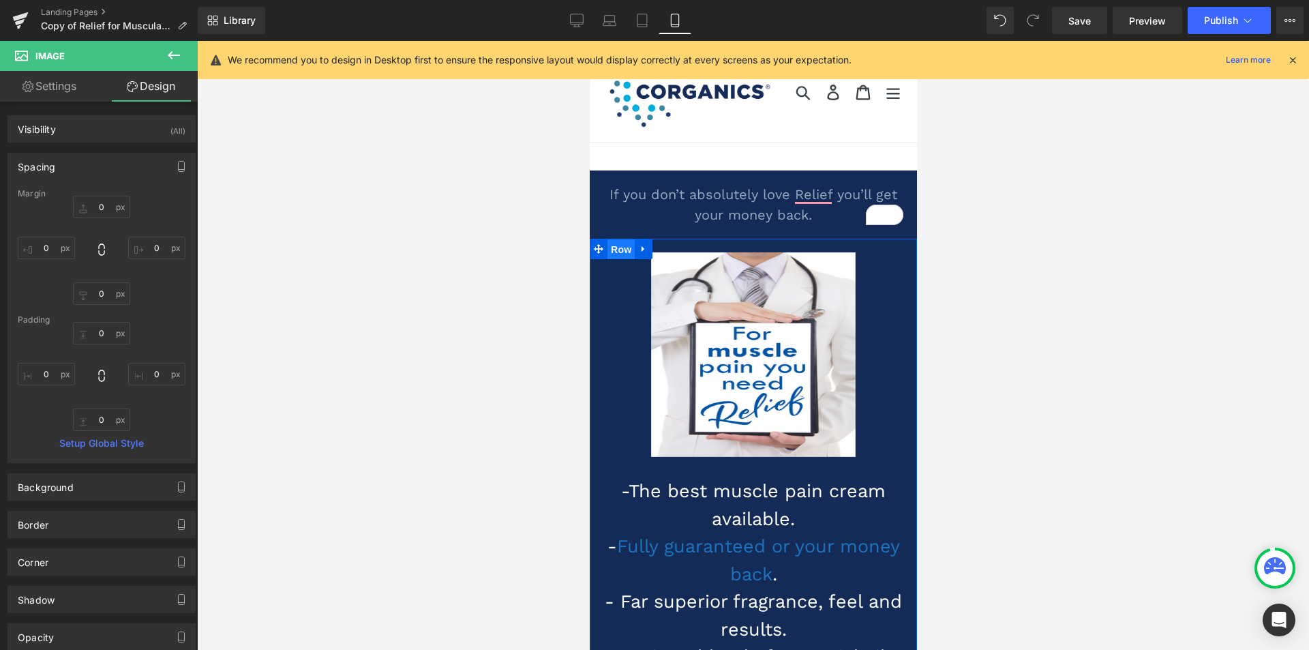
click at [619, 250] on span "Row" at bounding box center [620, 249] width 27 height 20
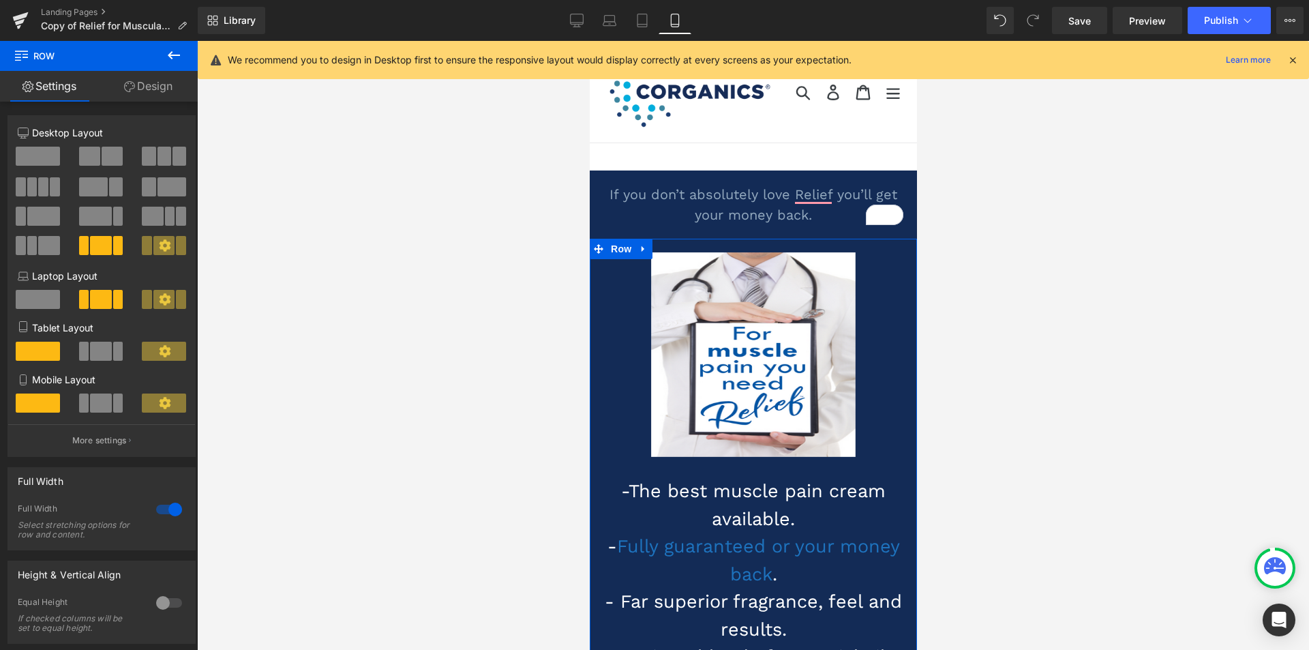
click at [158, 91] on link "Design" at bounding box center [148, 86] width 99 height 31
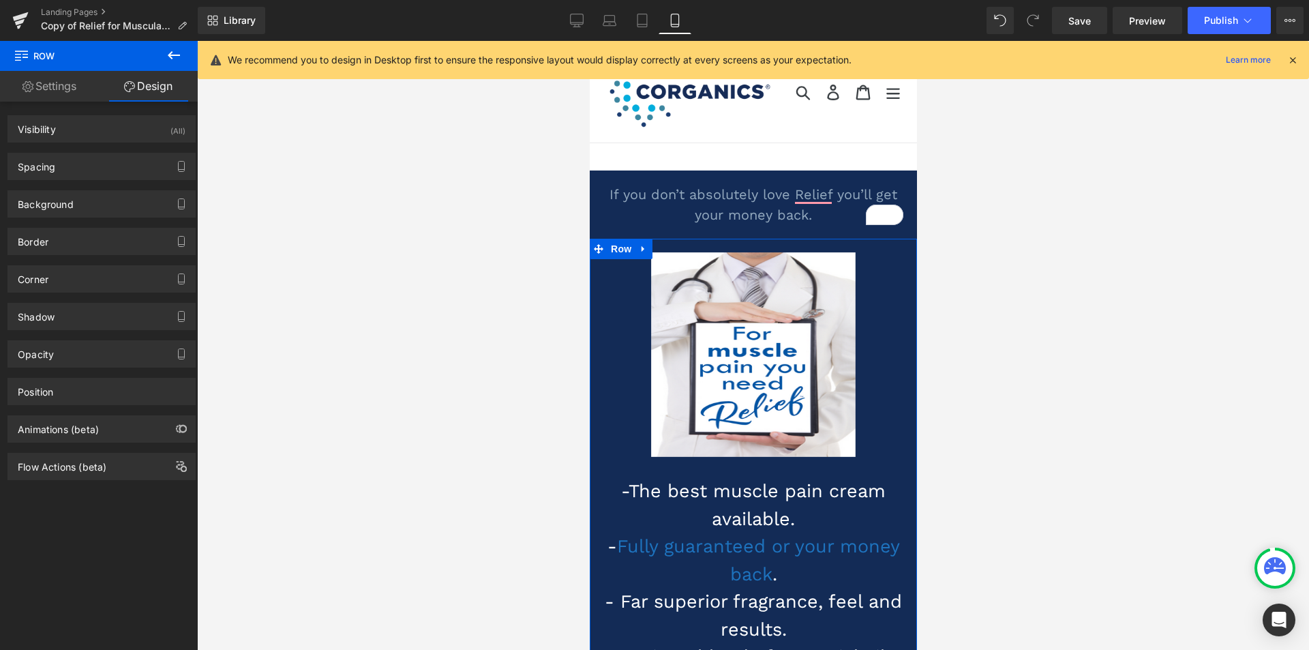
type input "0"
type input "20"
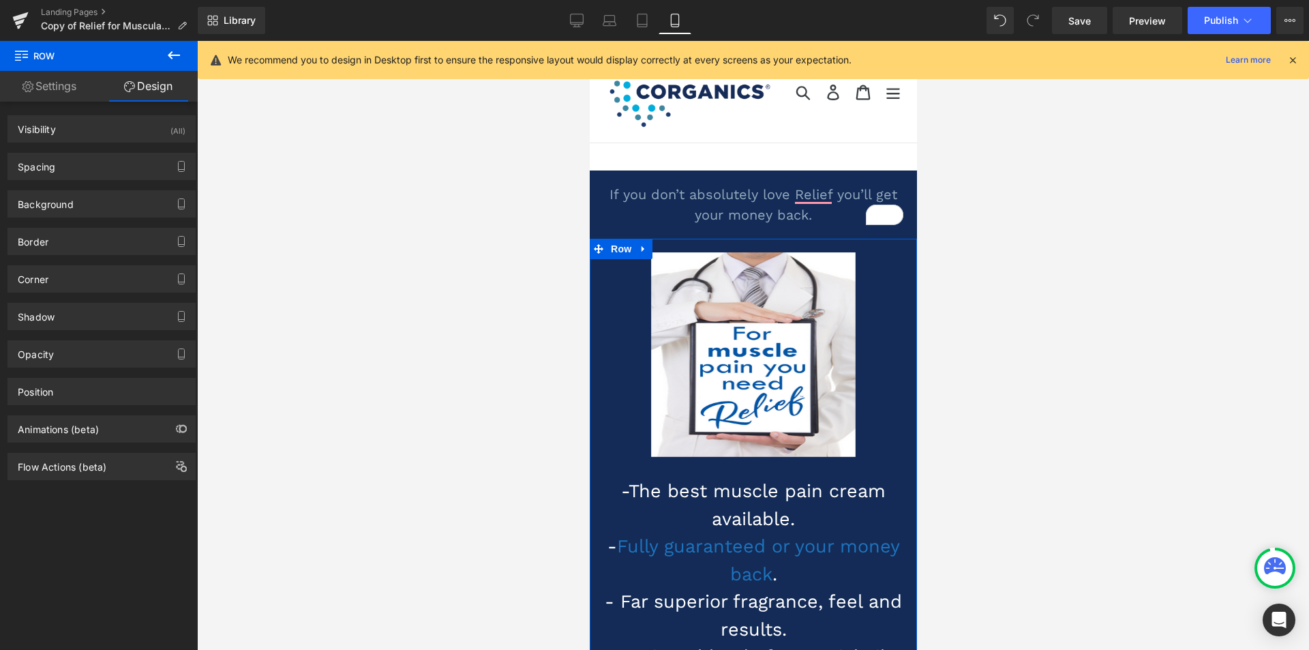
type input "20"
click at [123, 164] on div "Spacing" at bounding box center [101, 166] width 187 height 26
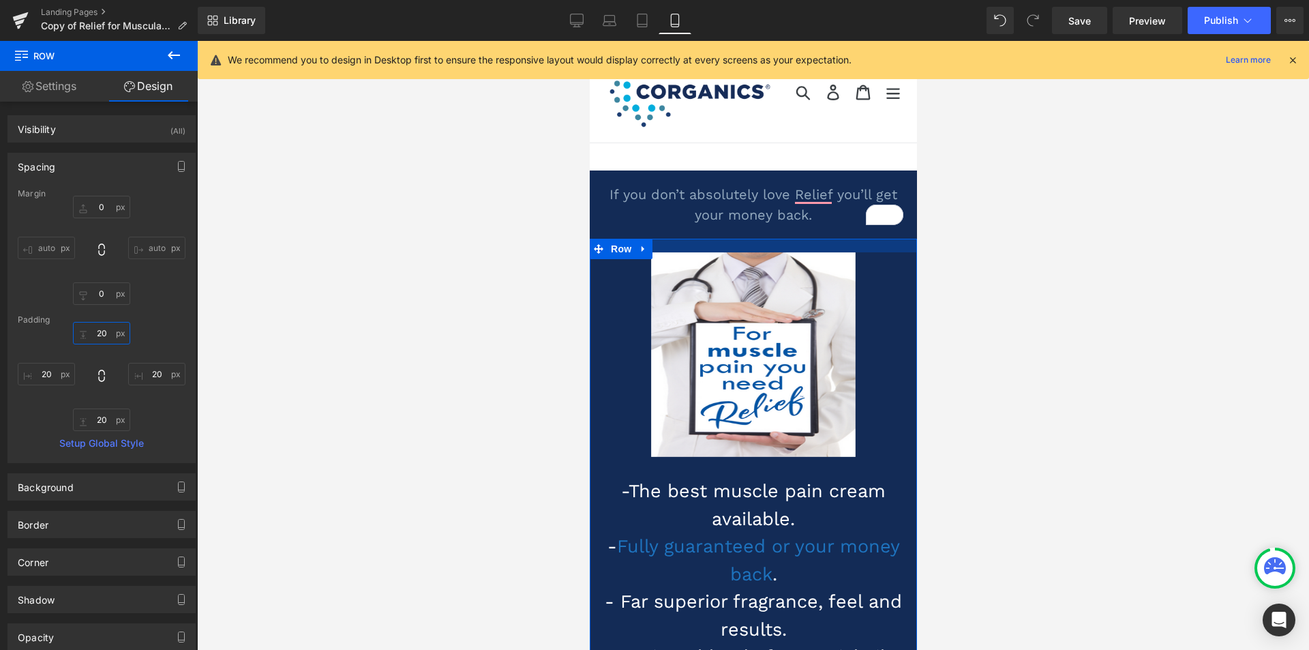
click at [99, 334] on input "20" at bounding box center [101, 333] width 57 height 23
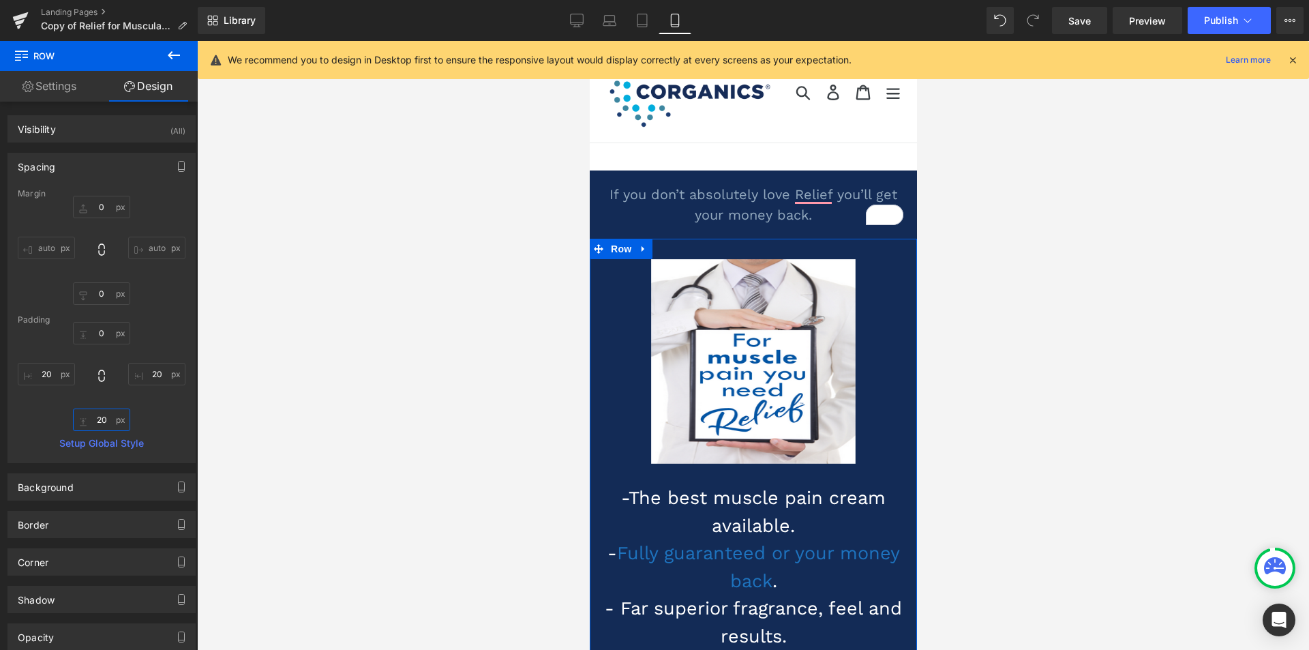
click at [96, 423] on input "20" at bounding box center [101, 420] width 57 height 23
click at [101, 422] on input "20" at bounding box center [101, 420] width 57 height 23
type input "20"
click at [158, 415] on div "20px 20 20 20 20px 20" at bounding box center [102, 376] width 168 height 109
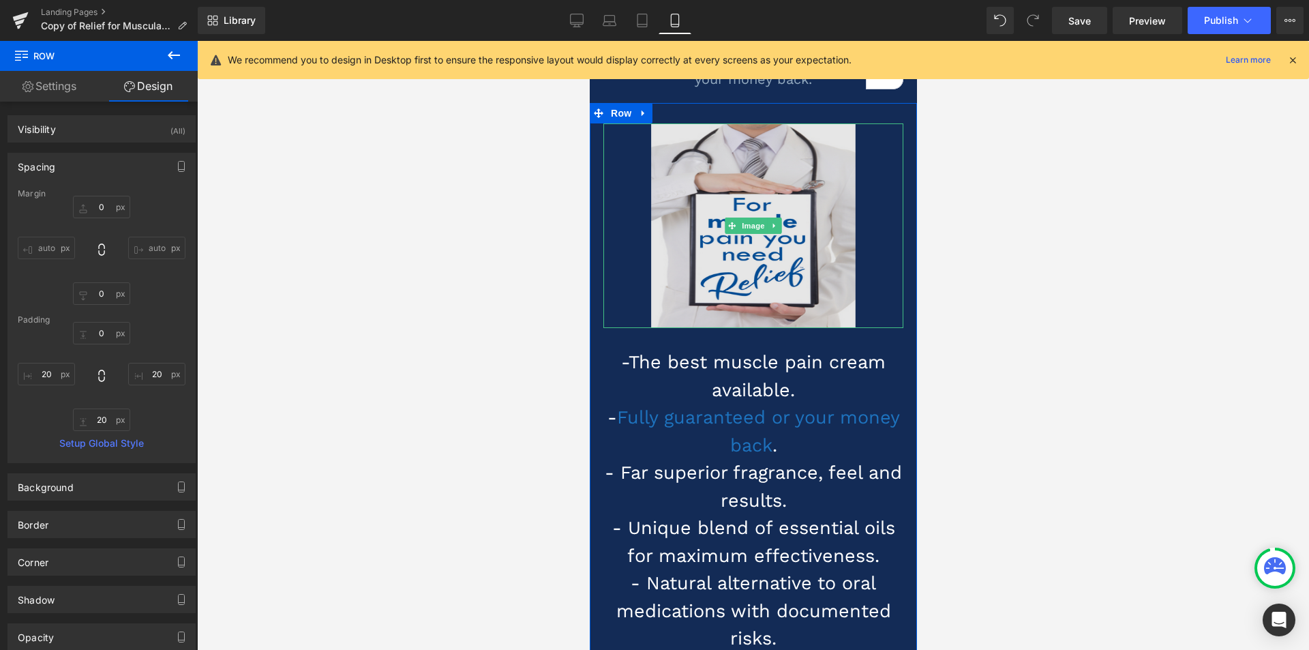
scroll to position [136, 0]
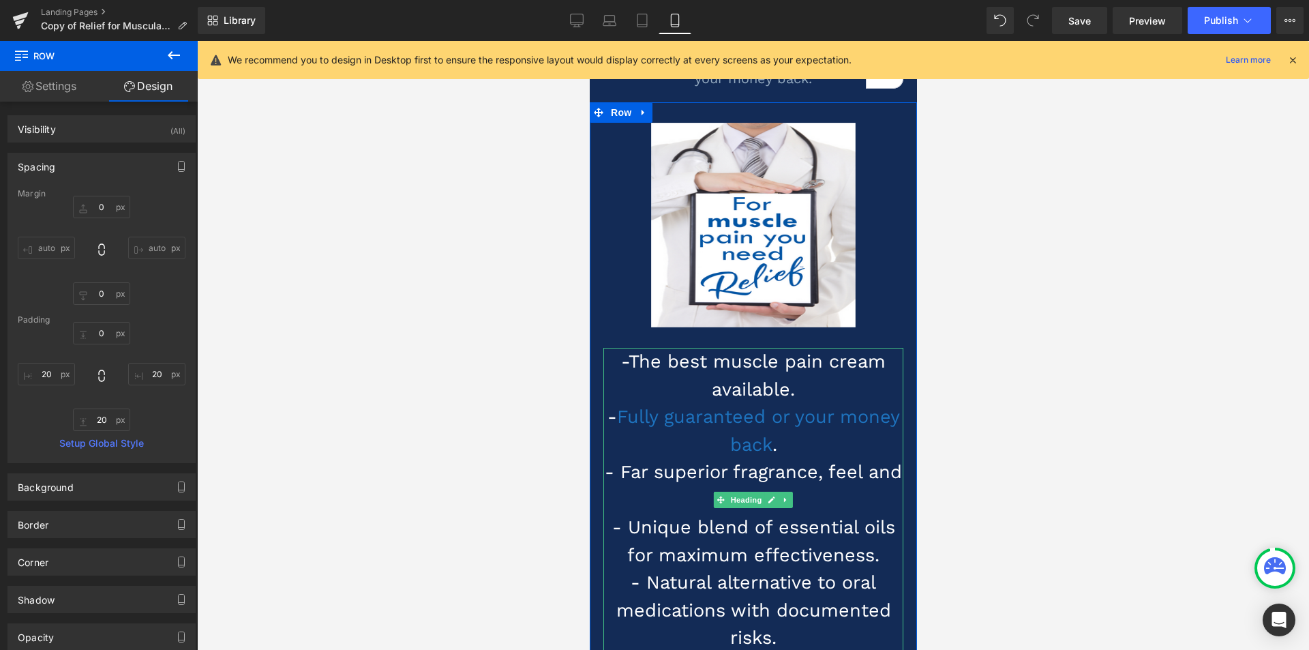
click at [604, 368] on h1 "-The best muscle pain cream available. - Fully guaranteed or your money back . …" at bounding box center [753, 500] width 300 height 304
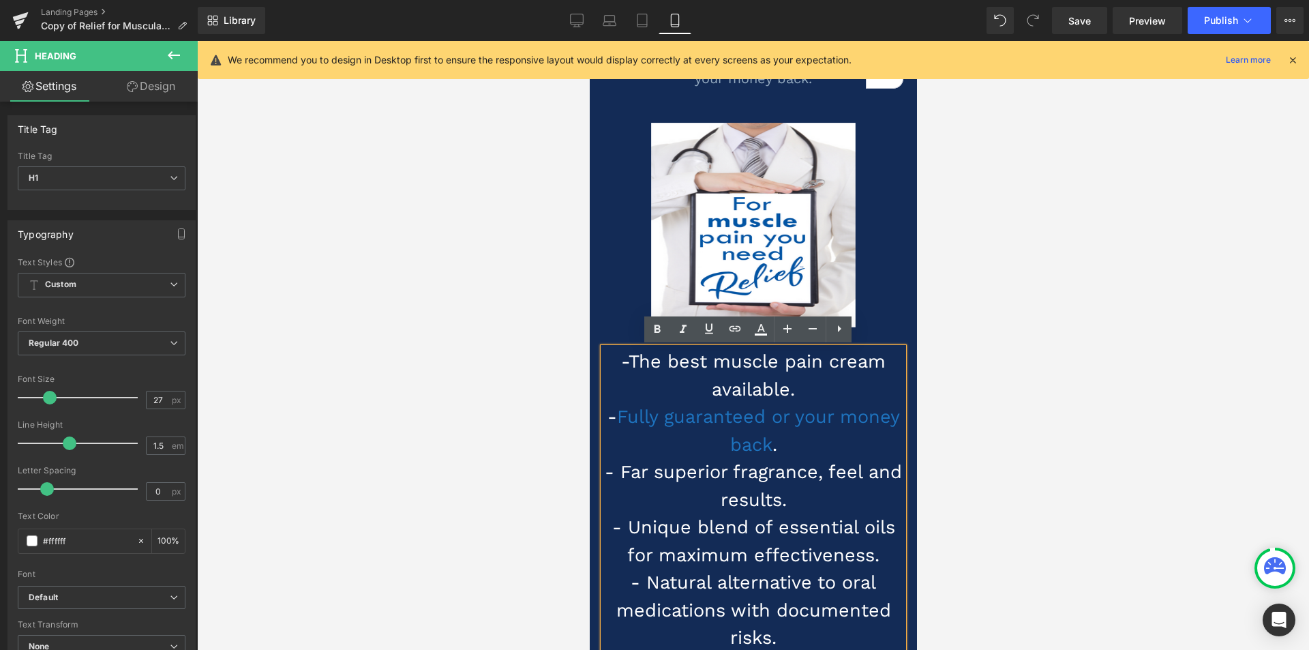
click at [604, 326] on div "Image" at bounding box center [753, 225] width 300 height 205
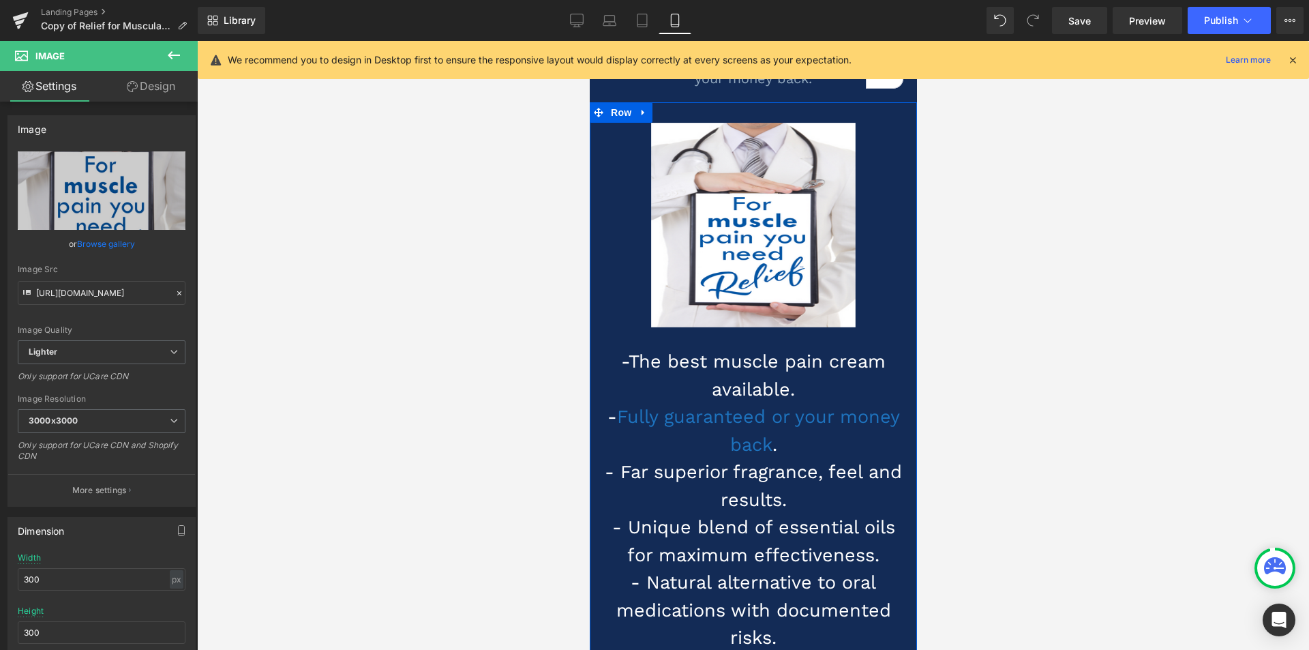
click at [616, 110] on span "Row" at bounding box center [620, 112] width 27 height 20
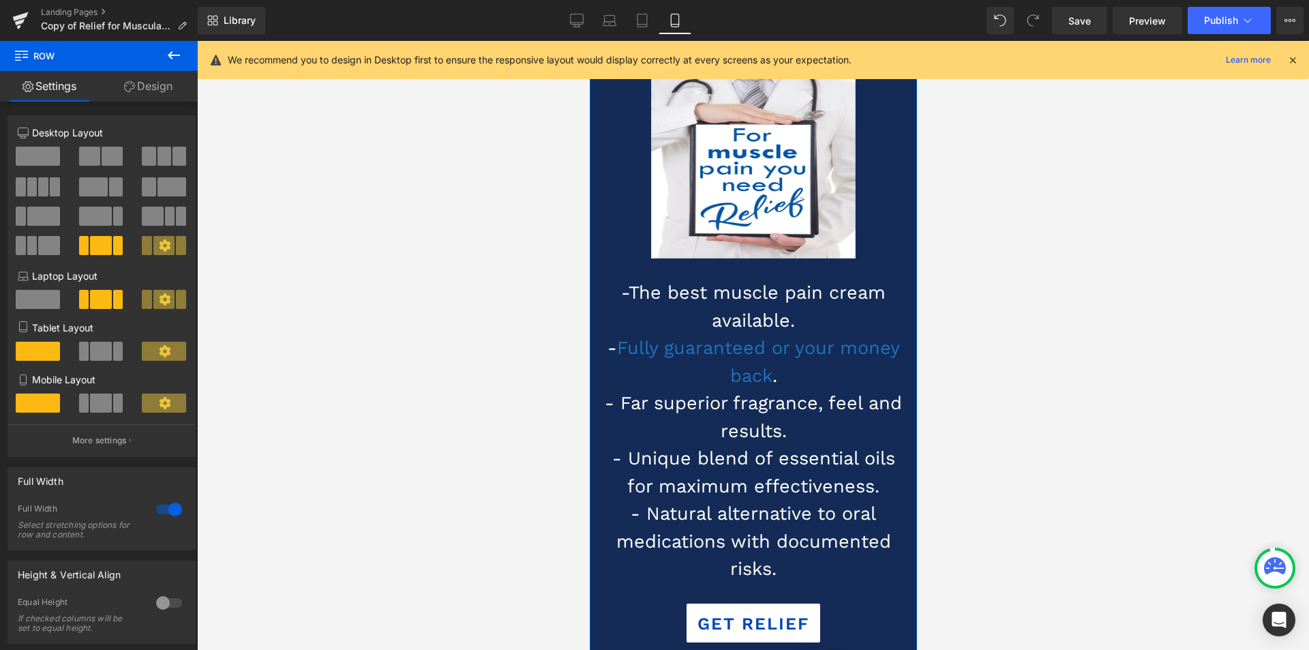
scroll to position [205, 0]
click at [698, 304] on h1 "-The best muscle pain cream available. - Fully guaranteed or your money back . …" at bounding box center [753, 432] width 300 height 304
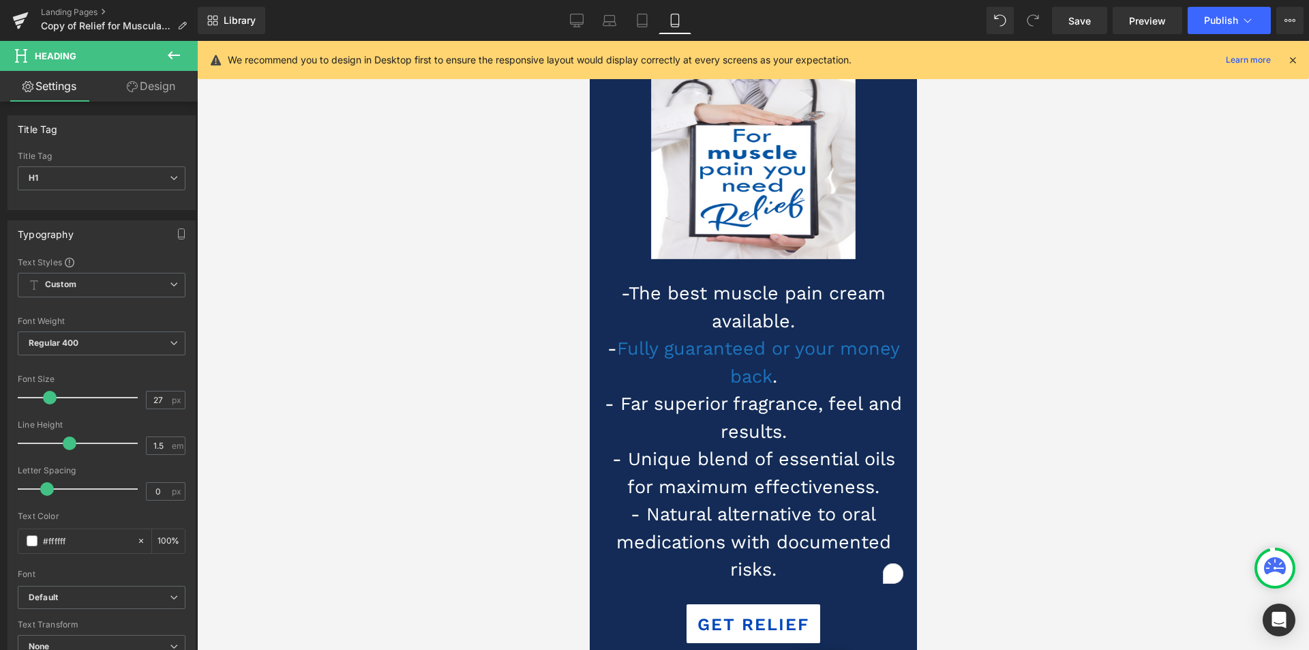
click at [155, 89] on link "Design" at bounding box center [151, 86] width 99 height 31
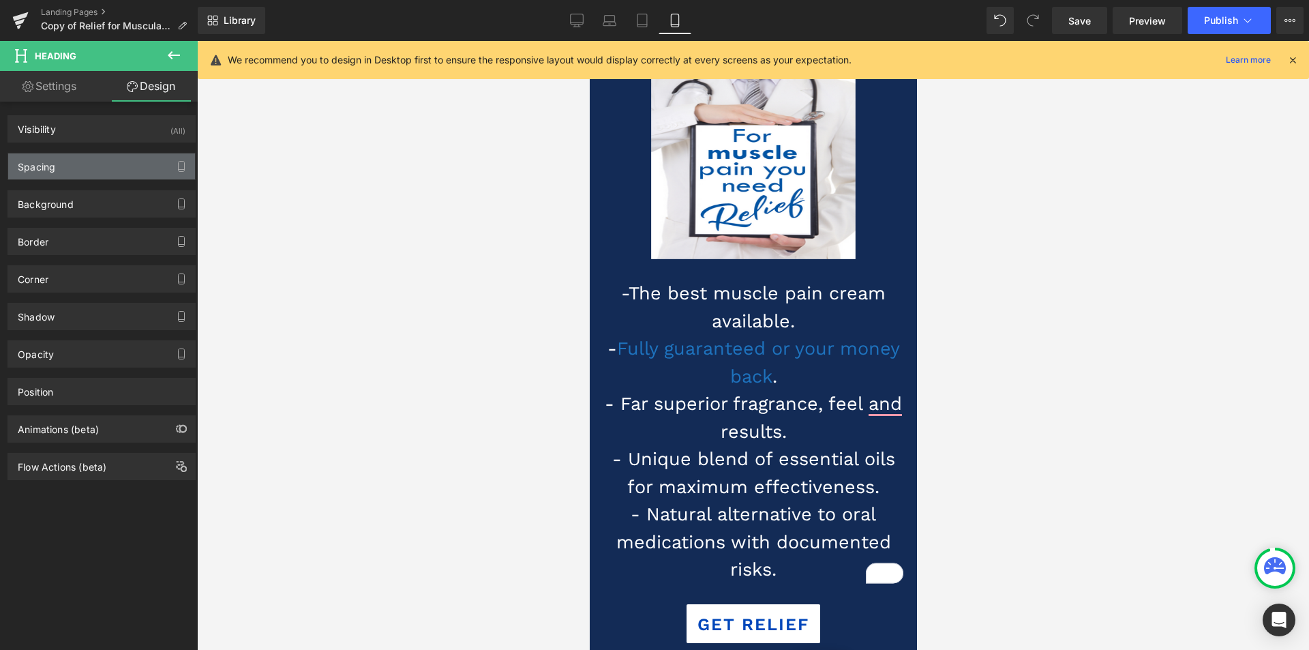
click at [78, 174] on div "Spacing" at bounding box center [101, 166] width 187 height 26
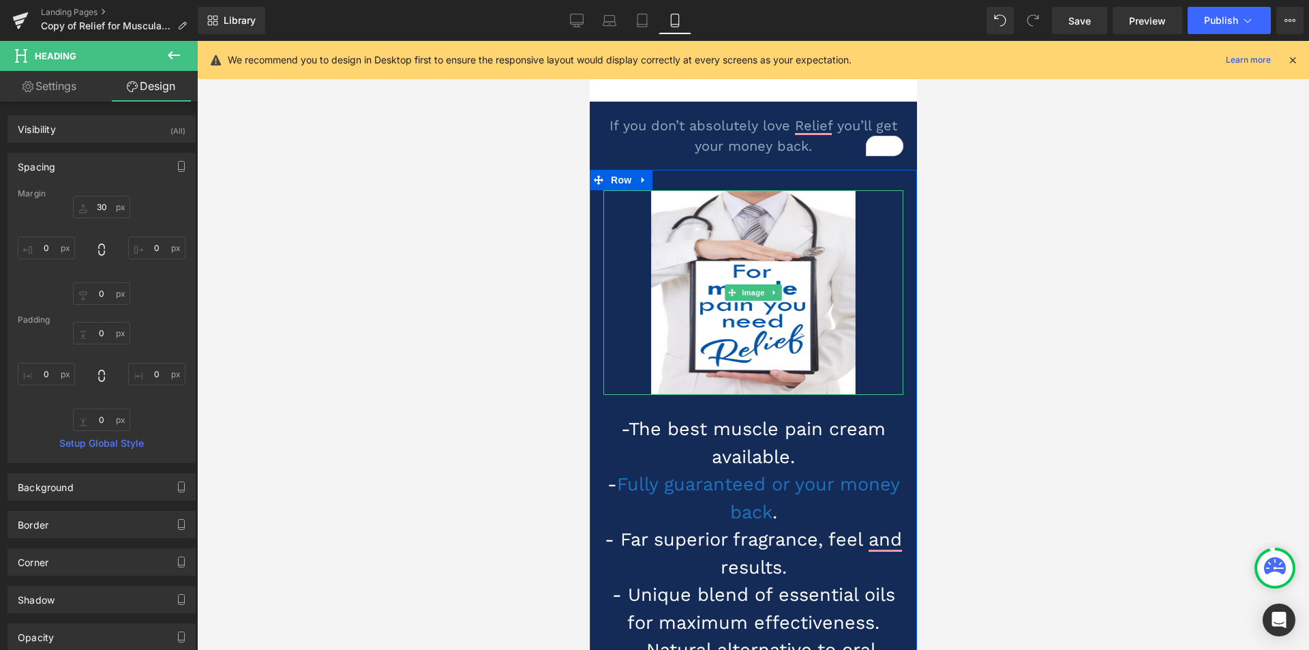
scroll to position [0, 0]
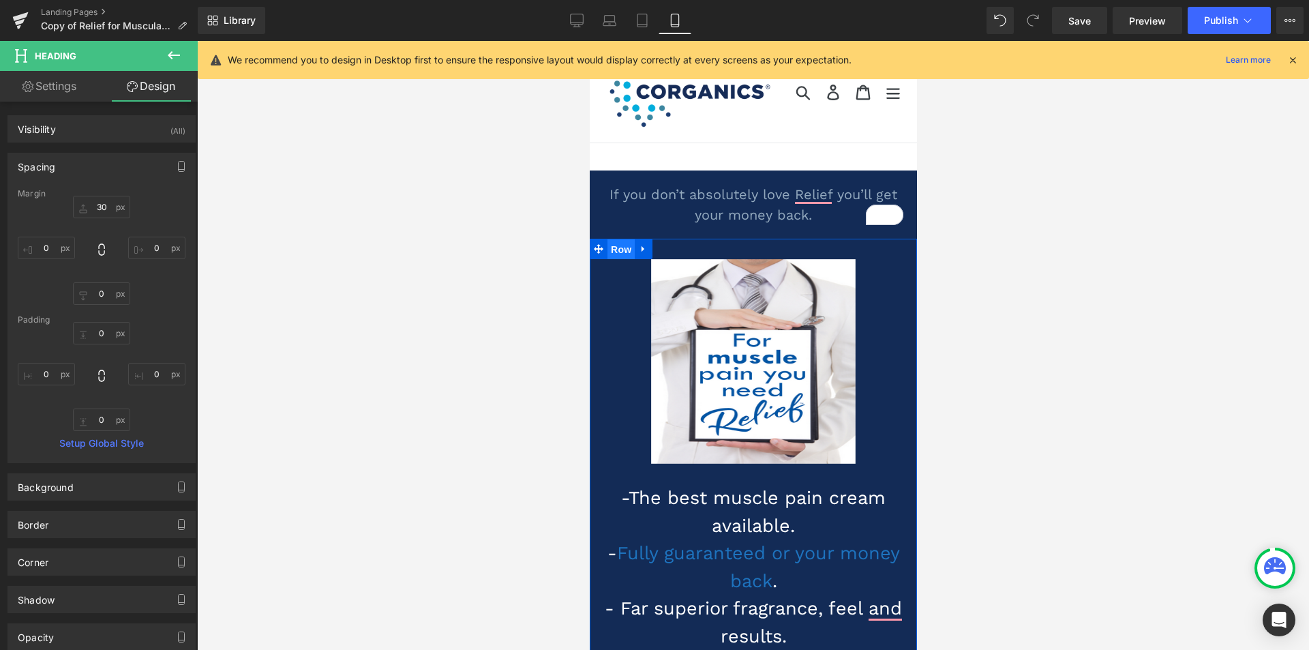
click at [618, 249] on span "Row" at bounding box center [620, 249] width 27 height 20
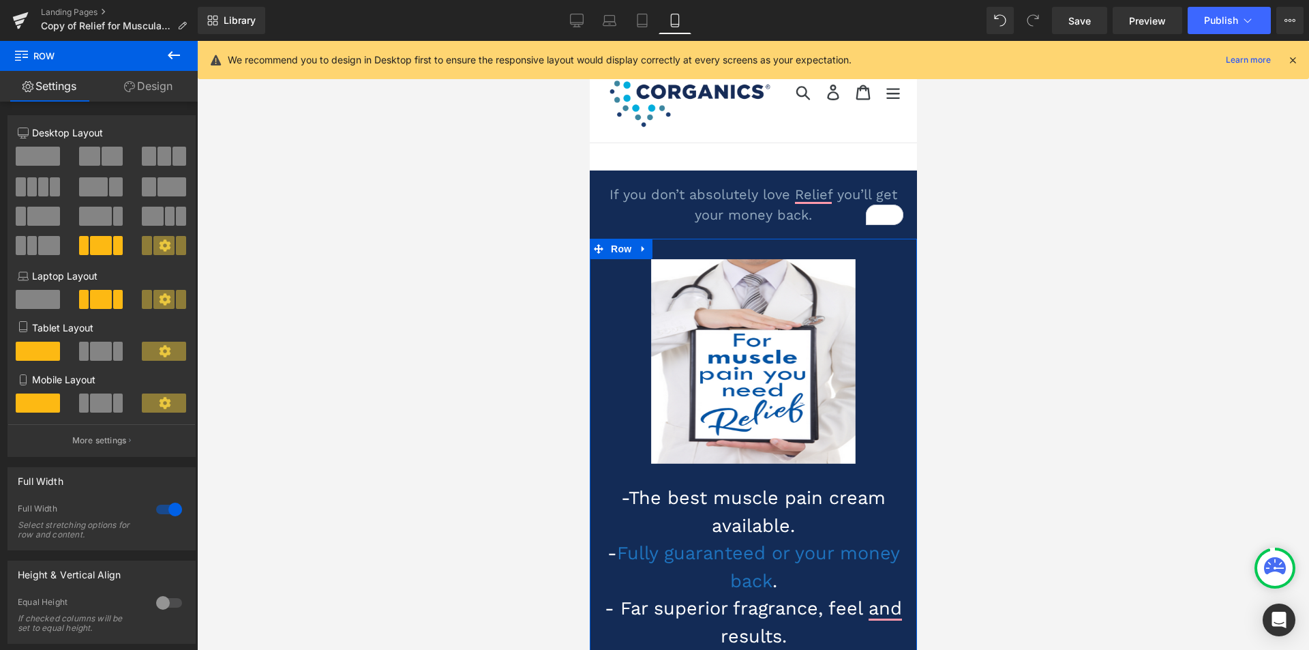
drag, startPoint x: 169, startPoint y: 78, endPoint x: 73, endPoint y: 237, distance: 185.2
click at [169, 78] on link "Design" at bounding box center [148, 86] width 99 height 31
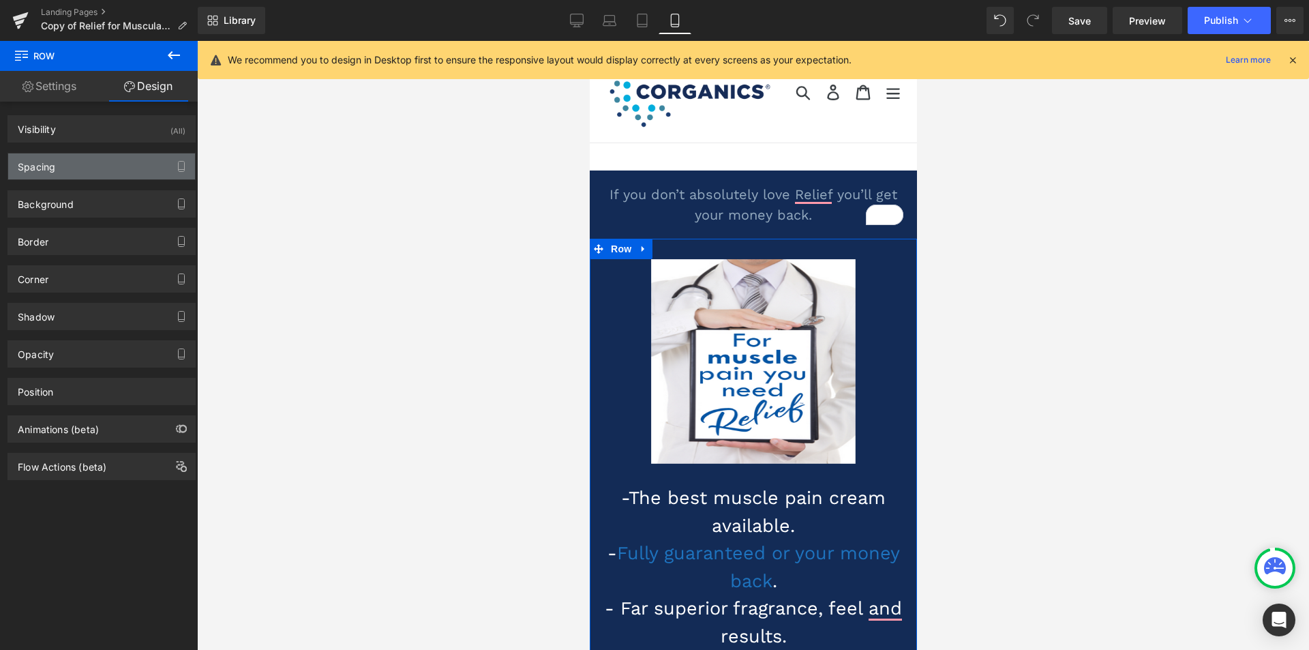
click at [102, 166] on div "Spacing" at bounding box center [101, 166] width 187 height 26
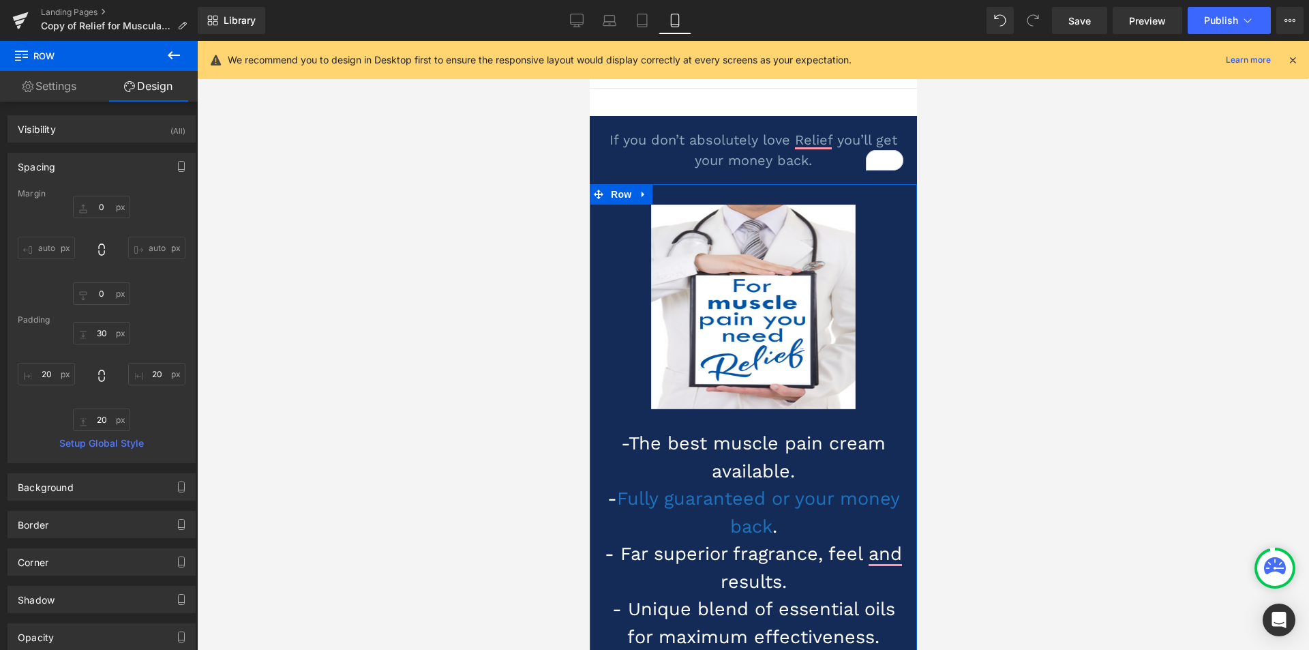
scroll to position [68, 0]
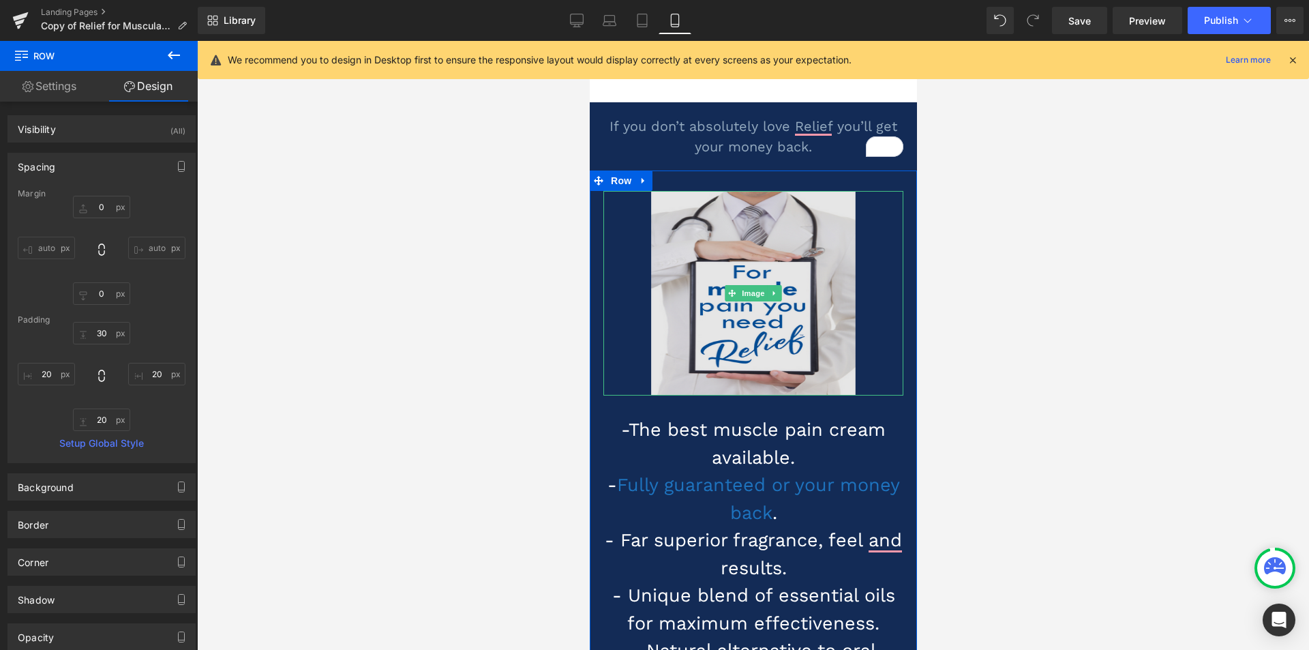
click at [655, 370] on img at bounding box center [753, 293] width 205 height 205
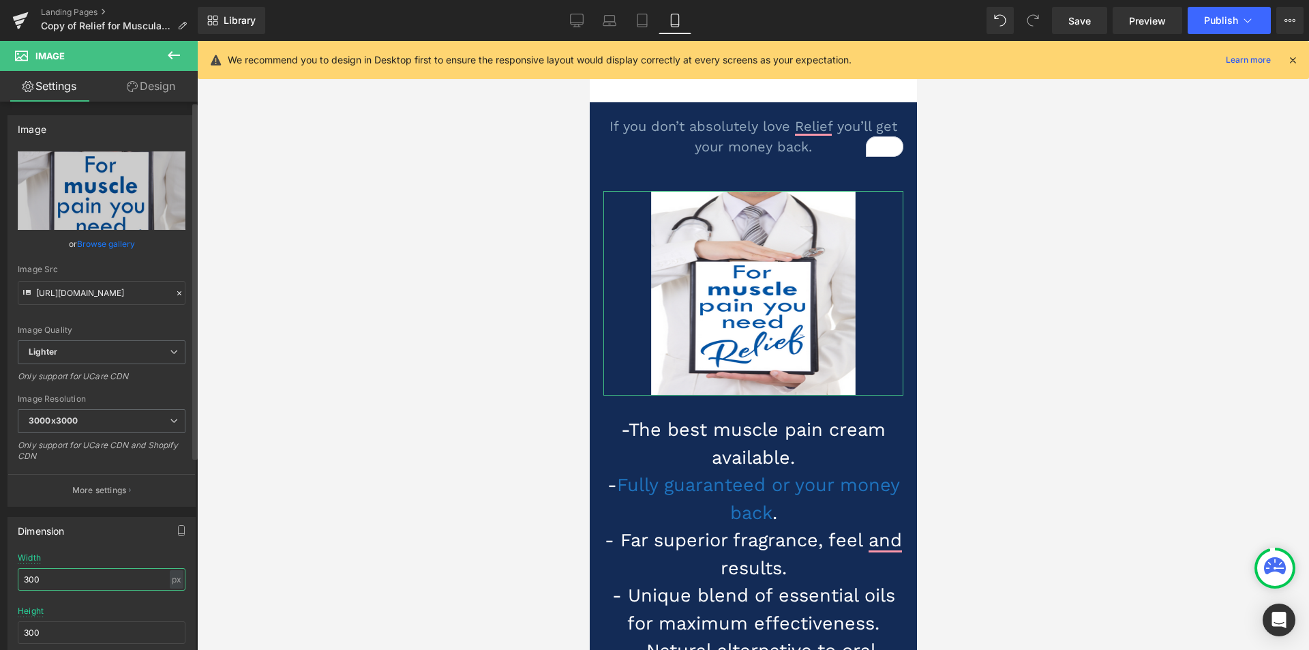
click at [28, 580] on input "300" at bounding box center [102, 579] width 168 height 23
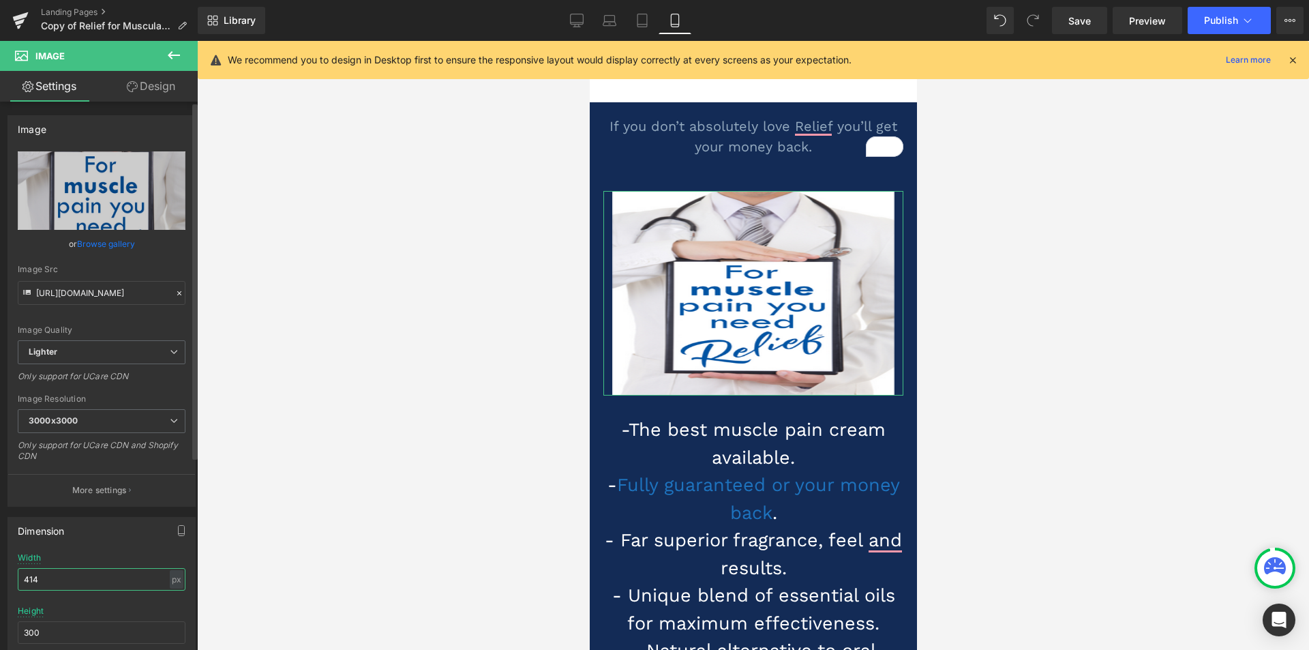
click at [48, 578] on input "414" at bounding box center [102, 579] width 168 height 23
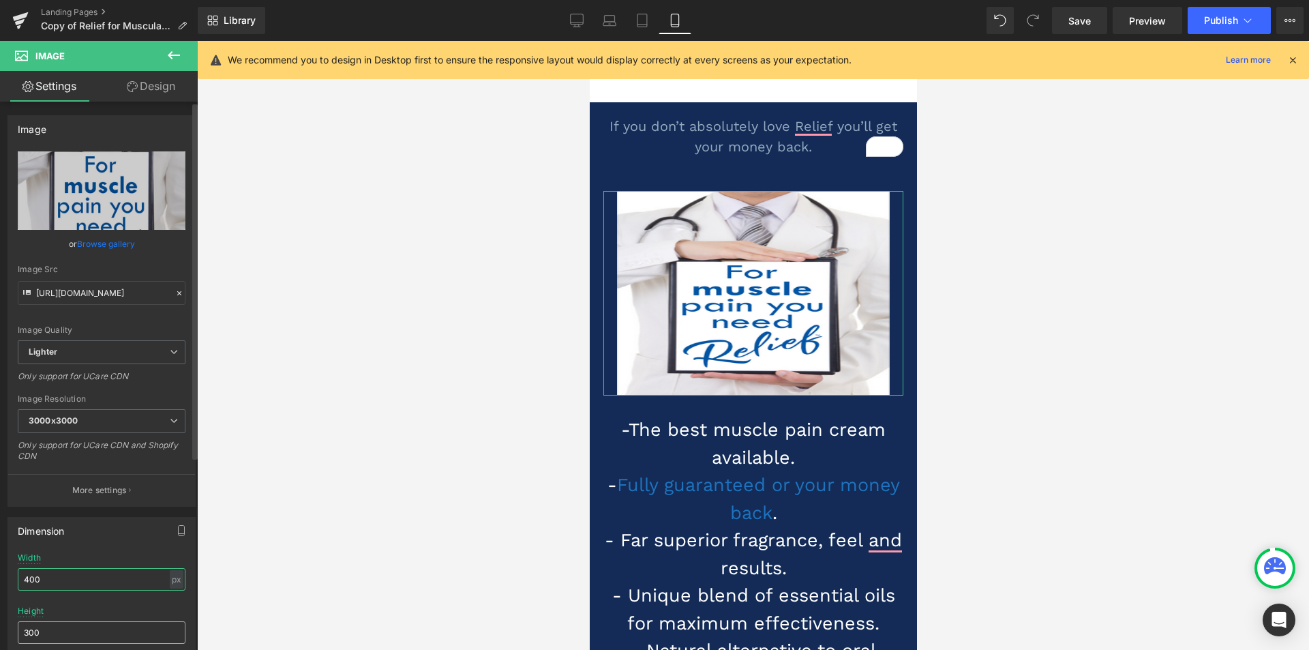
type input "400"
click at [27, 634] on input "300" at bounding box center [102, 632] width 168 height 23
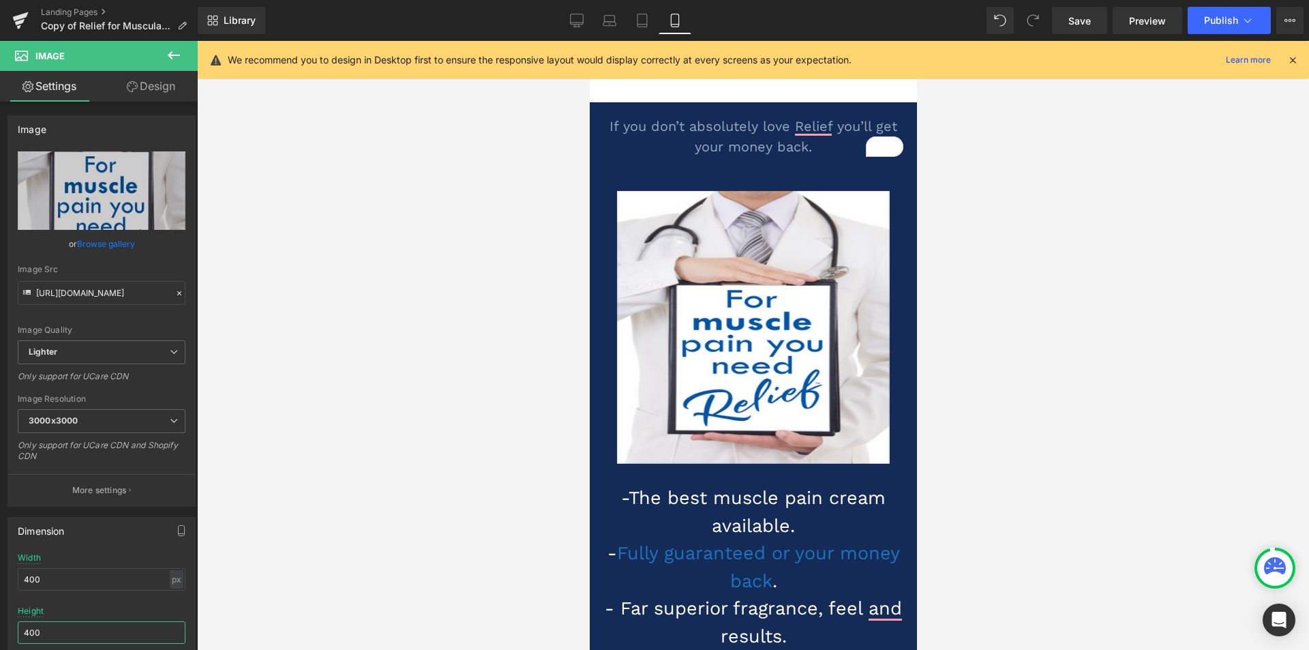
type input "400"
click at [308, 449] on div at bounding box center [753, 345] width 1112 height 609
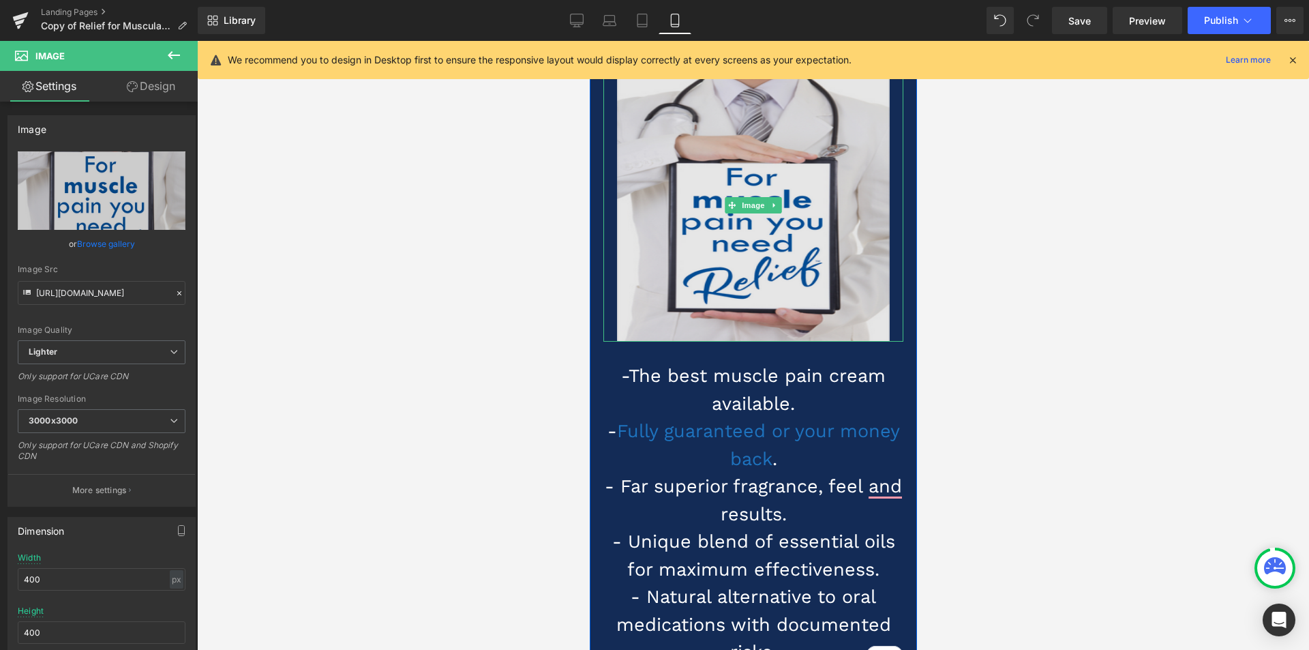
scroll to position [205, 0]
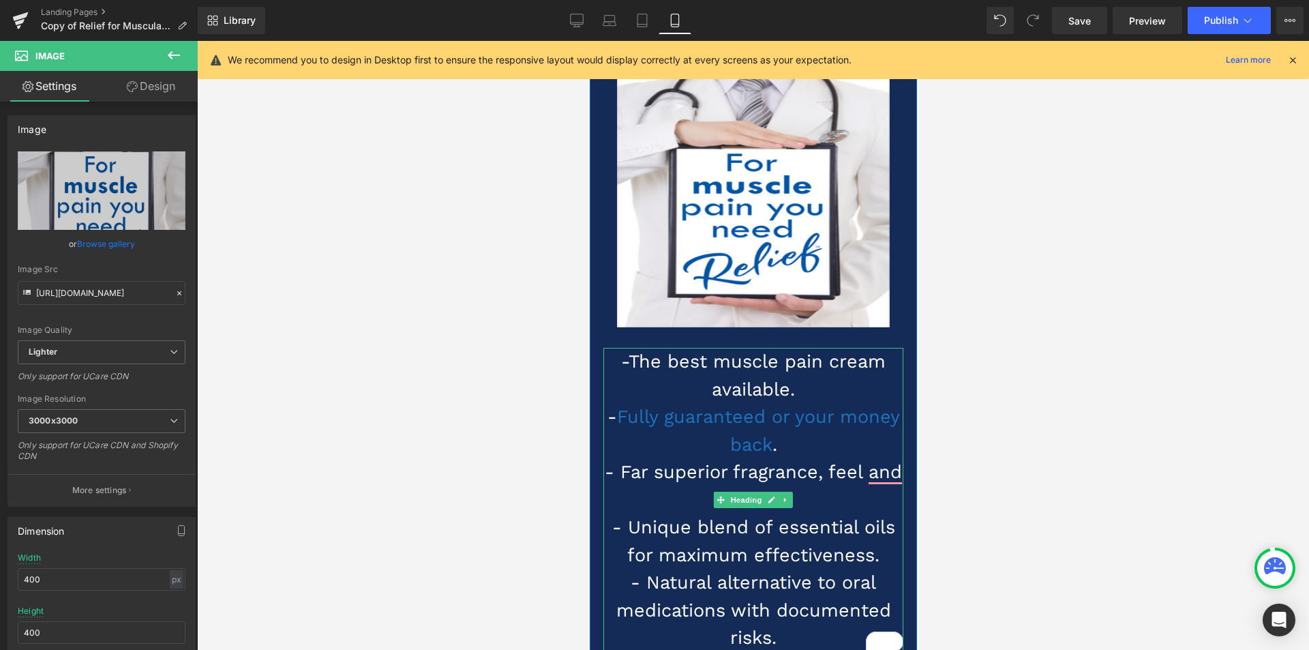
click at [617, 385] on h1 "-The best muscle pain cream available. - Fully guaranteed or your money back . …" at bounding box center [753, 500] width 300 height 304
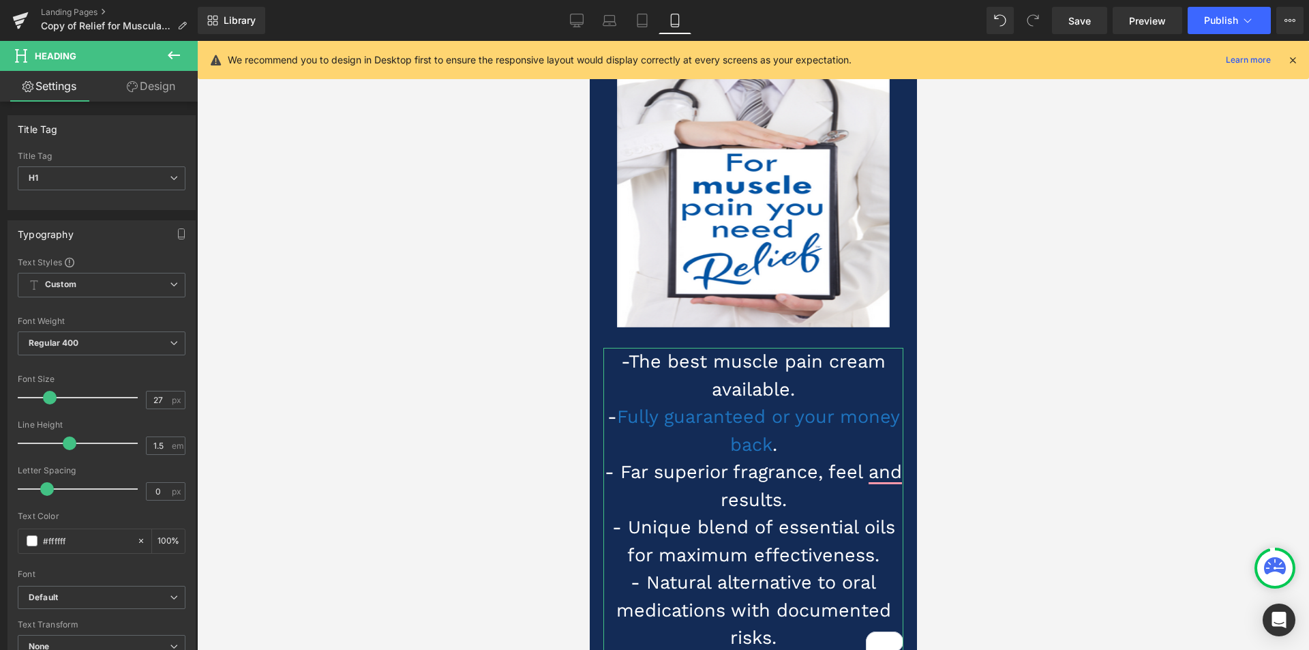
click at [158, 82] on link "Design" at bounding box center [151, 86] width 99 height 31
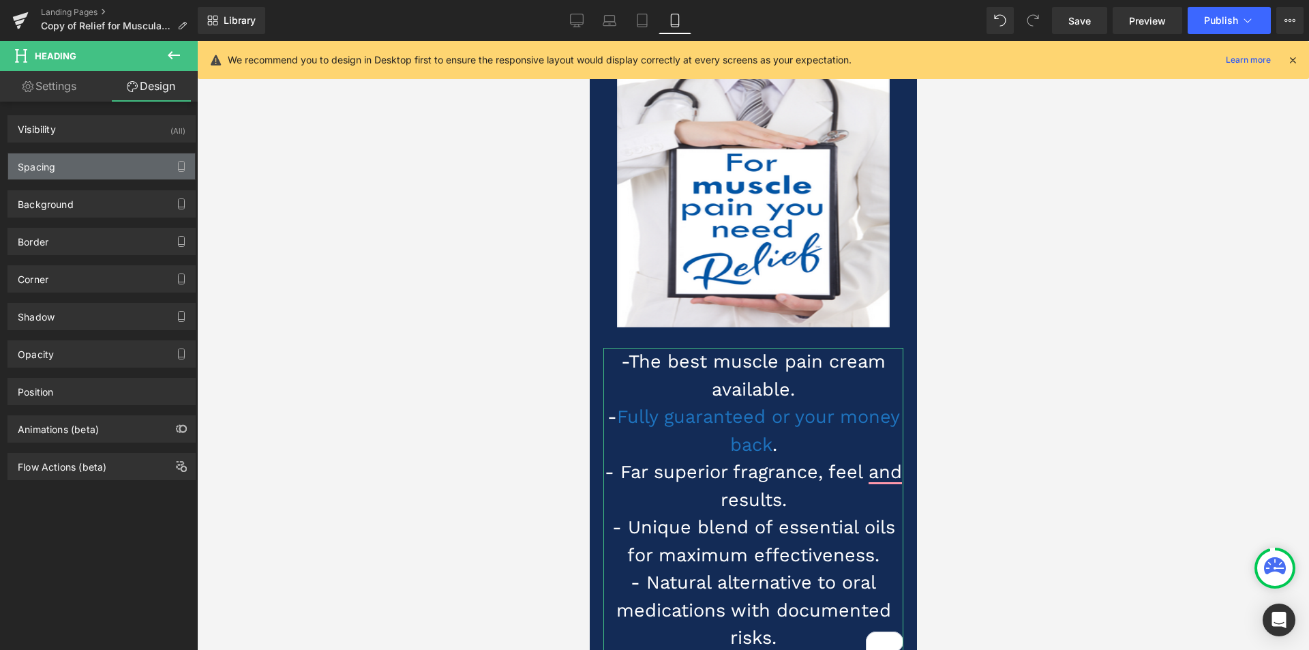
type input "30"
type input "0"
click at [73, 167] on div "Spacing" at bounding box center [101, 166] width 187 height 26
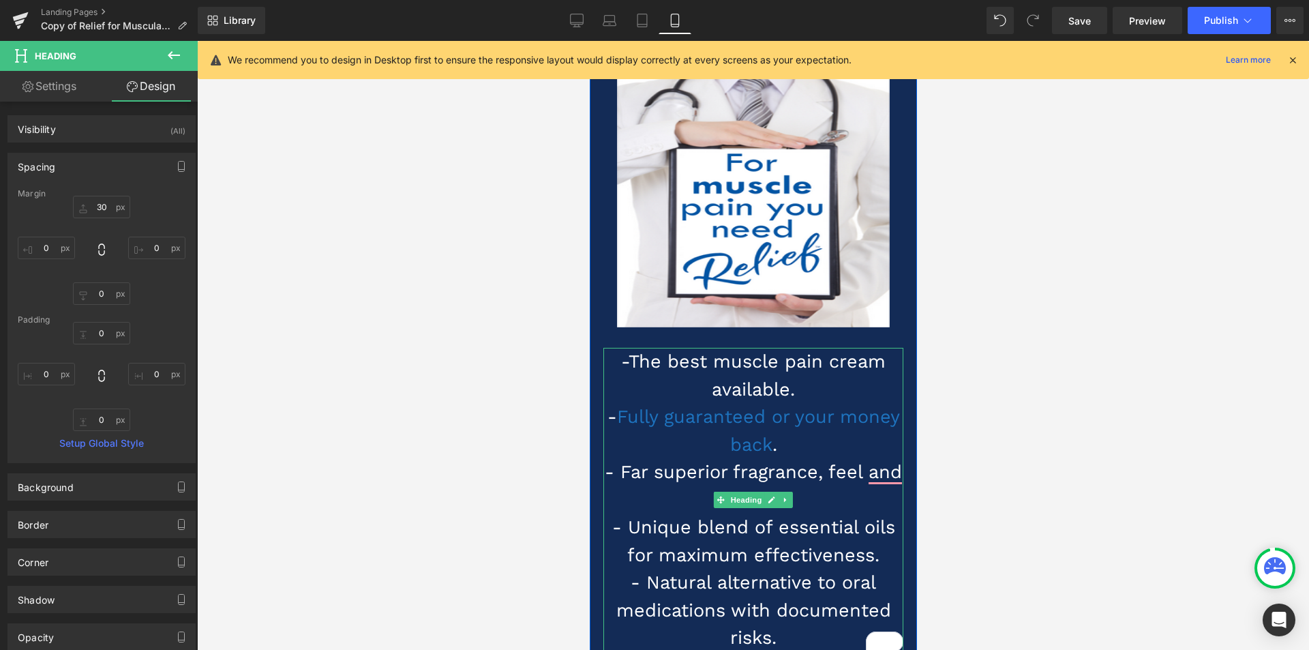
click at [621, 391] on h1 "-The best muscle pain cream available. - Fully guaranteed or your money back . …" at bounding box center [753, 500] width 300 height 304
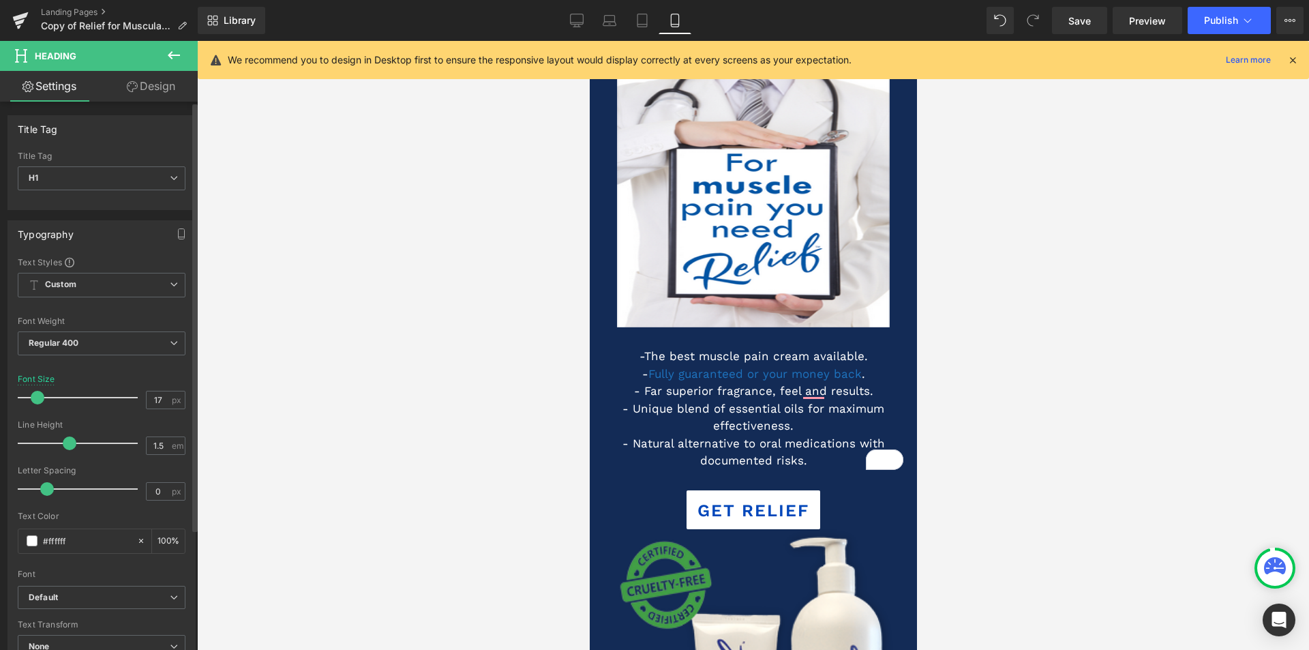
drag, startPoint x: 50, startPoint y: 395, endPoint x: 38, endPoint y: 396, distance: 11.7
click at [38, 396] on span at bounding box center [38, 398] width 14 height 14
click at [152, 400] on input "17" at bounding box center [159, 399] width 24 height 17
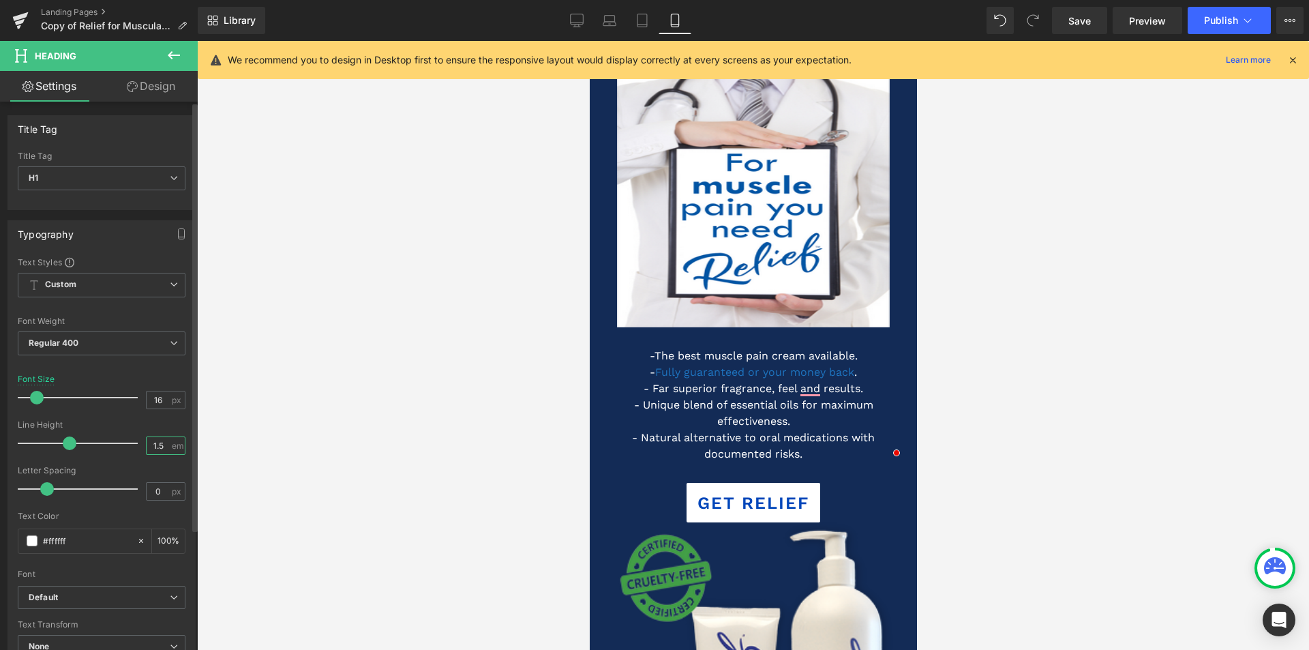
click at [151, 446] on input "1.5" at bounding box center [159, 445] width 24 height 17
click at [159, 446] on input "1.5" at bounding box center [159, 445] width 24 height 17
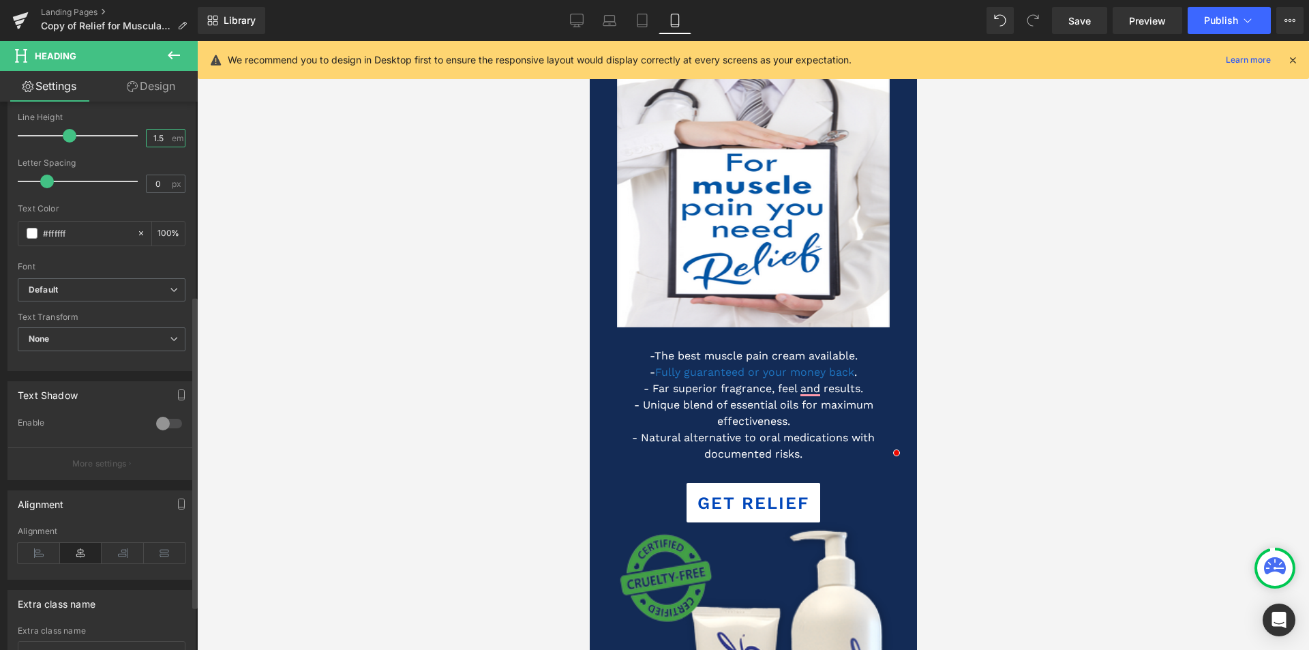
scroll to position [341, 0]
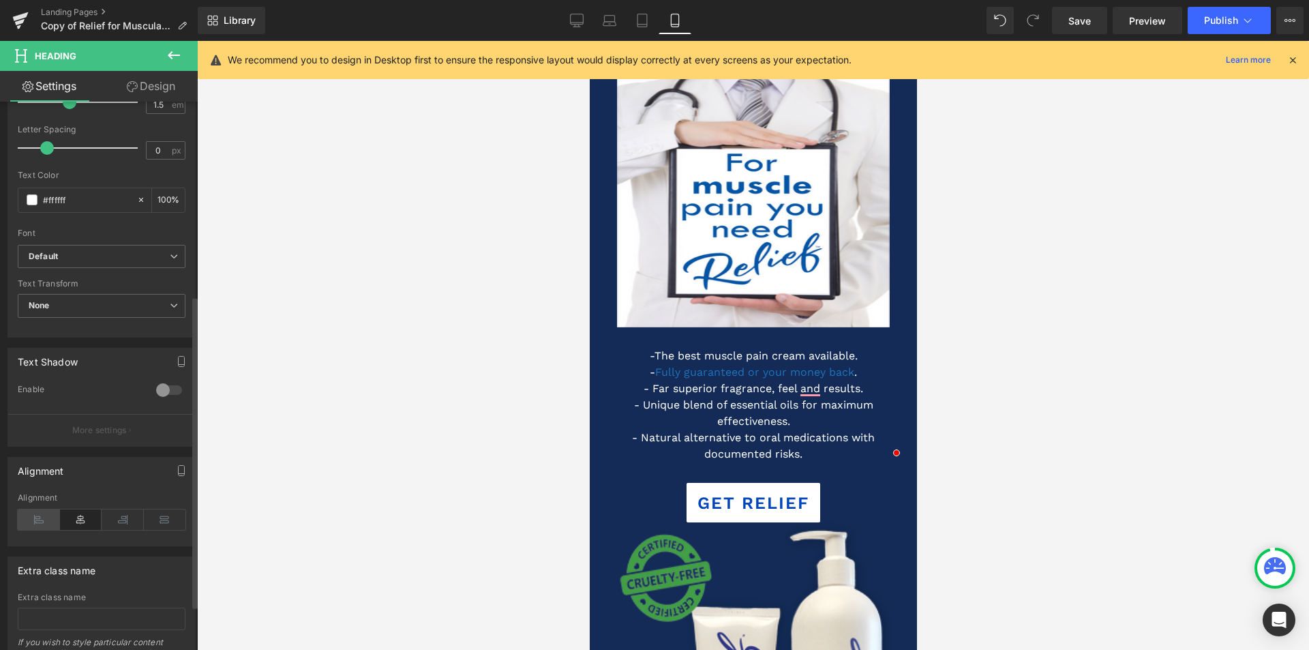
click at [36, 522] on icon at bounding box center [39, 519] width 42 height 20
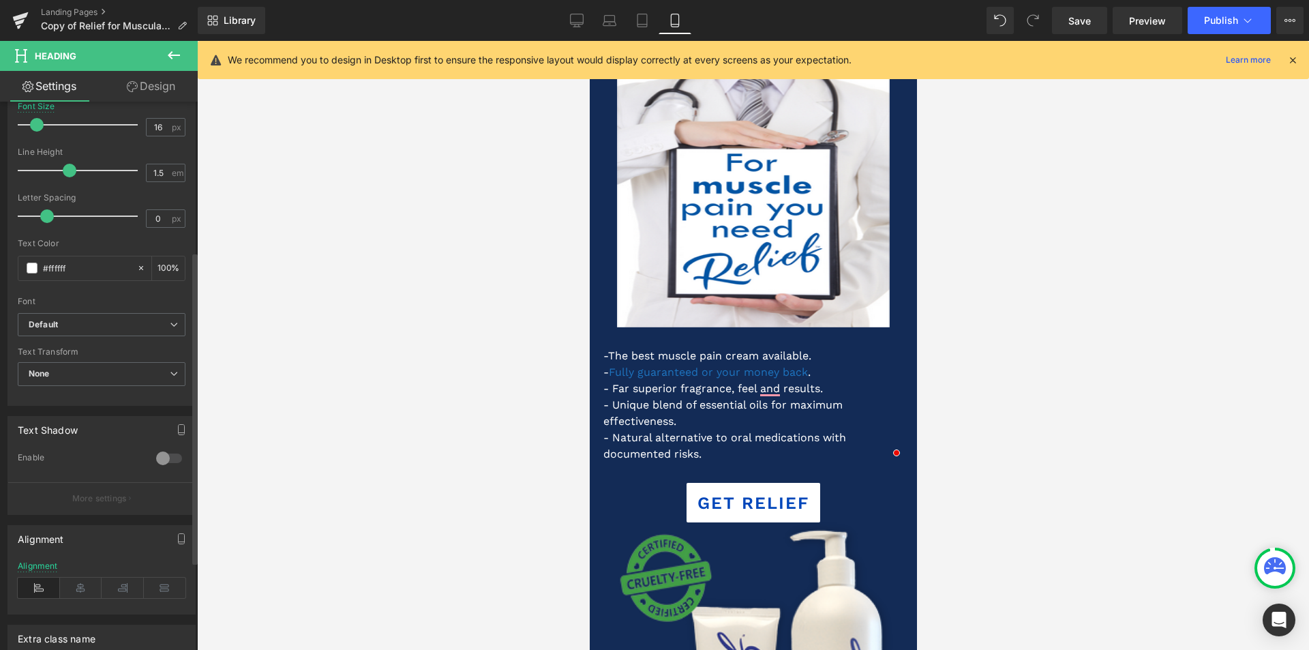
scroll to position [205, 0]
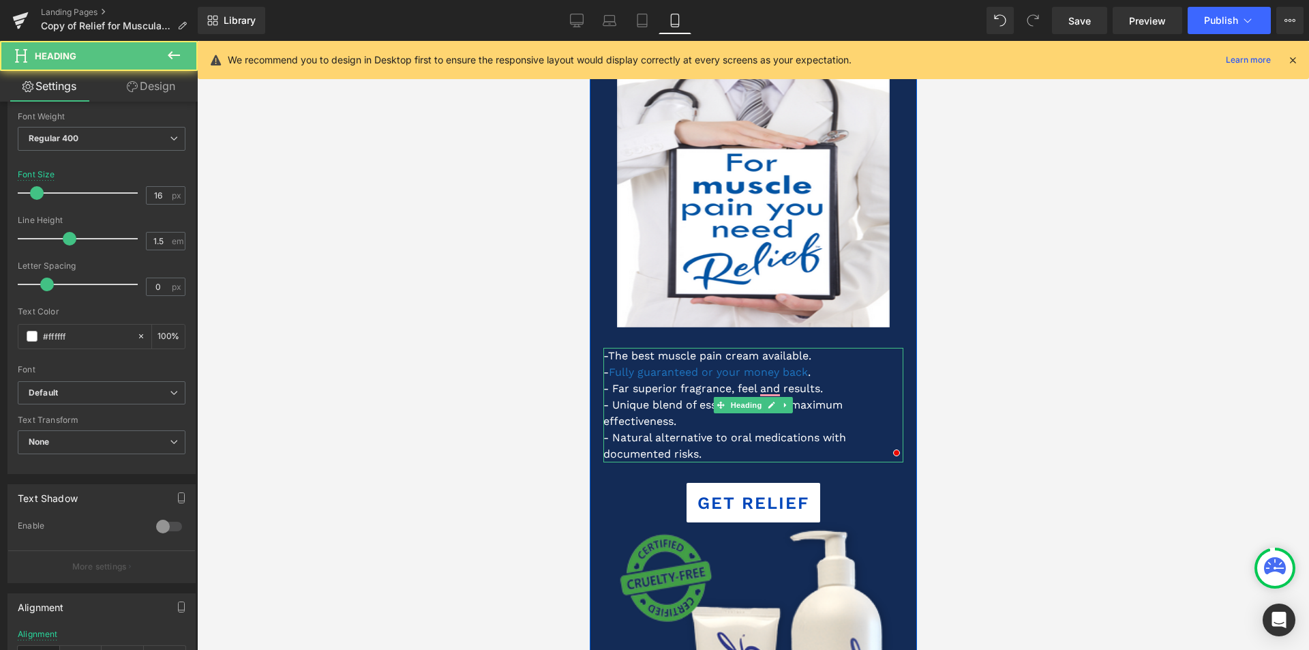
click at [850, 426] on h1 "-The best muscle pain cream available. - Fully guaranteed or your money back . …" at bounding box center [753, 405] width 300 height 115
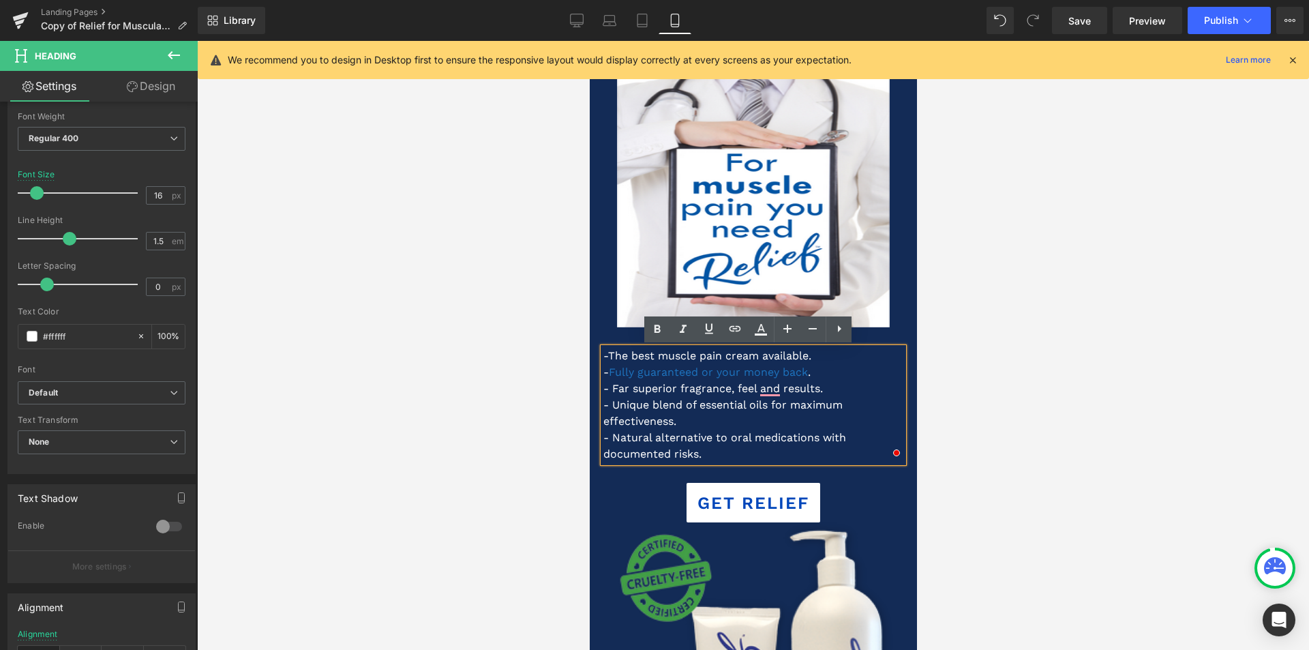
click at [154, 89] on link "Design" at bounding box center [151, 86] width 99 height 31
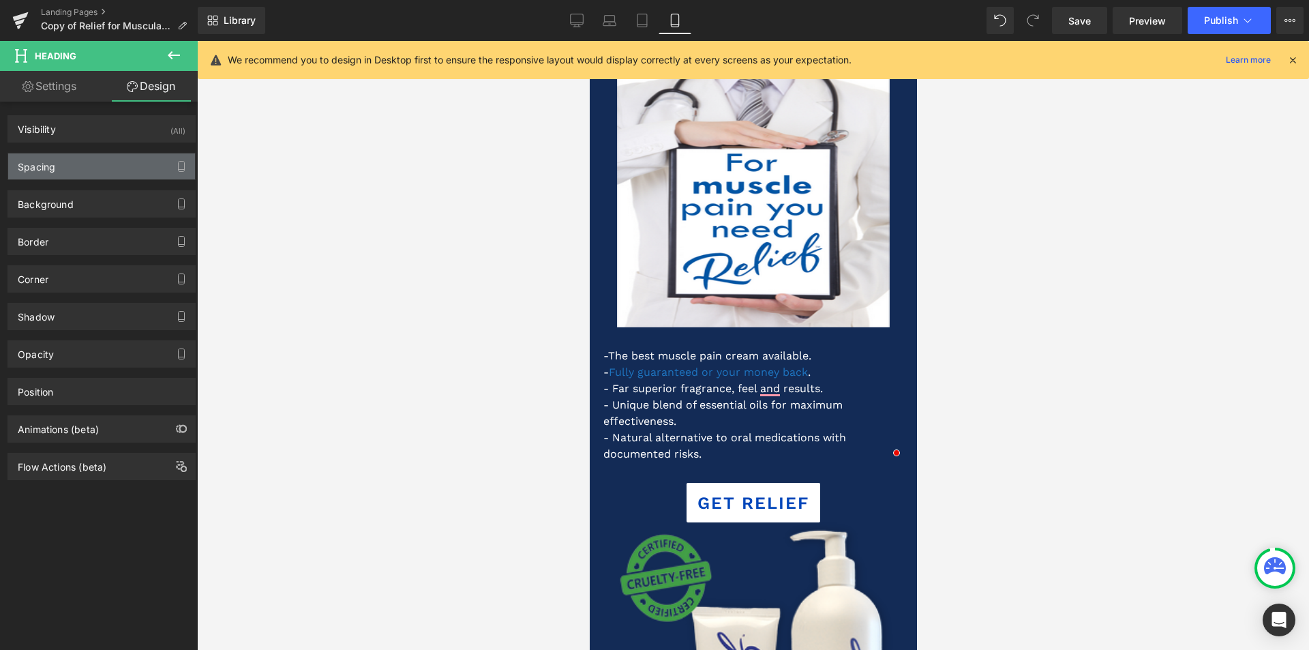
click at [83, 173] on div "Spacing" at bounding box center [101, 166] width 187 height 26
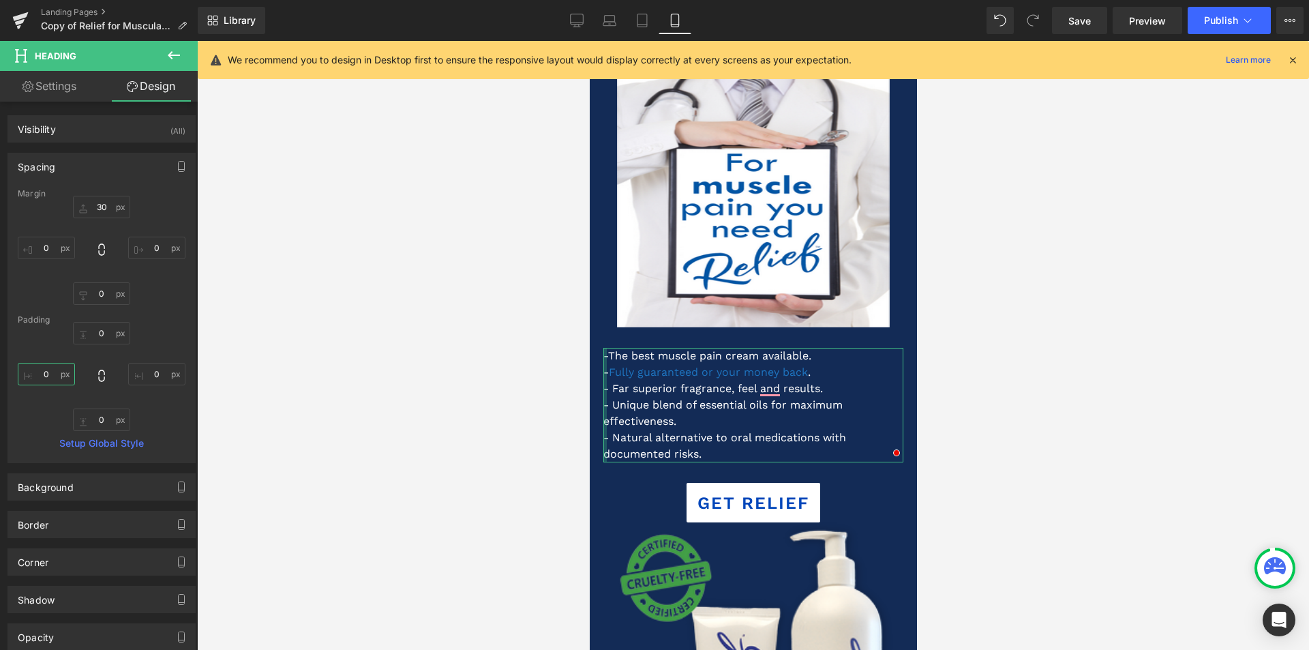
click at [46, 376] on input "0" at bounding box center [46, 374] width 57 height 23
click at [44, 375] on input "0" at bounding box center [46, 374] width 57 height 23
click at [294, 393] on div at bounding box center [753, 345] width 1112 height 609
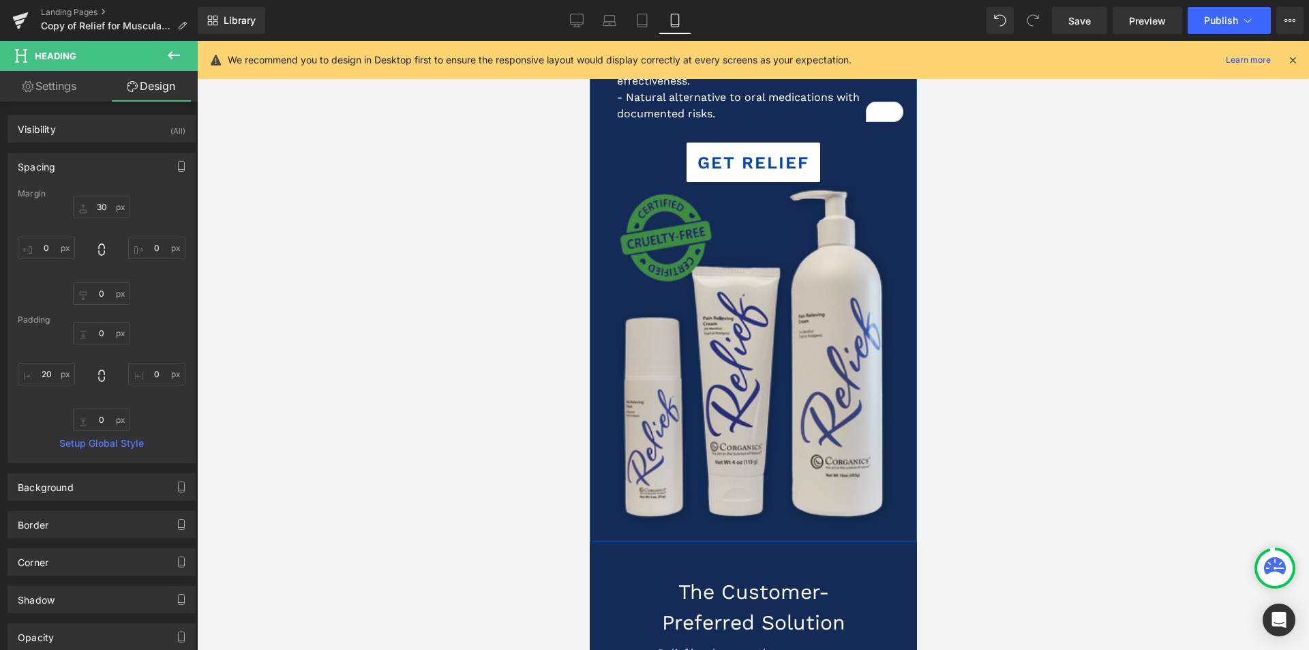
scroll to position [477, 0]
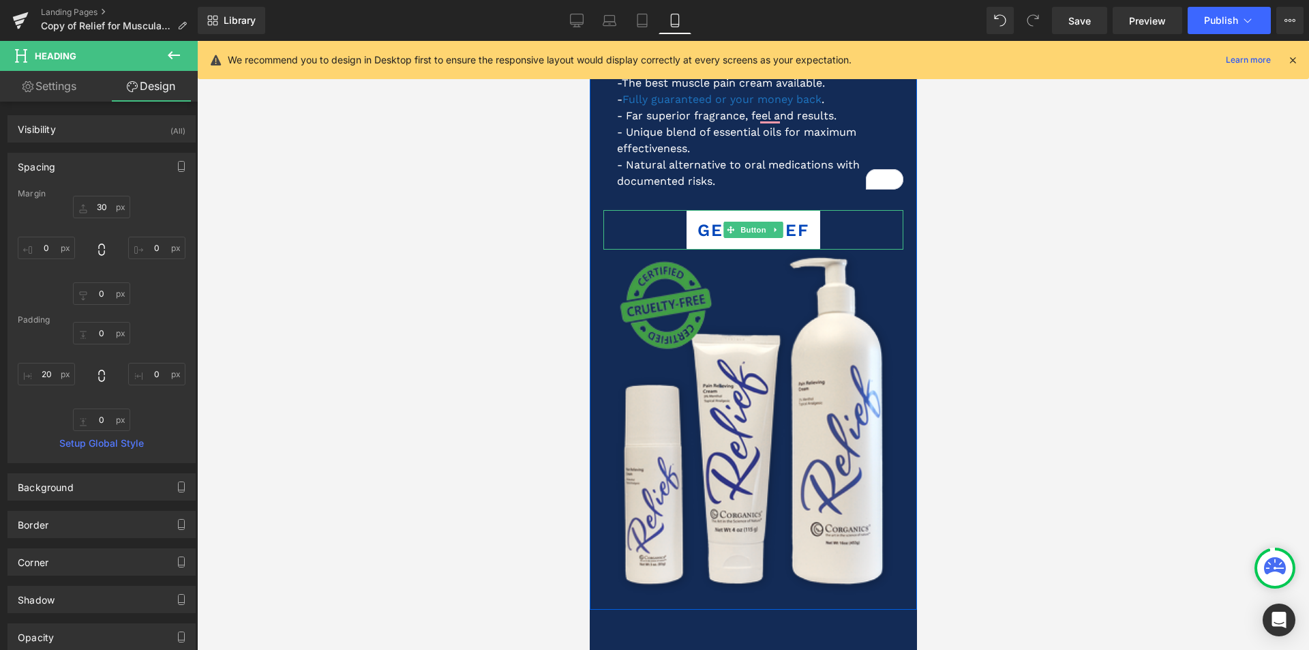
click at [668, 225] on div "GET RELIEF" at bounding box center [753, 230] width 300 height 40
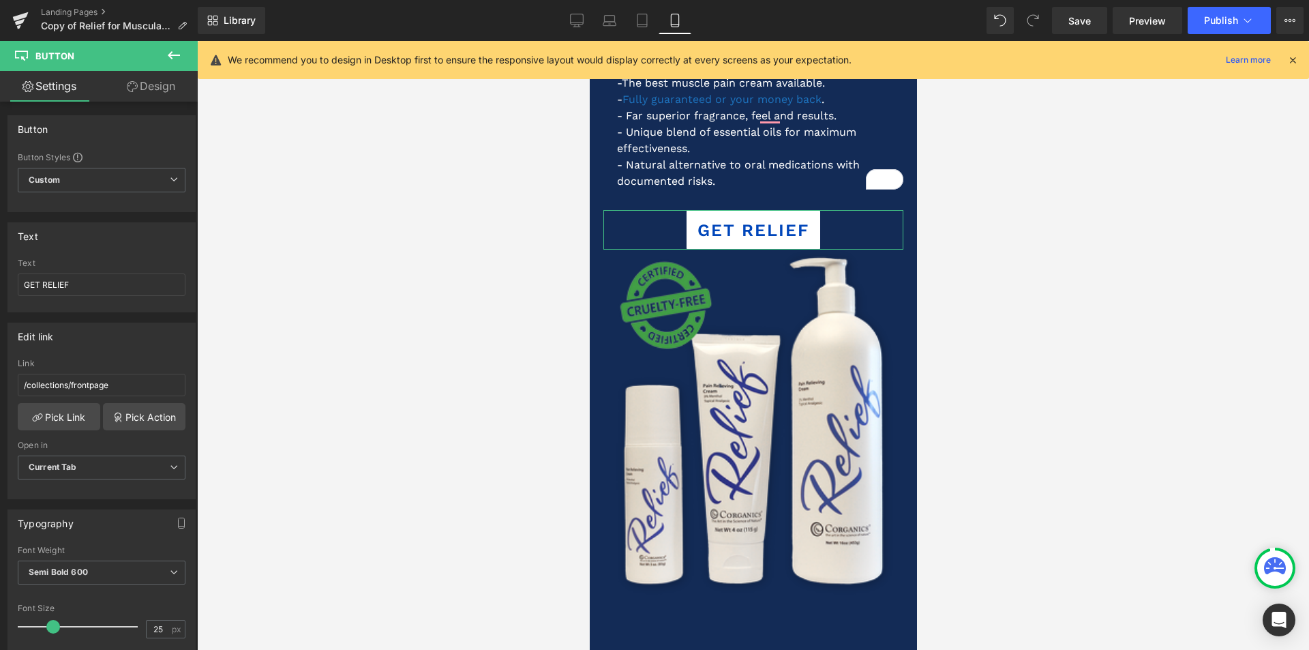
click at [137, 85] on link "Design" at bounding box center [151, 86] width 99 height 31
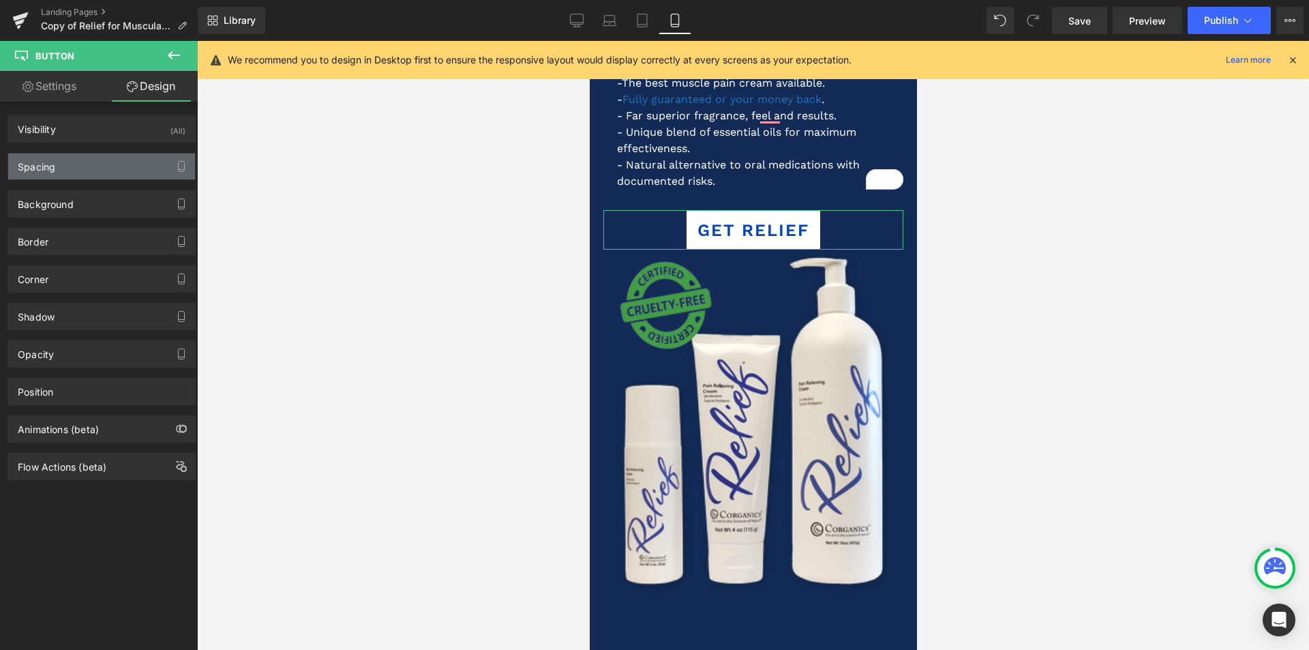
click at [76, 169] on div "Spacing" at bounding box center [101, 166] width 187 height 26
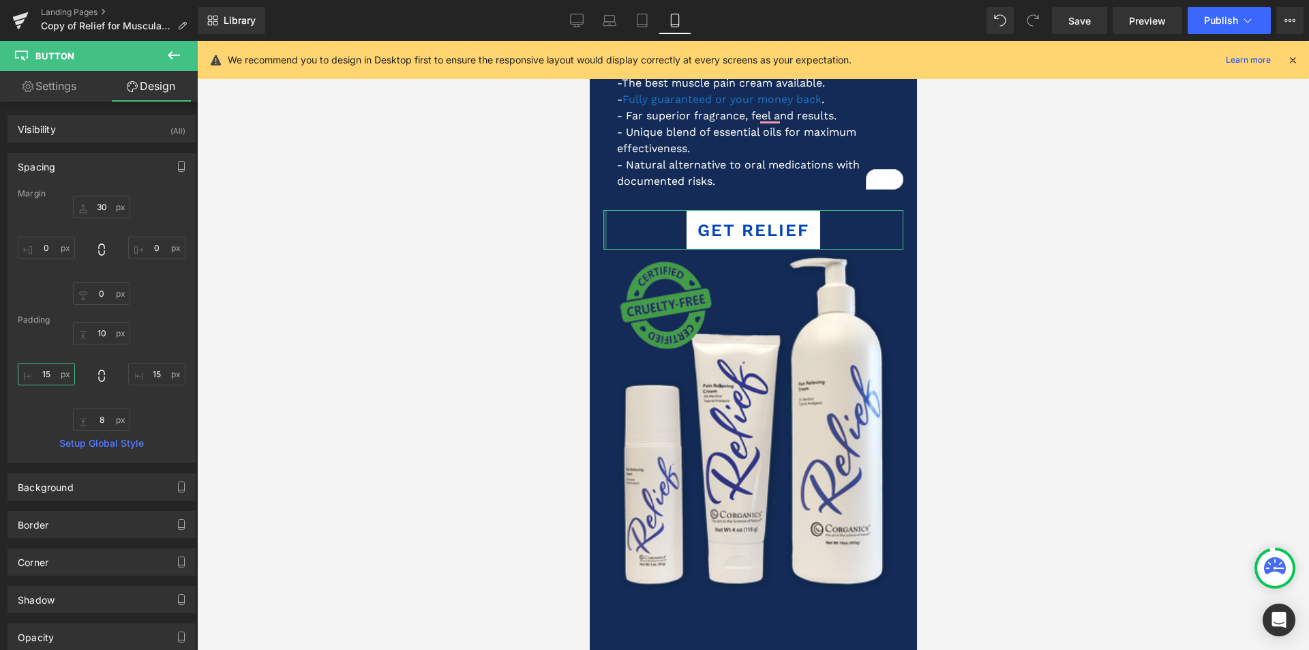
click at [51, 375] on input "15" at bounding box center [46, 374] width 57 height 23
click at [154, 372] on input "15" at bounding box center [156, 374] width 57 height 23
click at [99, 334] on input "10" at bounding box center [101, 333] width 57 height 23
click at [103, 421] on input "8" at bounding box center [101, 420] width 57 height 23
click at [133, 421] on div at bounding box center [102, 376] width 168 height 109
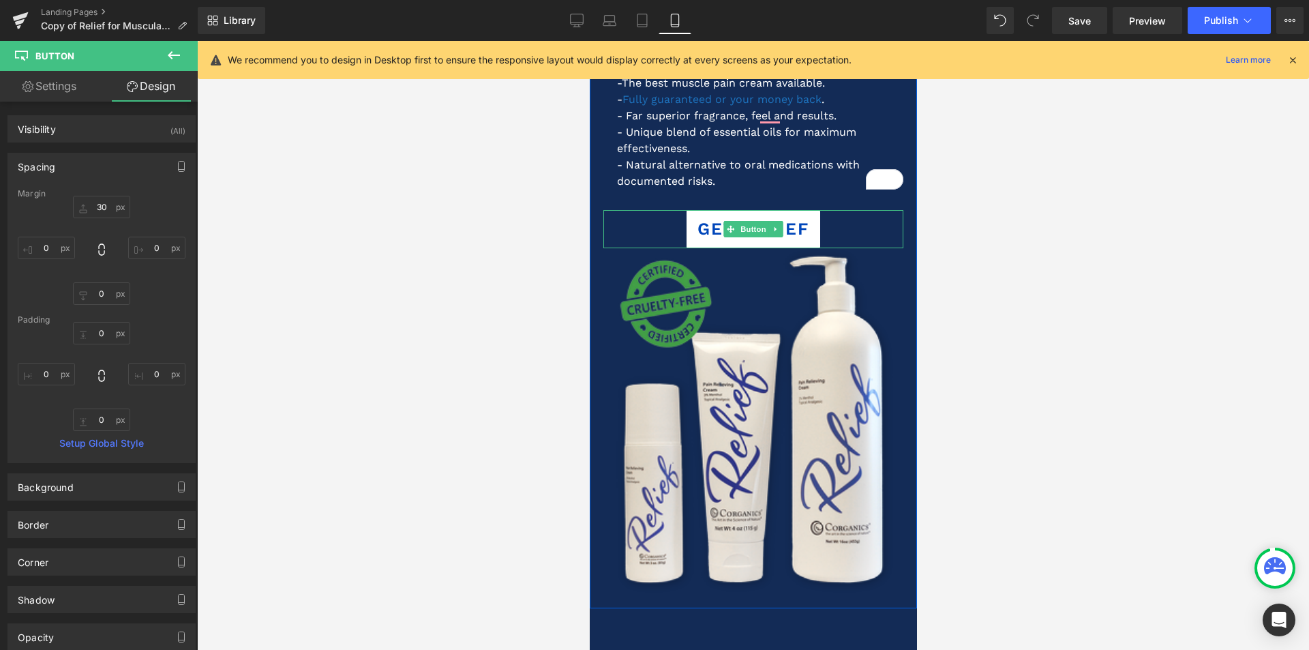
click at [680, 243] on div "GET RELIEF" at bounding box center [753, 229] width 300 height 38
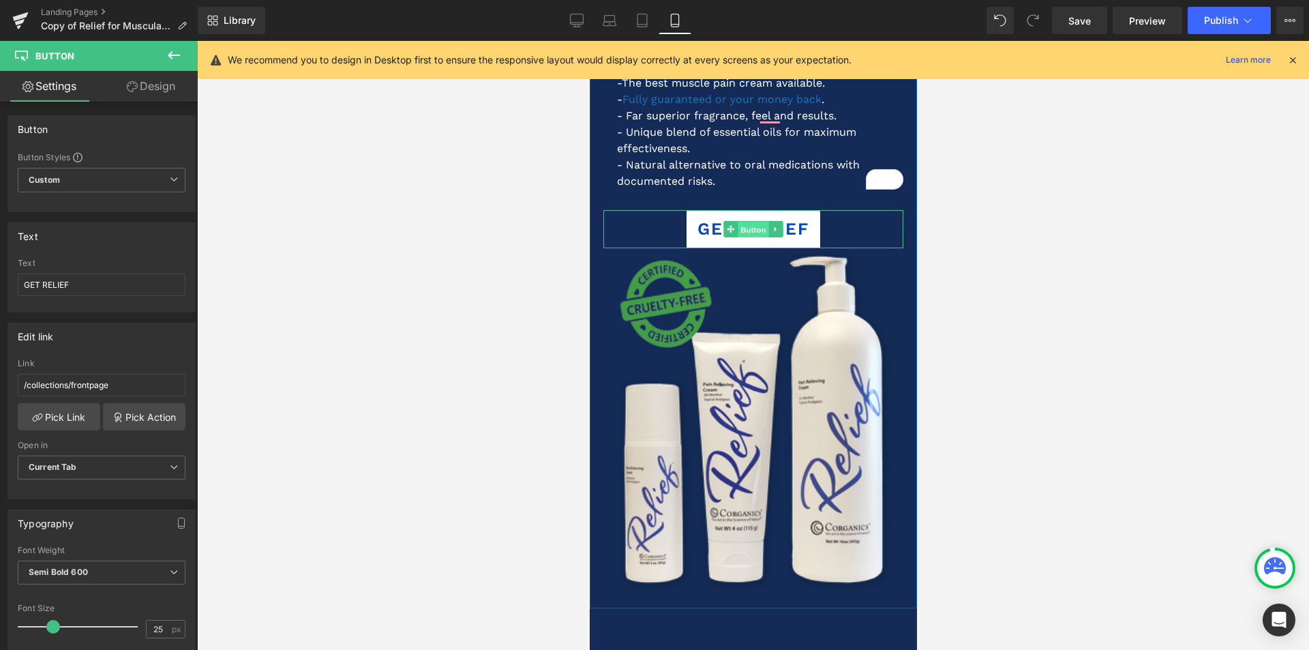
click at [754, 227] on span "Button" at bounding box center [752, 230] width 31 height 16
click at [162, 90] on link "Design" at bounding box center [151, 86] width 99 height 31
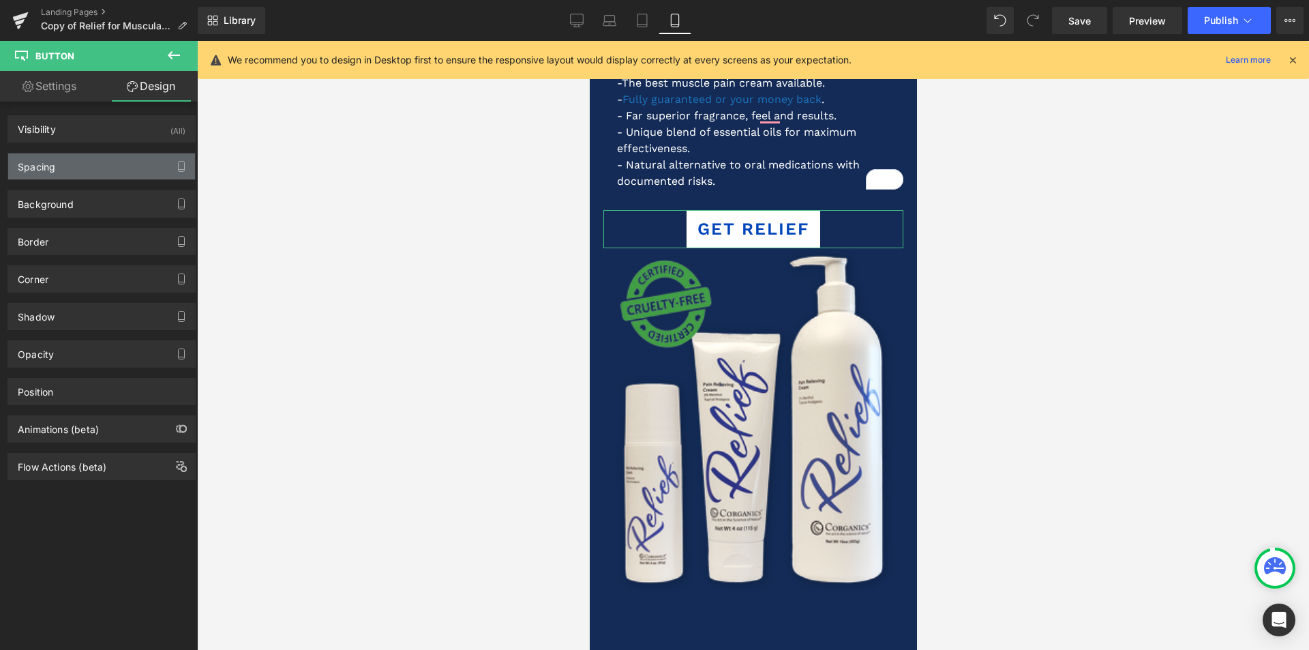
click at [63, 170] on div "Spacing" at bounding box center [101, 166] width 187 height 26
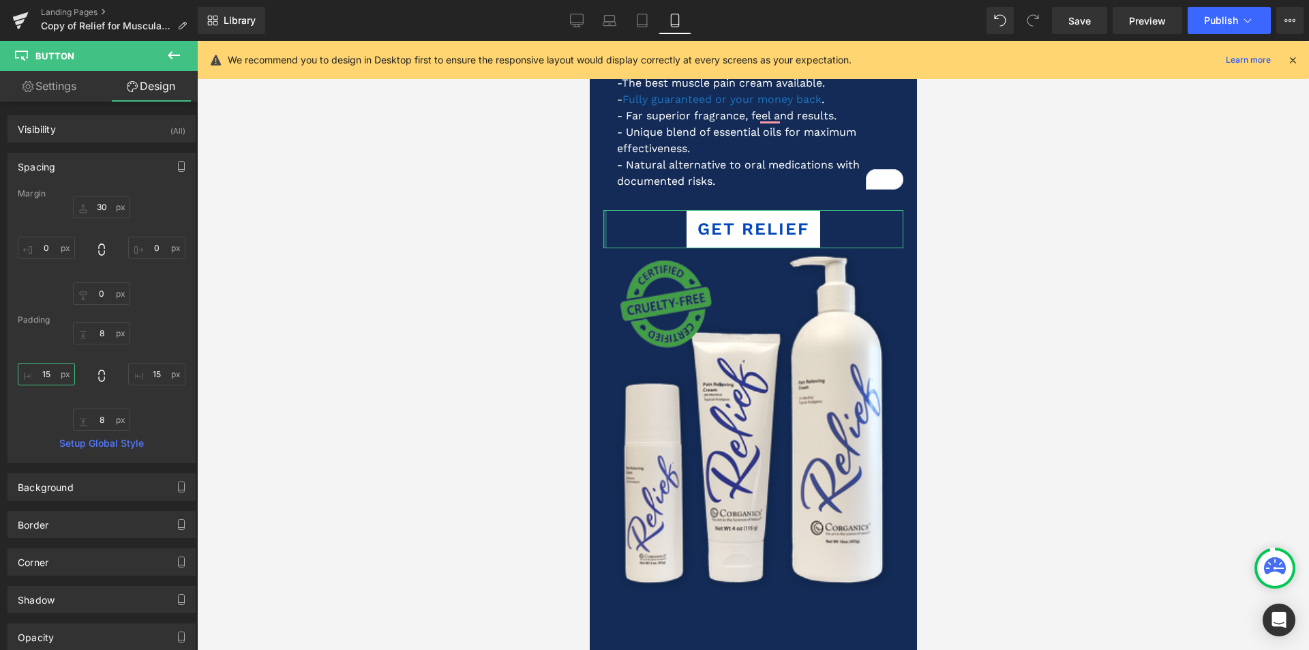
click at [50, 375] on input "15" at bounding box center [46, 374] width 57 height 23
click at [154, 372] on input "15" at bounding box center [156, 374] width 57 height 23
click at [104, 334] on input "8" at bounding box center [101, 333] width 57 height 23
click at [102, 415] on input "8" at bounding box center [101, 420] width 57 height 23
click at [64, 91] on link "Settings" at bounding box center [49, 86] width 99 height 31
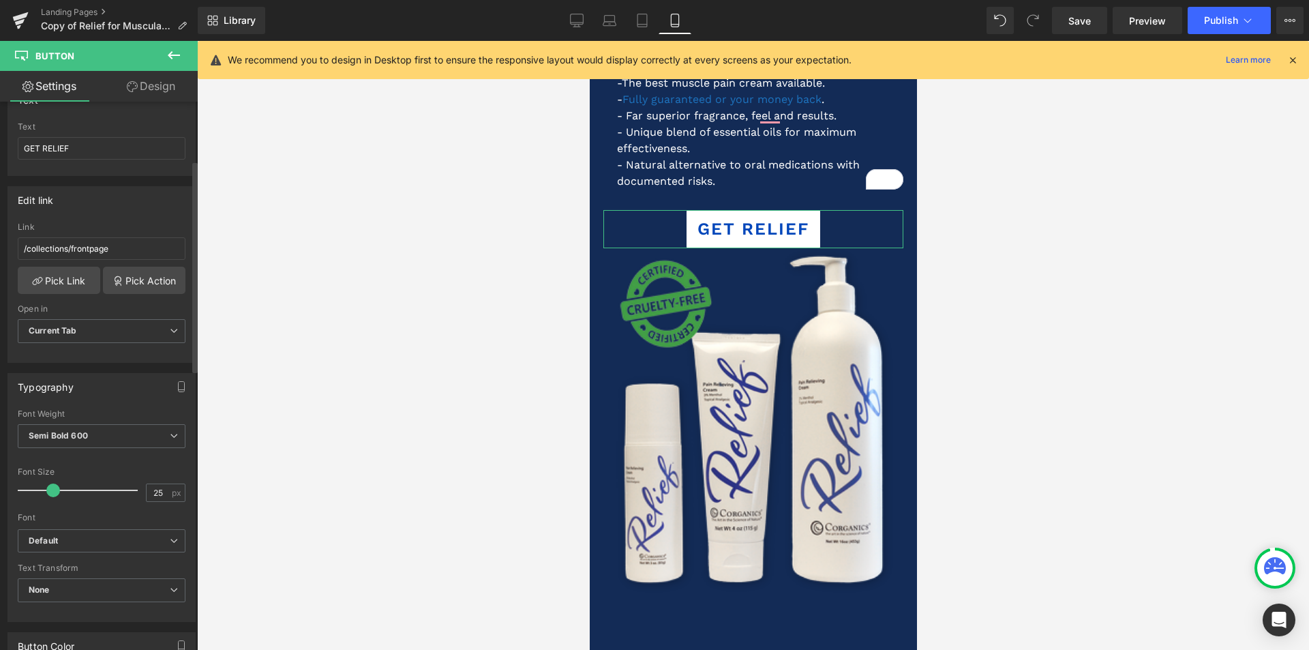
scroll to position [205, 0]
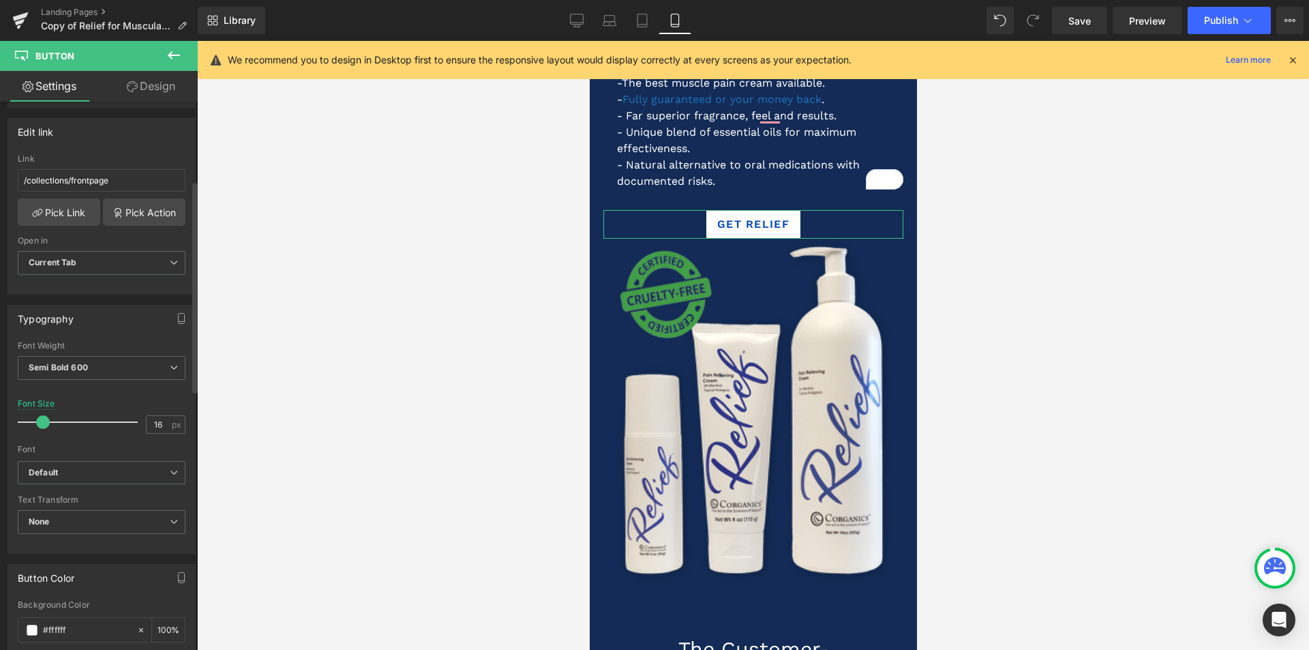
drag, startPoint x: 51, startPoint y: 424, endPoint x: 42, endPoint y: 424, distance: 9.5
click at [42, 424] on span at bounding box center [43, 422] width 14 height 14
click at [263, 388] on div at bounding box center [753, 345] width 1112 height 609
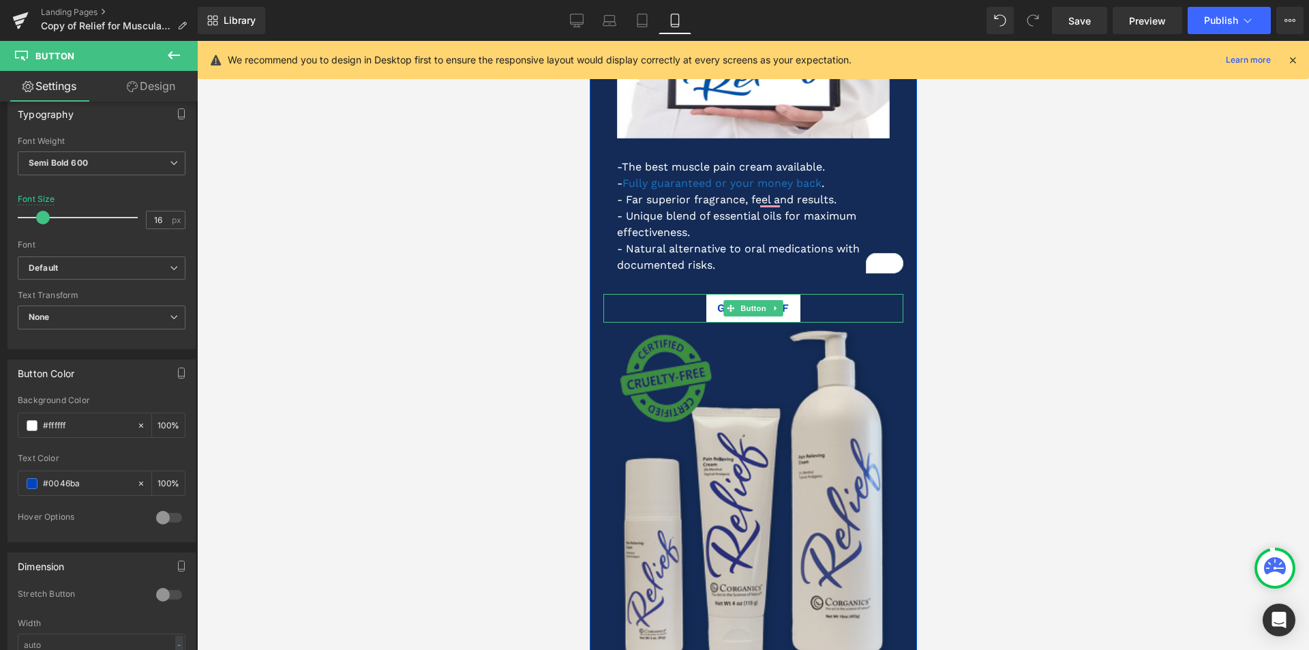
scroll to position [409, 0]
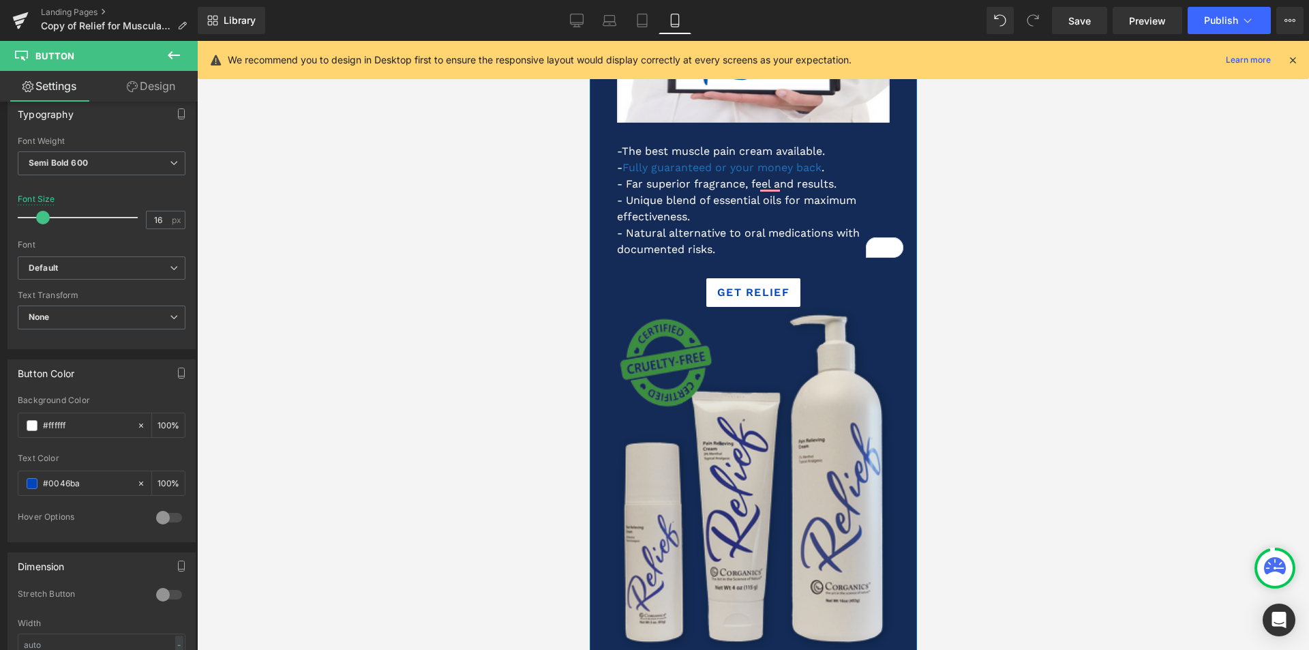
click at [773, 377] on img at bounding box center [753, 480] width 300 height 346
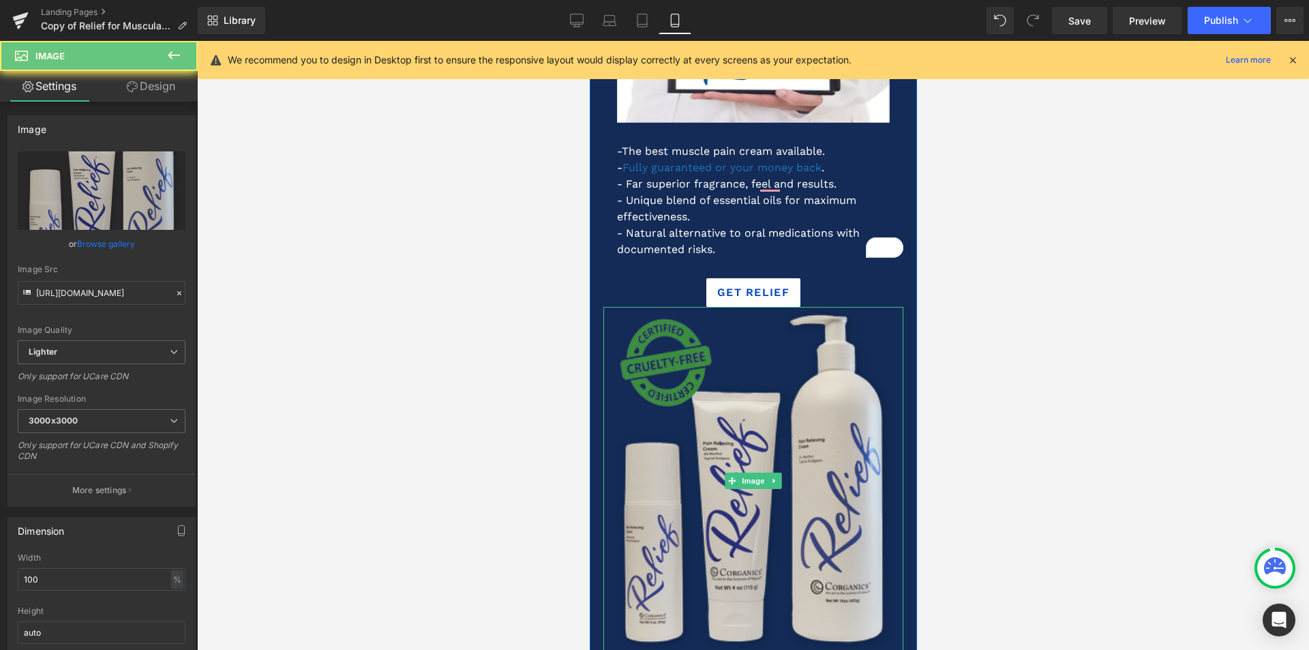
click at [742, 462] on img at bounding box center [753, 480] width 300 height 346
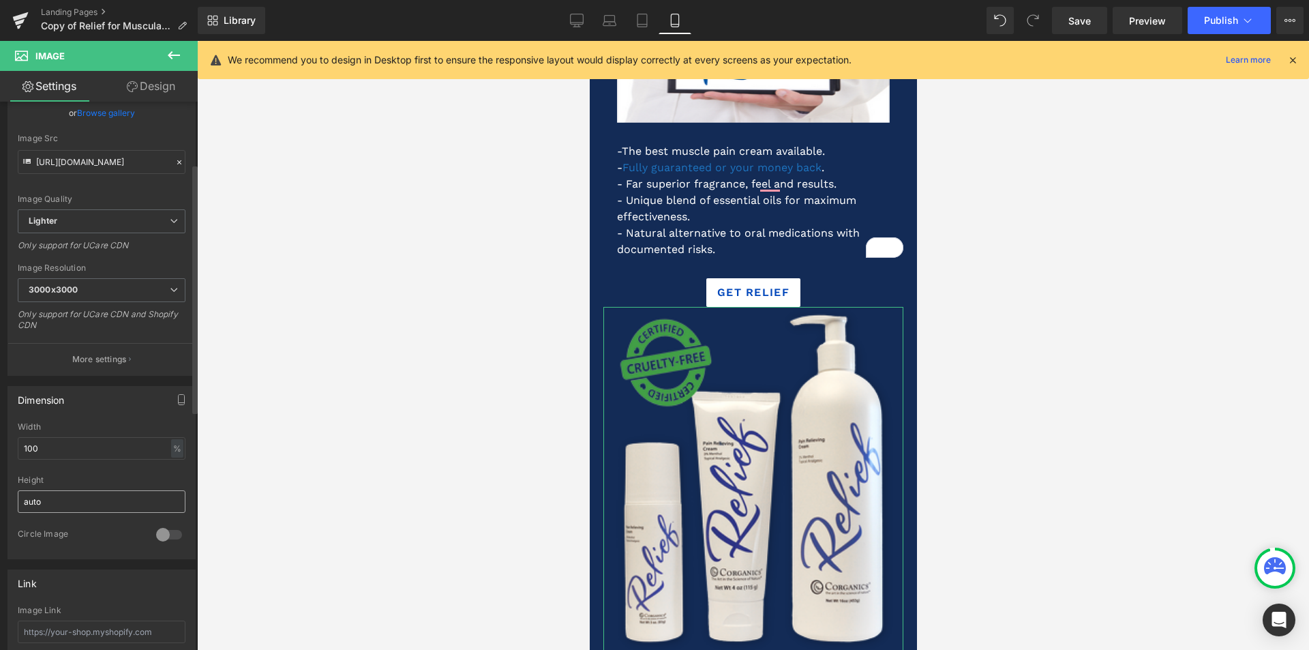
scroll to position [136, 0]
click at [174, 445] on div "%" at bounding box center [177, 443] width 12 height 18
click at [170, 482] on li "px" at bounding box center [176, 484] width 17 height 20
click at [33, 442] on input "440" at bounding box center [102, 443] width 168 height 23
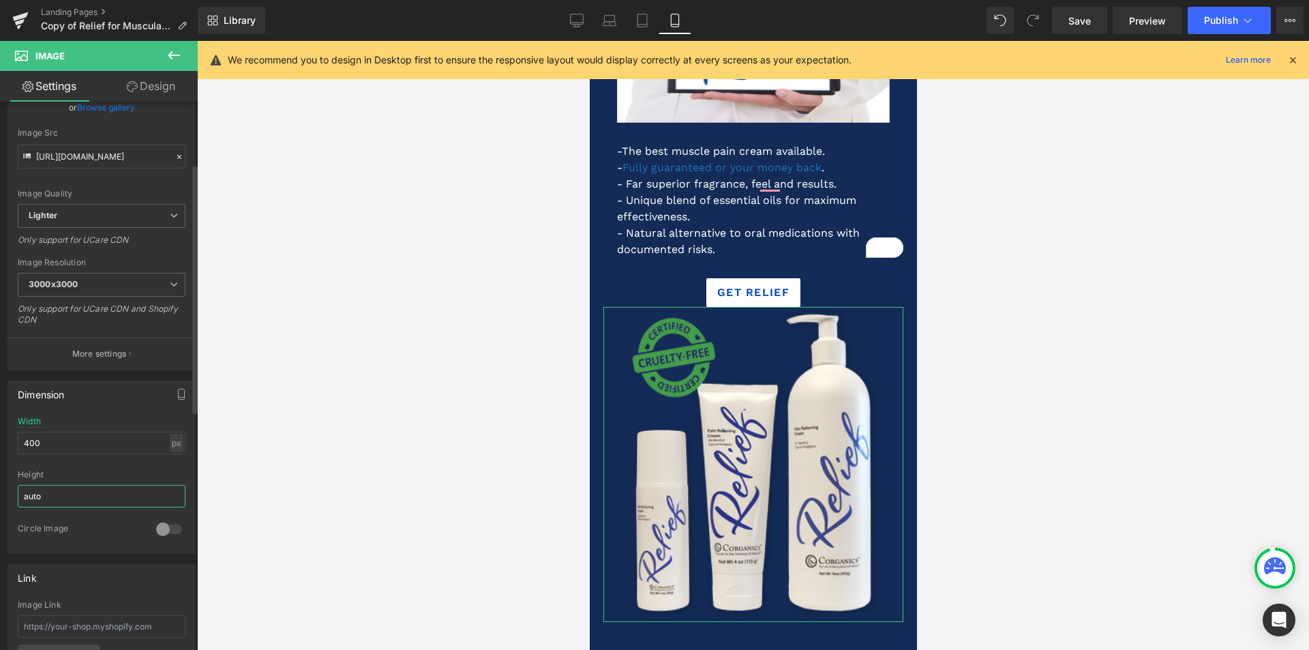
drag, startPoint x: 47, startPoint y: 496, endPoint x: 24, endPoint y: 496, distance: 23.2
click at [24, 496] on input "auto" at bounding box center [102, 496] width 168 height 23
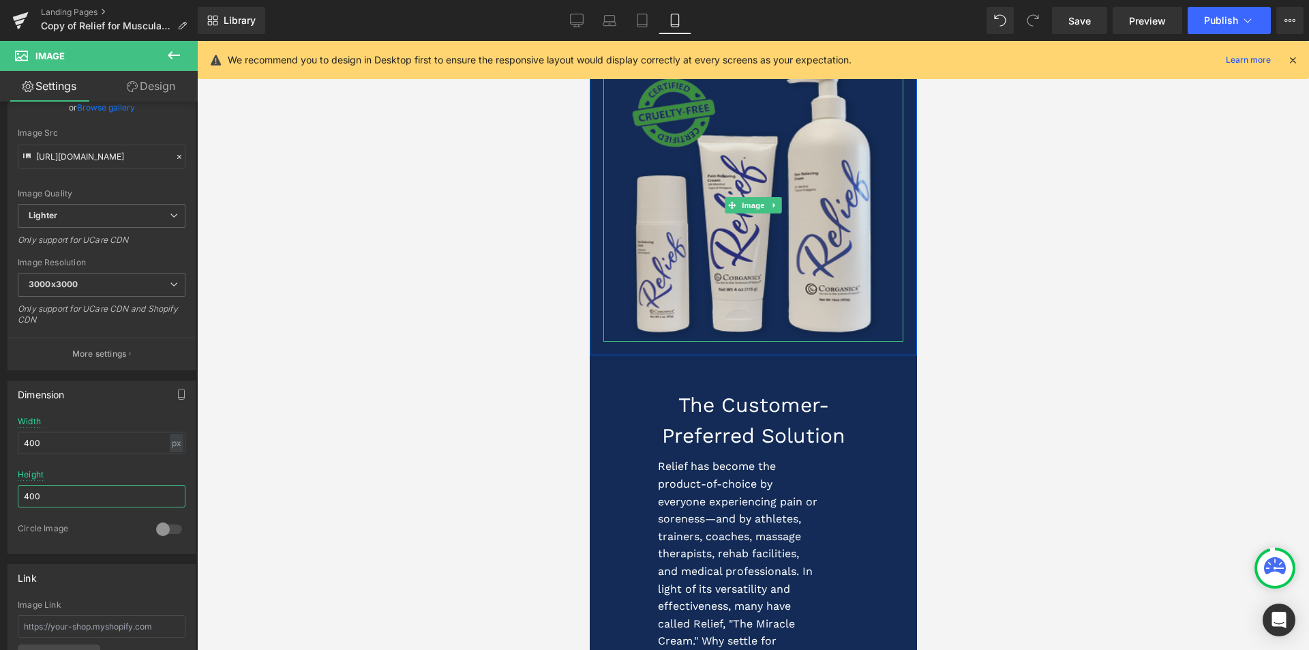
scroll to position [682, 0]
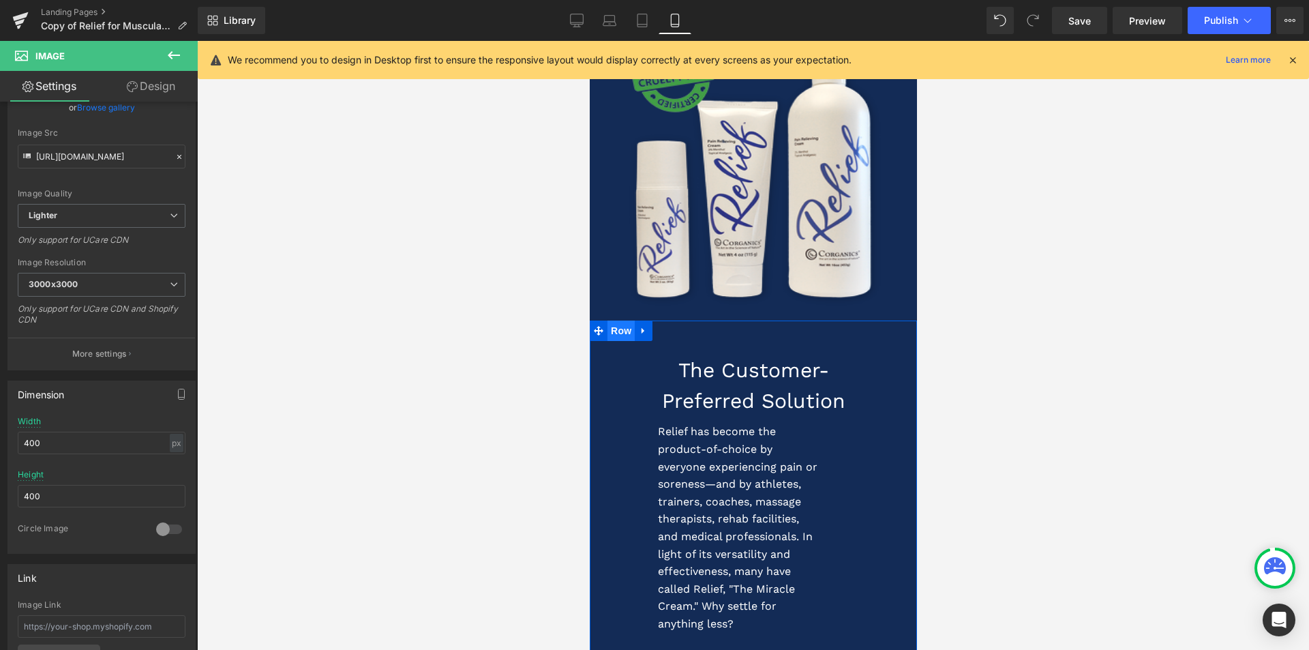
click at [614, 336] on span "Row" at bounding box center [620, 331] width 27 height 20
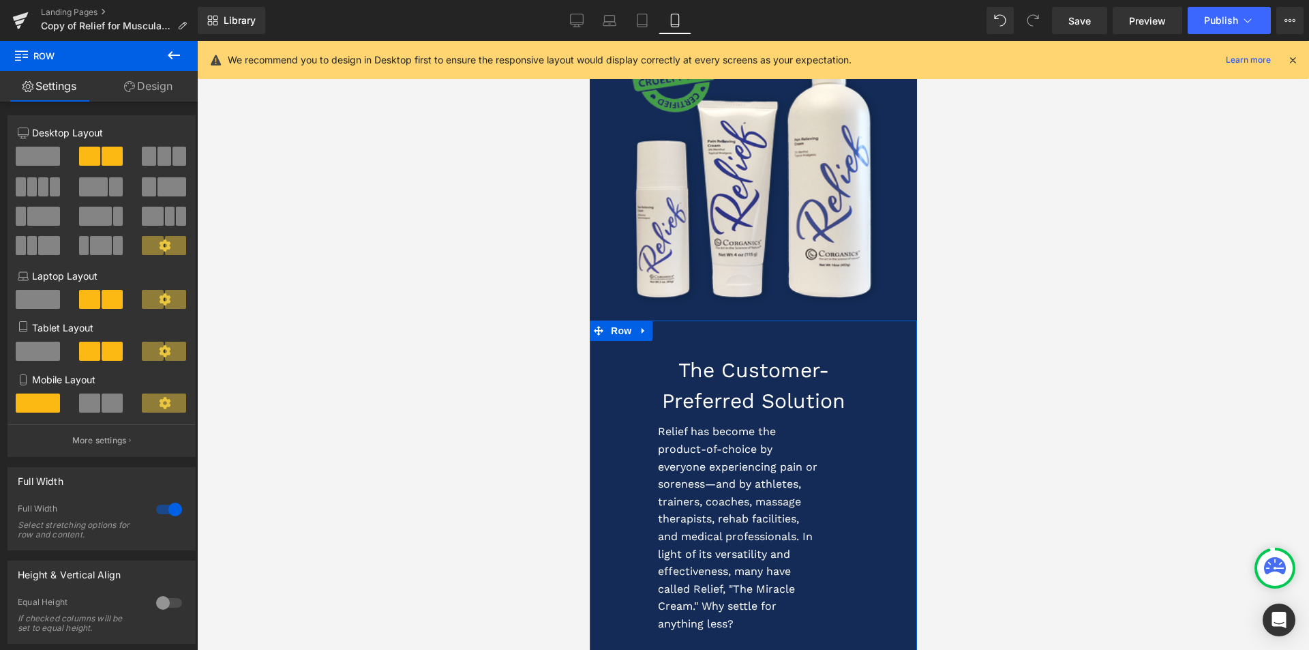
click at [151, 82] on link "Design" at bounding box center [148, 86] width 99 height 31
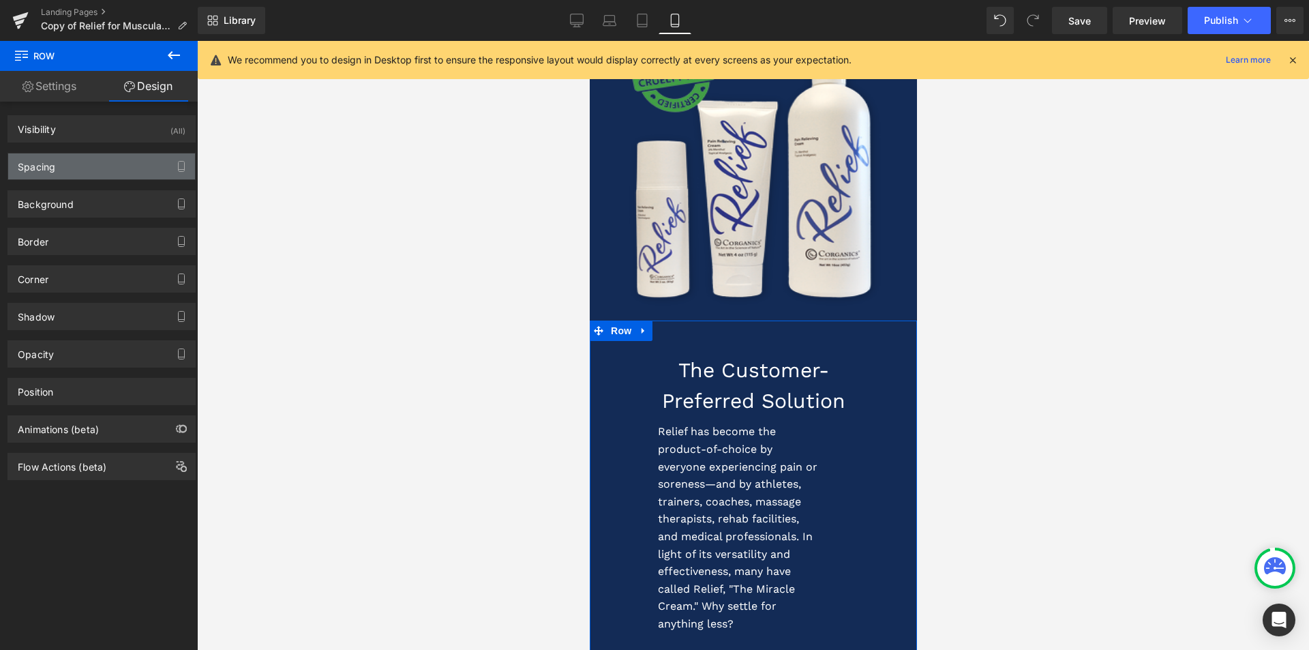
click at [100, 159] on div "Spacing" at bounding box center [101, 166] width 187 height 26
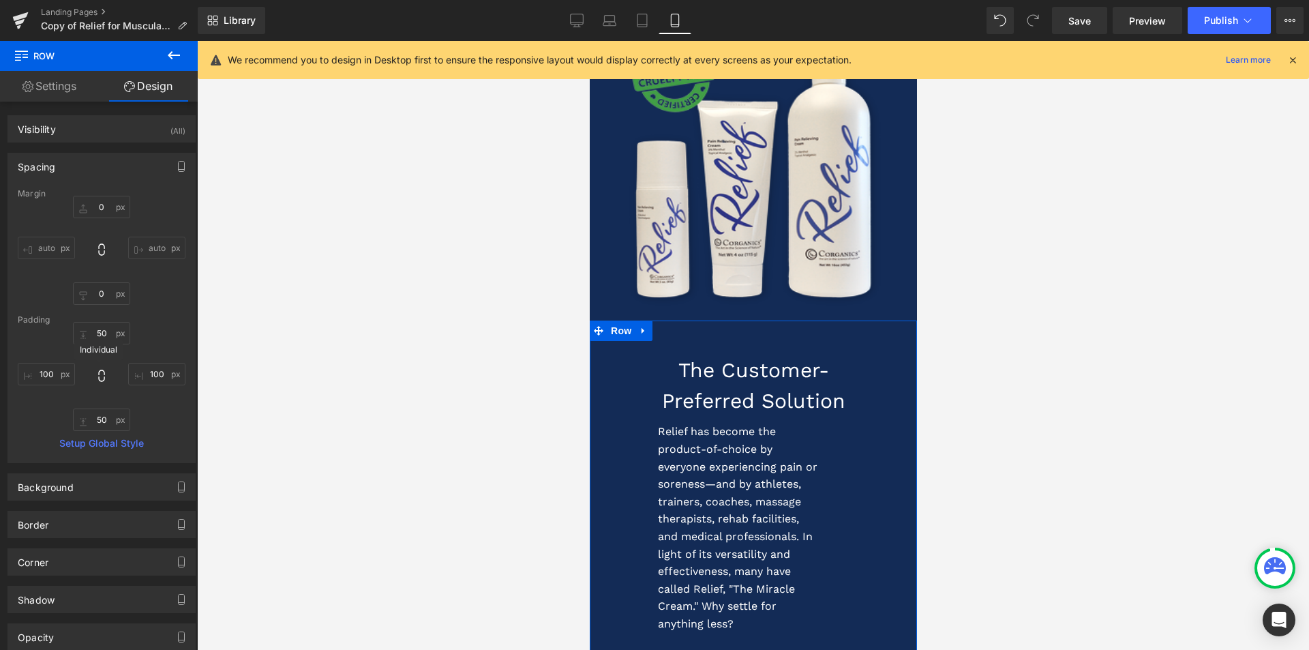
click at [97, 372] on icon at bounding box center [102, 376] width 14 height 14
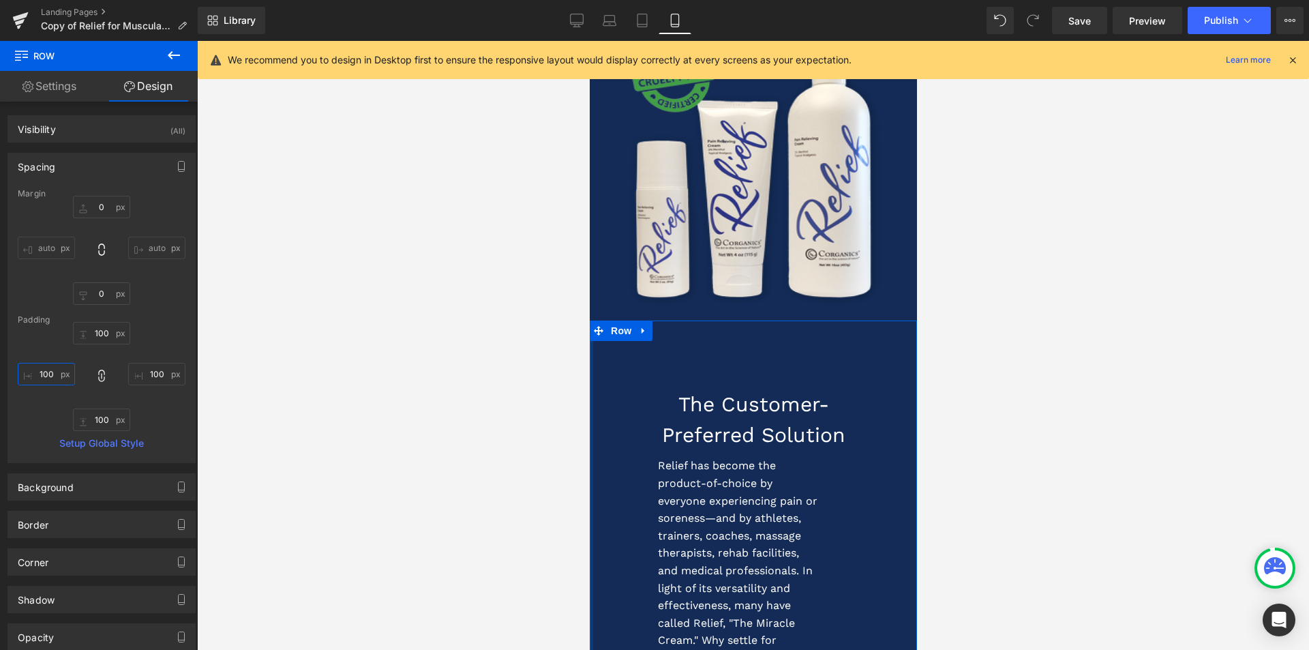
click at [50, 378] on input "100" at bounding box center [46, 374] width 57 height 23
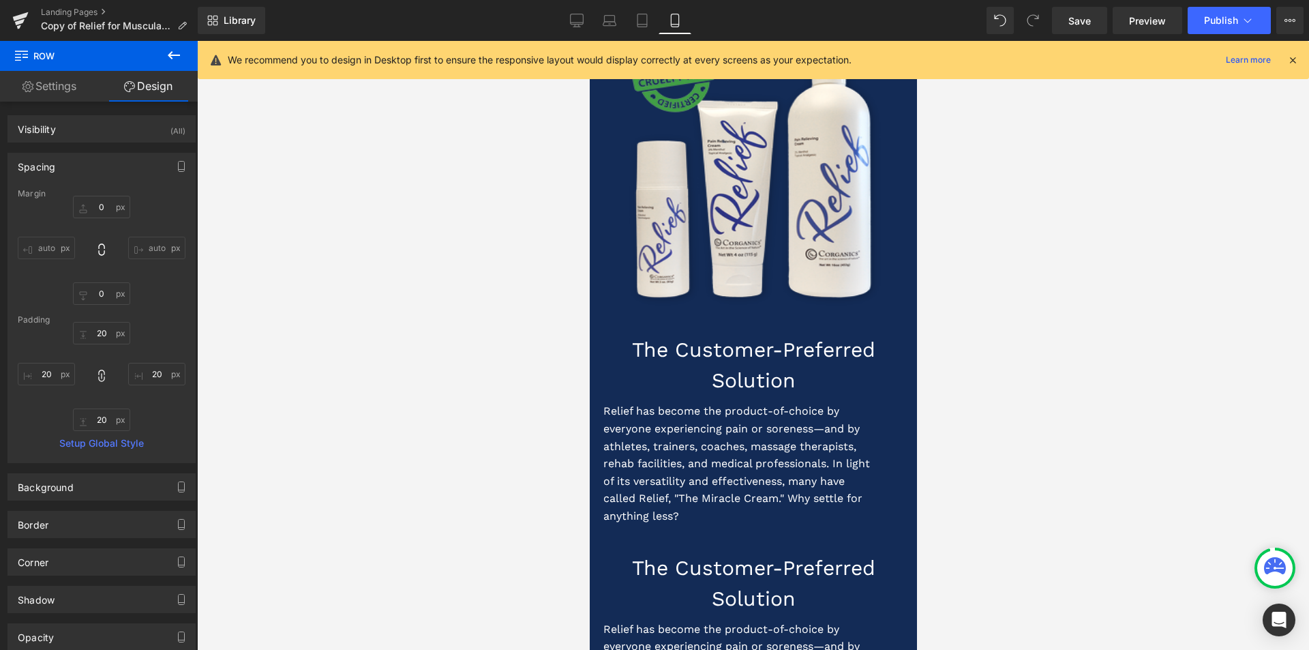
click at [276, 365] on div at bounding box center [753, 345] width 1112 height 609
click at [744, 353] on h1 "The Customer-Preferred Solution" at bounding box center [753, 364] width 300 height 61
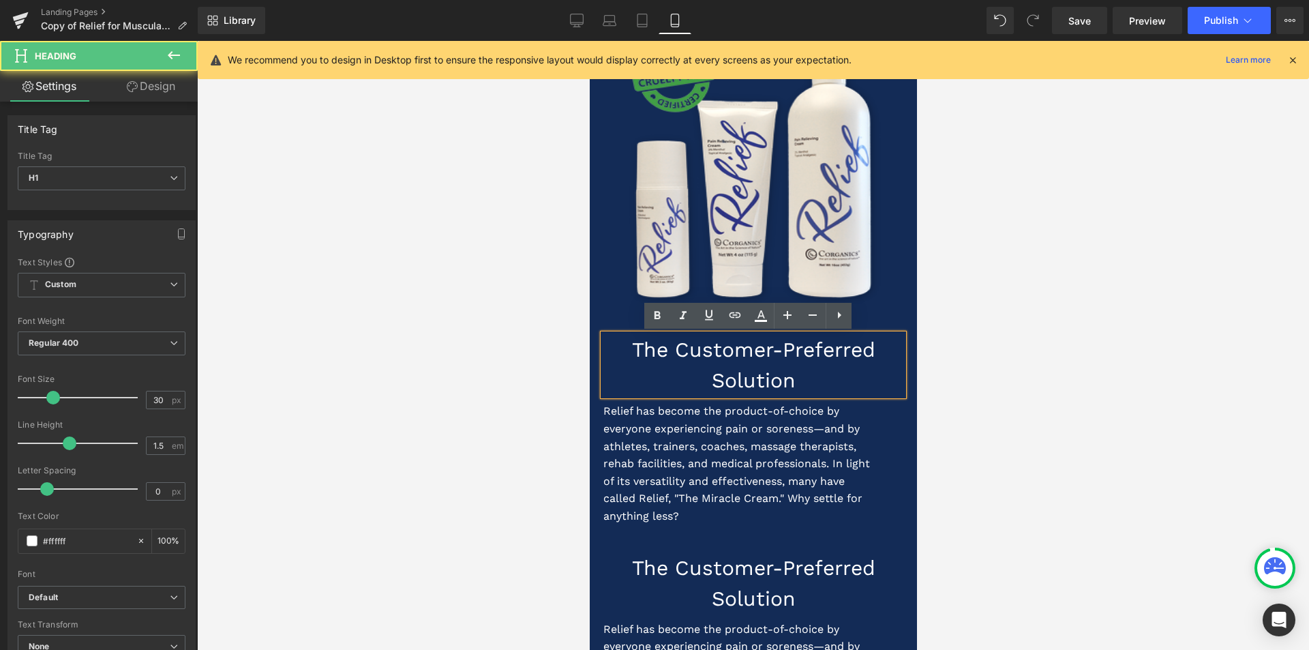
click at [731, 387] on h1 "The Customer-Preferred Solution" at bounding box center [753, 364] width 300 height 61
click at [713, 355] on h1 "The Customer-Preferred Solution" at bounding box center [753, 364] width 300 height 61
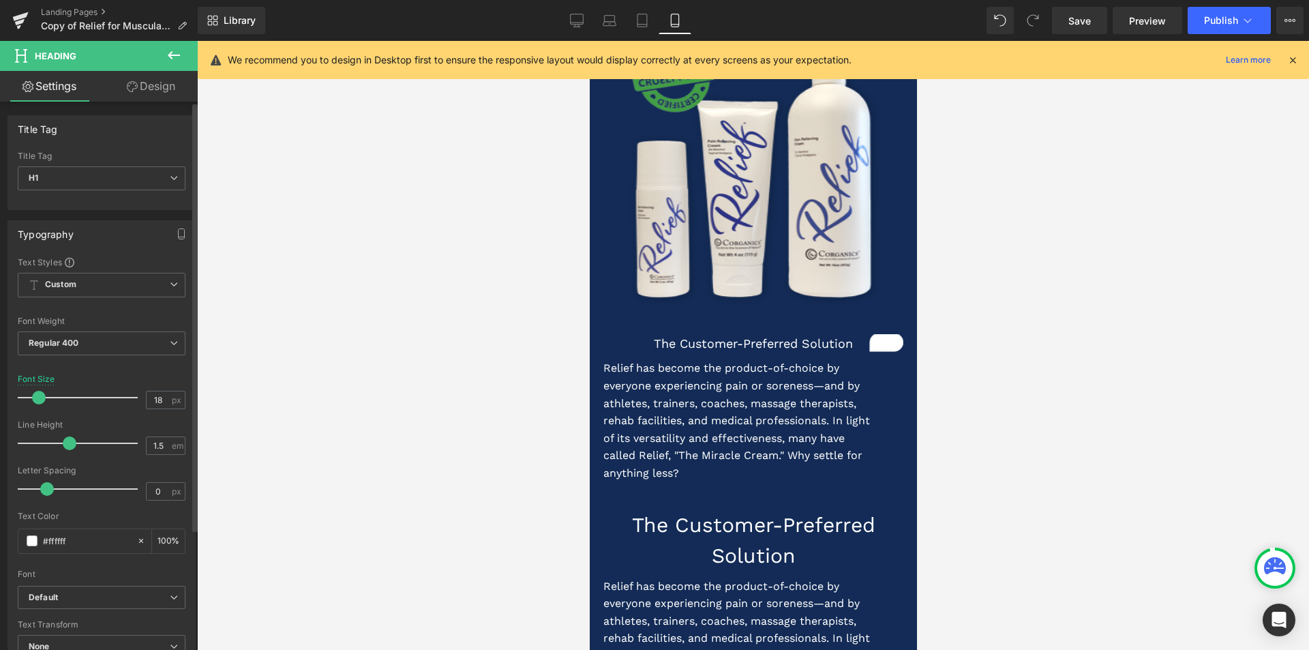
drag, startPoint x: 47, startPoint y: 397, endPoint x: 33, endPoint y: 397, distance: 13.6
click at [33, 397] on span at bounding box center [39, 398] width 14 height 14
click at [642, 412] on p "Relief has become the product-of-choice by everyone experiencing pain or sorene…" at bounding box center [739, 420] width 273 height 122
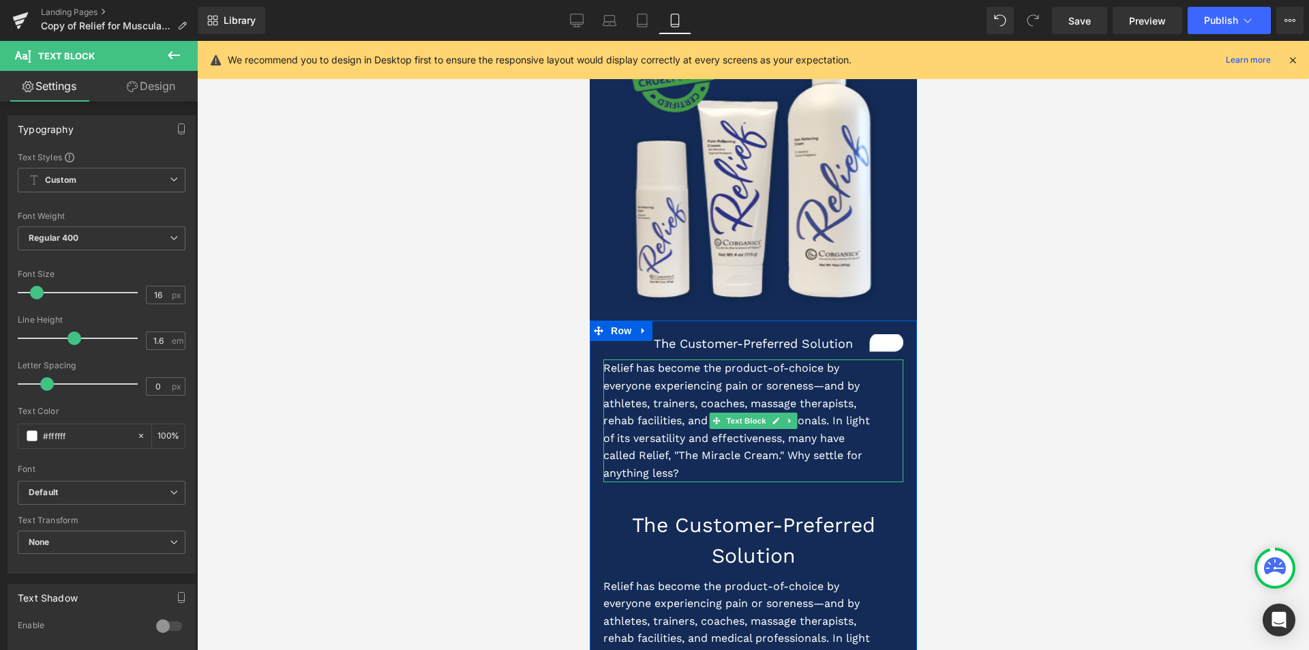
click at [668, 411] on p "Relief has become the product-of-choice by everyone experiencing pain or sorene…" at bounding box center [739, 420] width 273 height 122
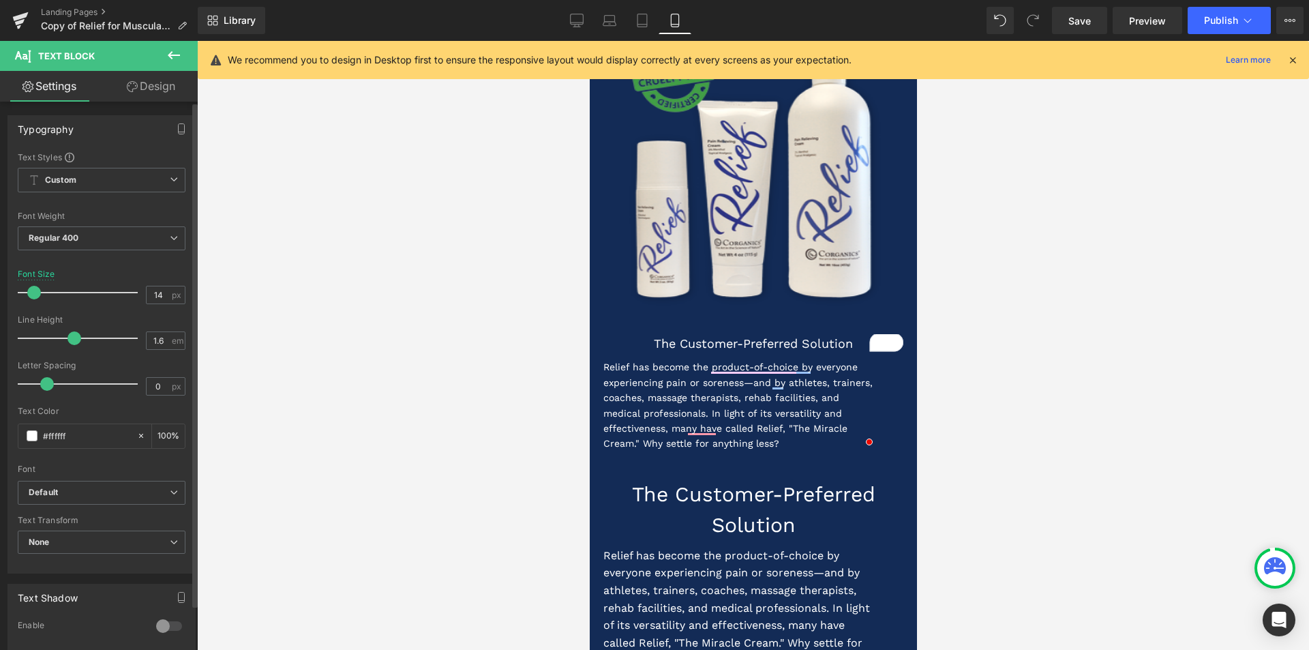
click at [31, 292] on span at bounding box center [34, 293] width 14 height 14
click at [735, 505] on span "Heading" at bounding box center [746, 510] width 37 height 16
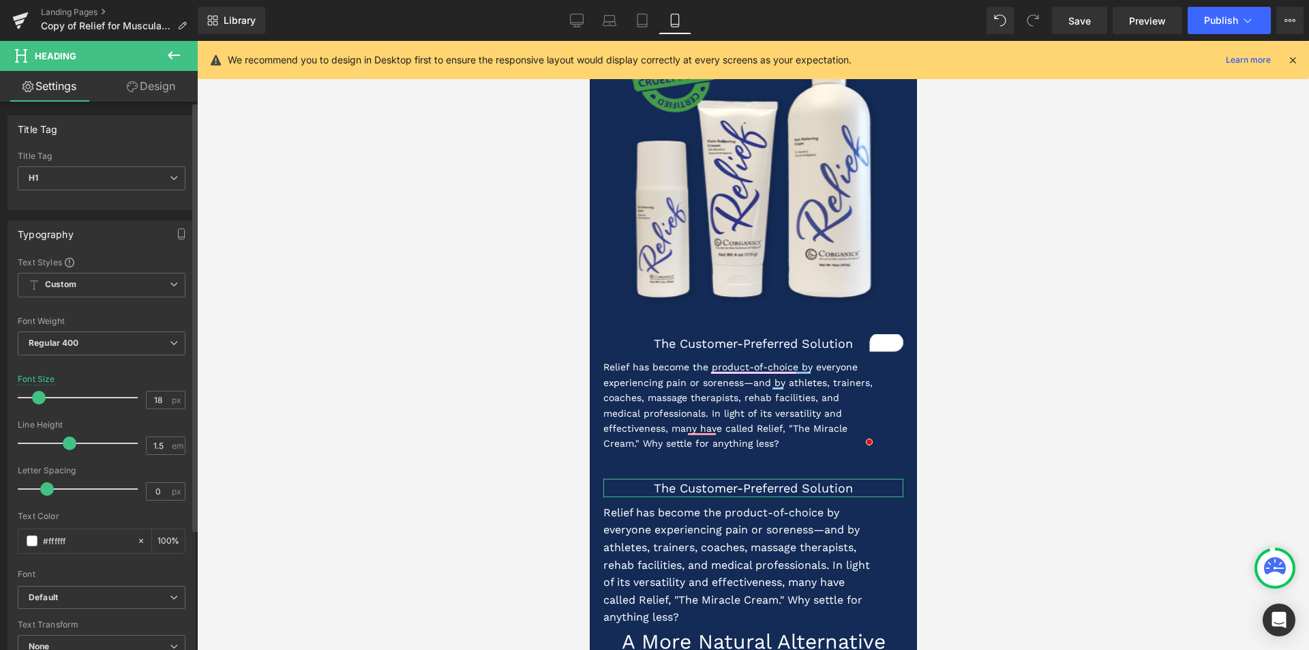
drag, startPoint x: 50, startPoint y: 394, endPoint x: 37, endPoint y: 394, distance: 13.6
click at [37, 394] on span at bounding box center [39, 398] width 14 height 14
click at [707, 525] on p "Relief has become the product-of-choice by everyone experiencing pain or sorene…" at bounding box center [739, 565] width 273 height 122
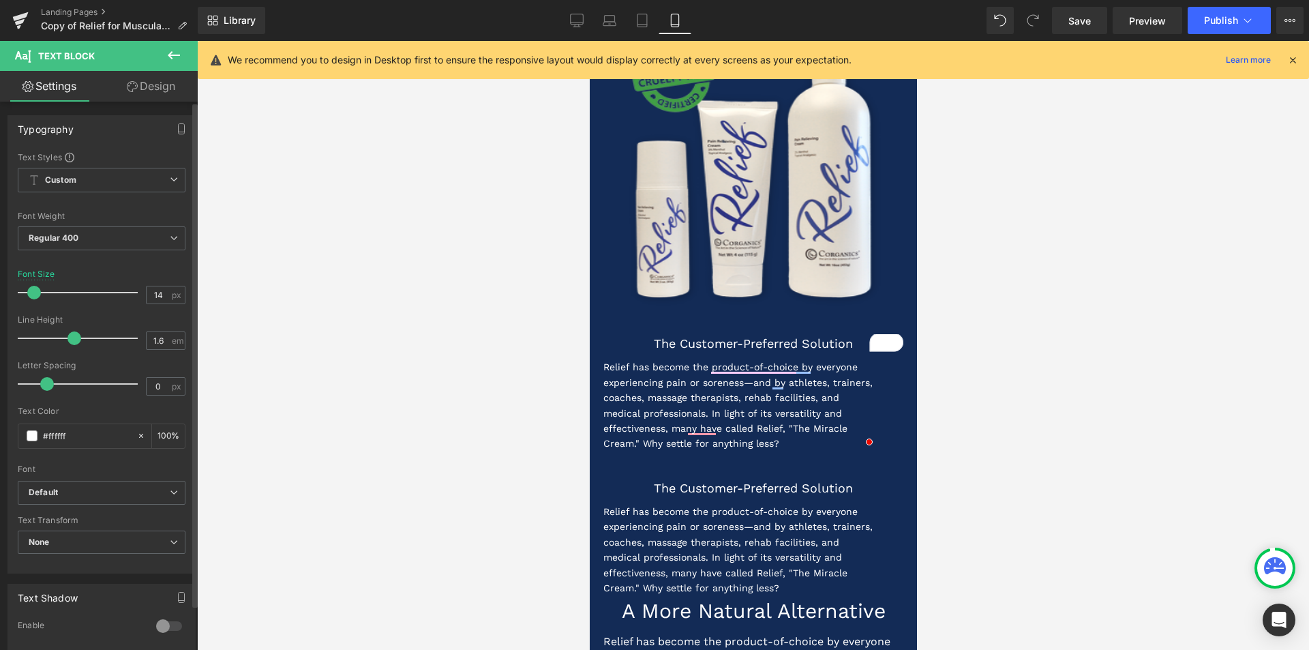
click at [29, 293] on span at bounding box center [34, 293] width 14 height 14
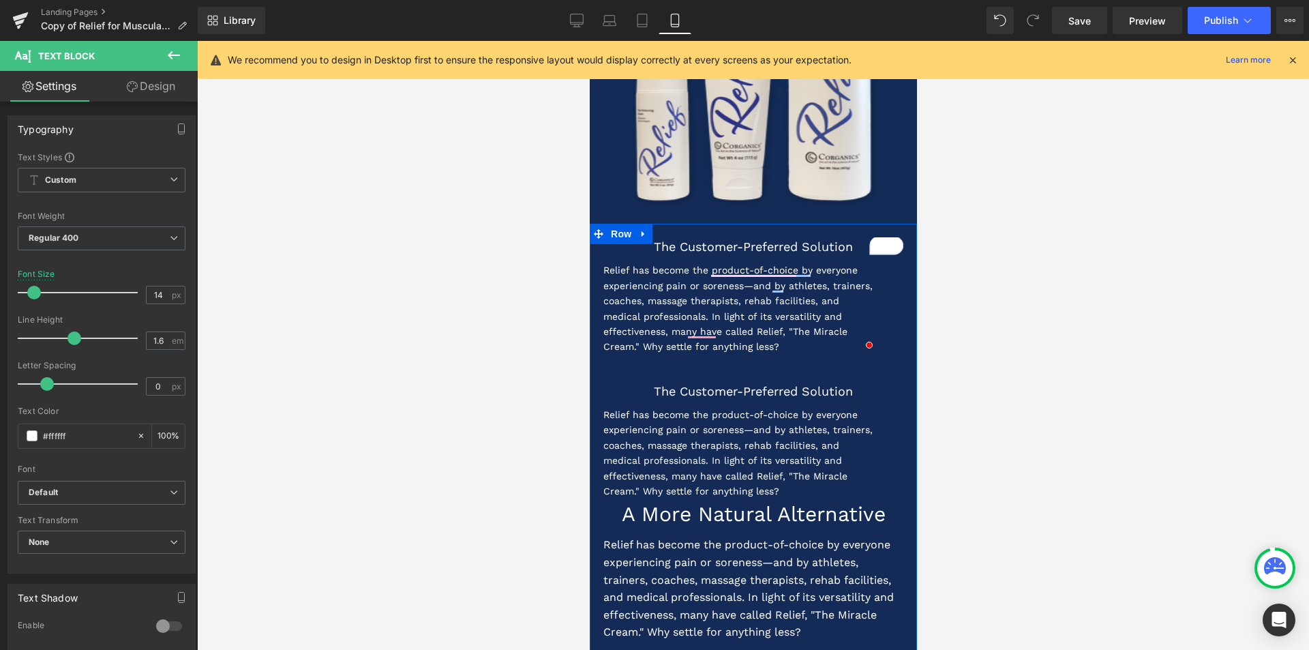
scroll to position [887, 0]
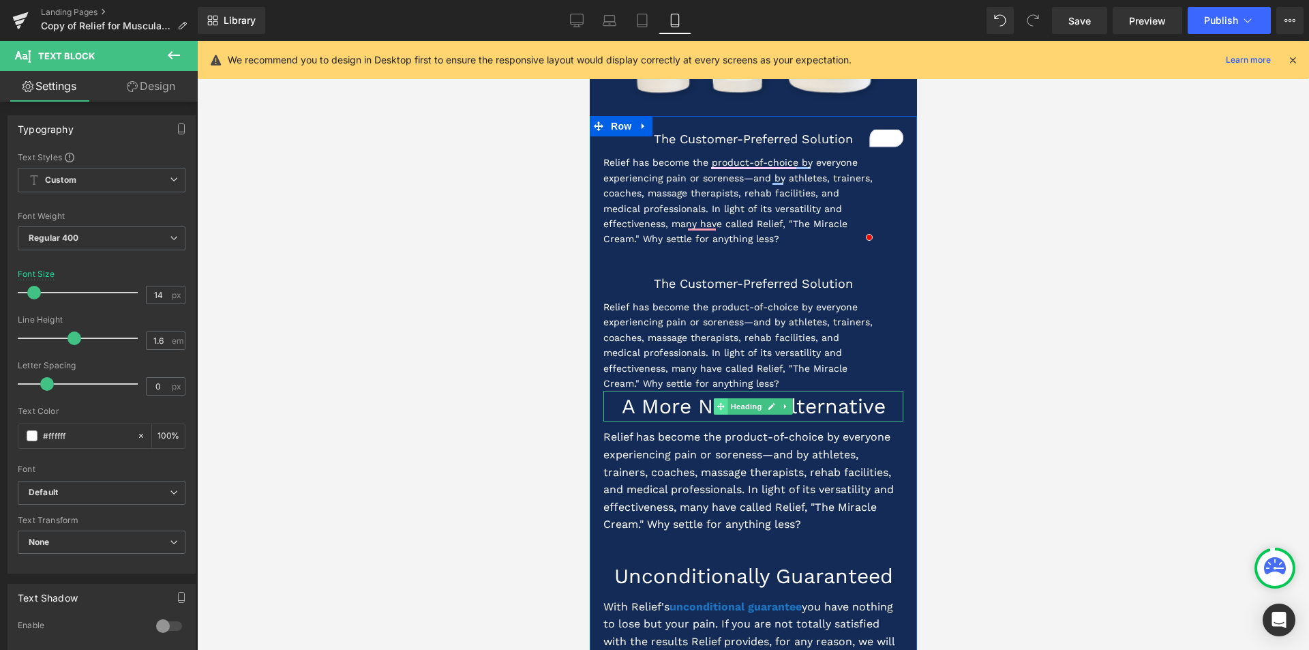
click at [717, 407] on icon at bounding box center [721, 406] width 8 height 8
click at [670, 408] on h1 "A More Natural Alternative" at bounding box center [753, 406] width 300 height 31
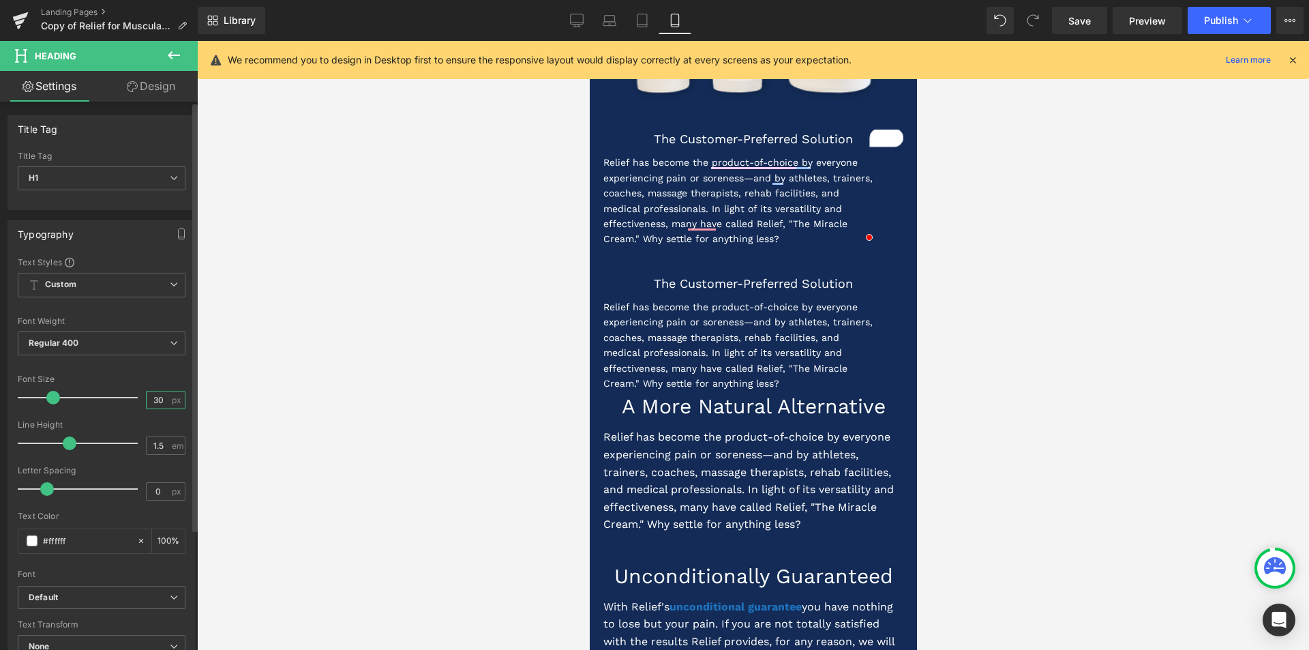
click at [153, 401] on input "30" at bounding box center [159, 399] width 24 height 17
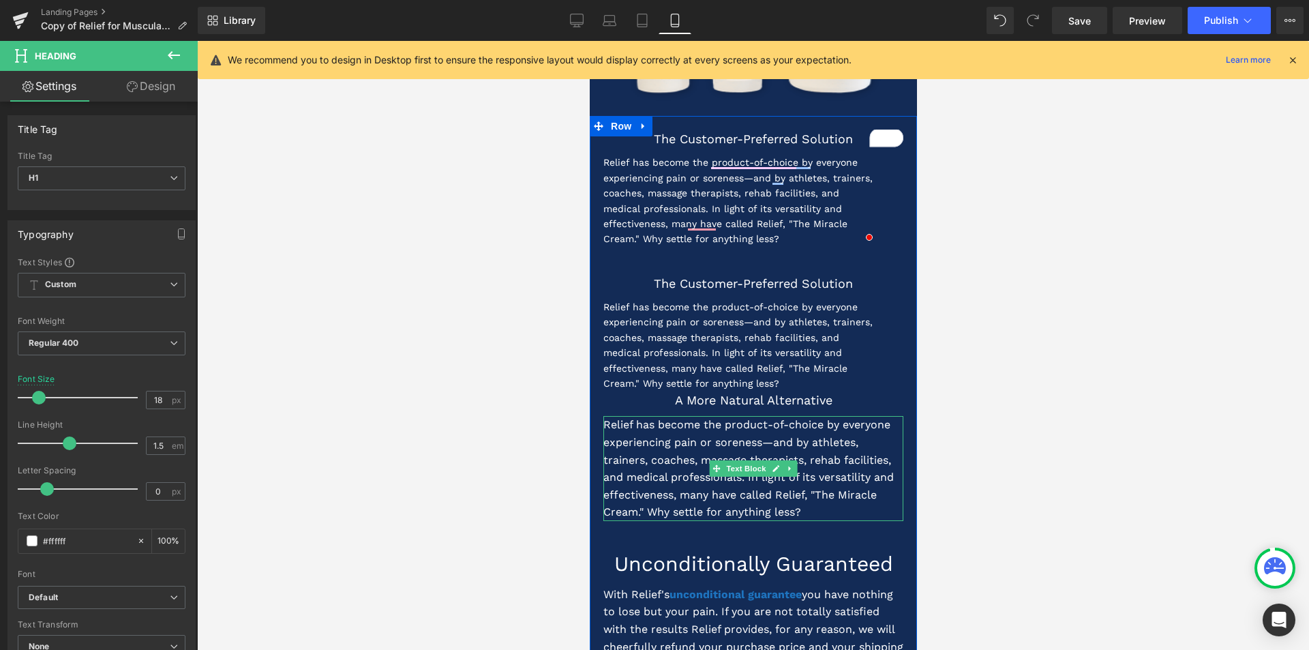
click at [696, 449] on p "Relief has become the product-of-choice by everyone experiencing pain or sorene…" at bounding box center [753, 468] width 300 height 105
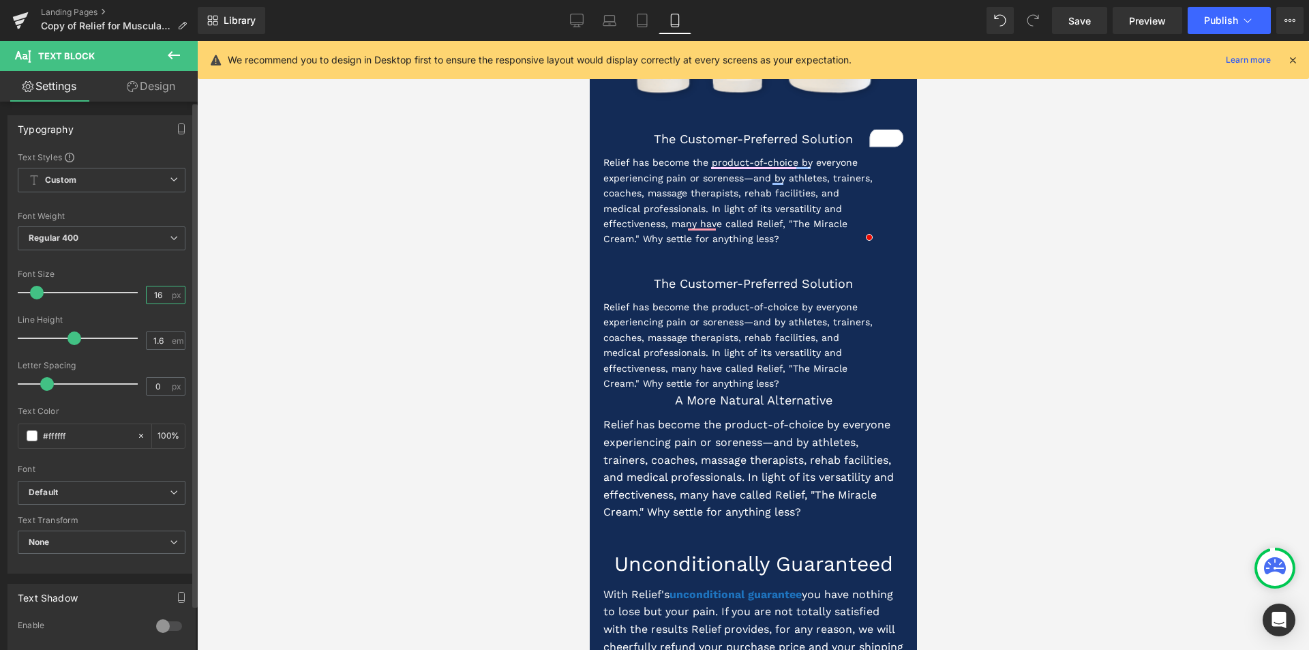
click at [156, 294] on input "16" at bounding box center [159, 294] width 24 height 17
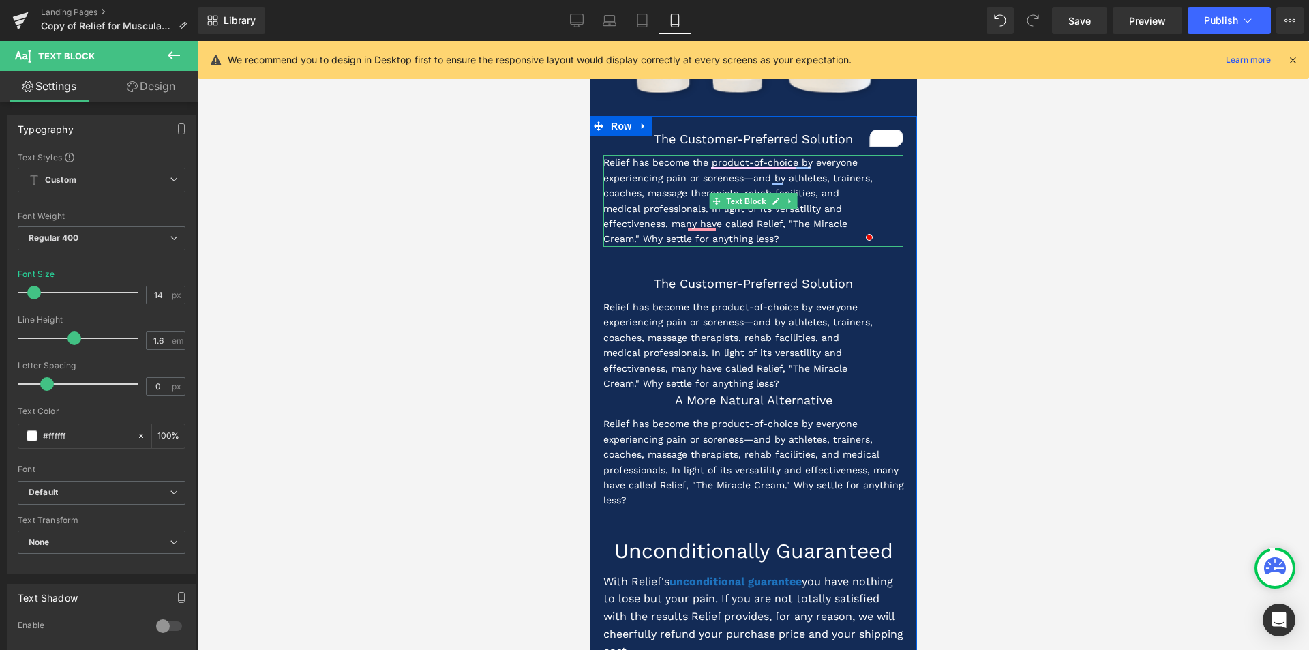
click at [643, 173] on p "Relief has become the product-of-choice by everyone experiencing pain or sorene…" at bounding box center [739, 200] width 273 height 91
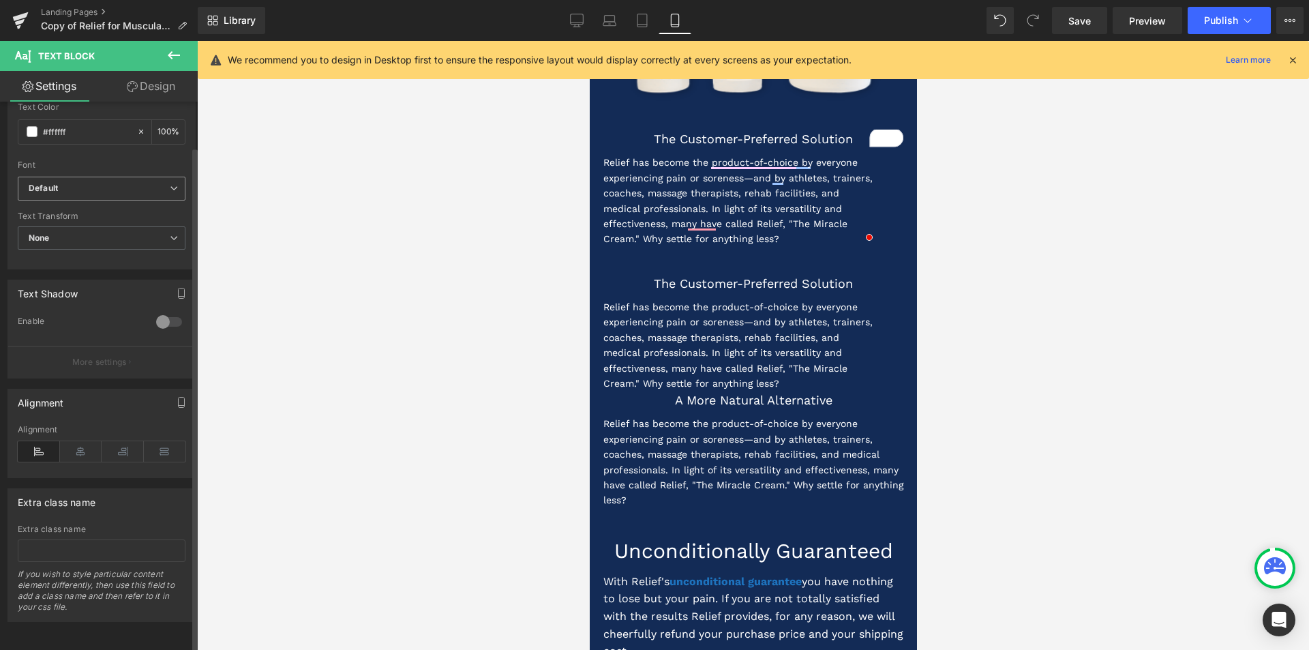
scroll to position [314, 0]
click at [83, 441] on icon at bounding box center [81, 451] width 42 height 20
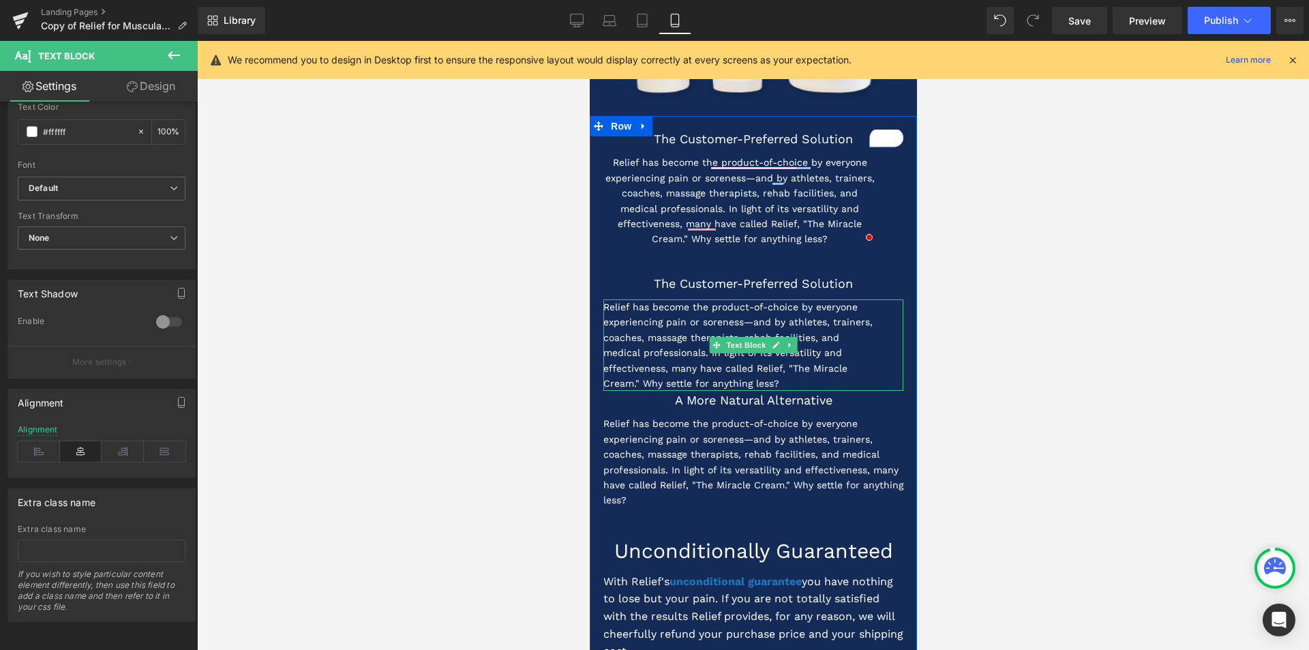
click at [662, 340] on p "Relief has become the product-of-choice by everyone experiencing pain or sorene…" at bounding box center [739, 344] width 273 height 91
click at [76, 441] on icon at bounding box center [81, 451] width 42 height 20
